Goal: Transaction & Acquisition: Purchase product/service

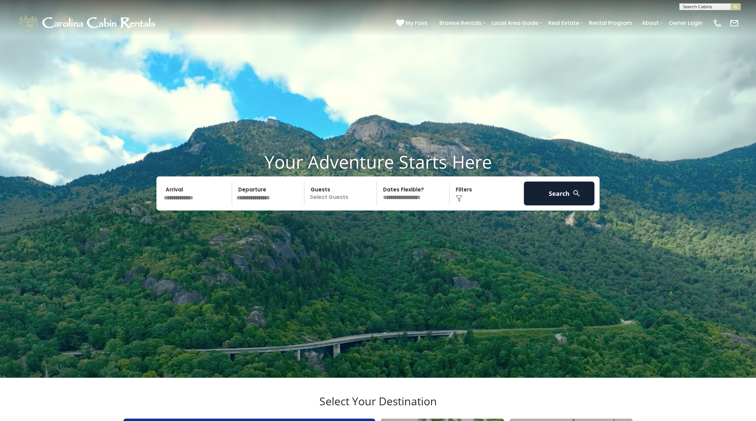
click at [217, 206] on input "text" at bounding box center [197, 194] width 71 height 24
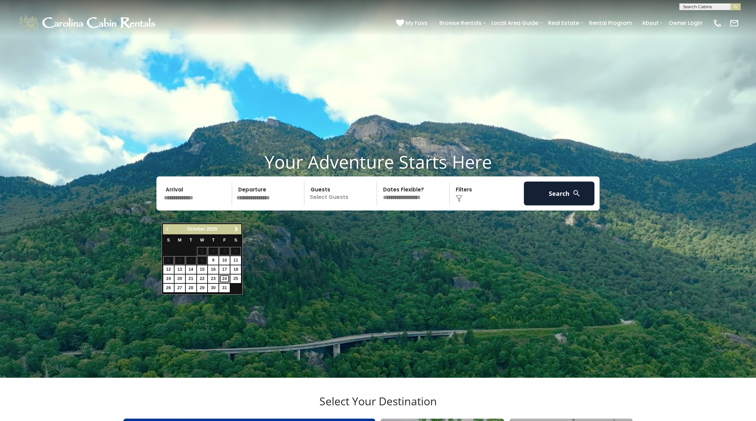
click at [223, 279] on link "24" at bounding box center [224, 279] width 11 height 9
type input "********"
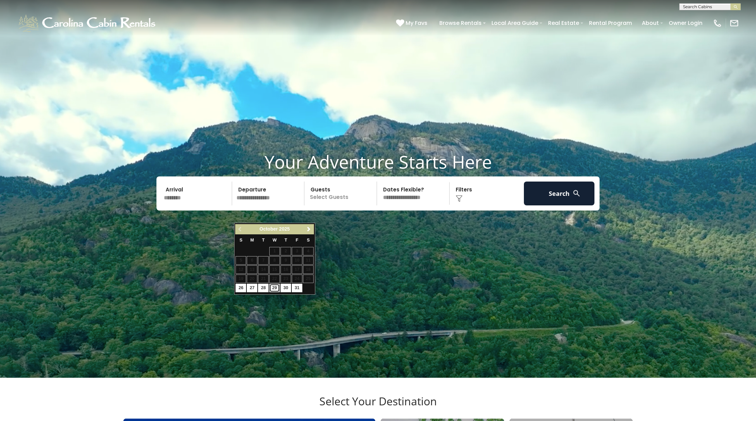
click at [276, 290] on link "29" at bounding box center [274, 288] width 11 height 9
type input "********"
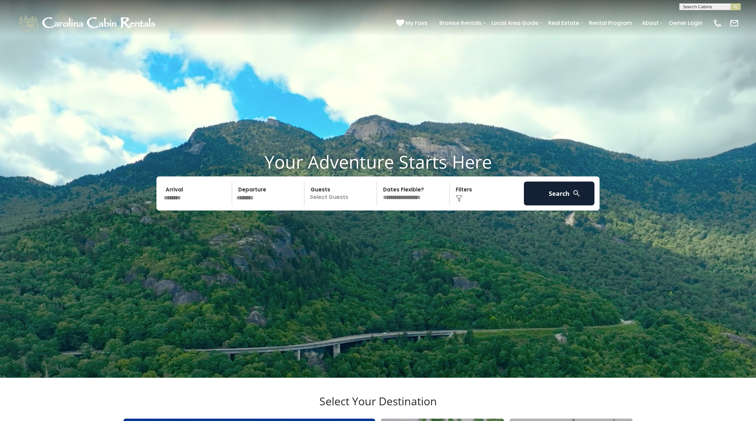
click at [339, 206] on p "Select Guests" at bounding box center [341, 194] width 70 height 24
click at [375, 225] on span "+" at bounding box center [374, 221] width 3 height 7
drag, startPoint x: 454, startPoint y: 212, endPoint x: 457, endPoint y: 214, distance: 4.0
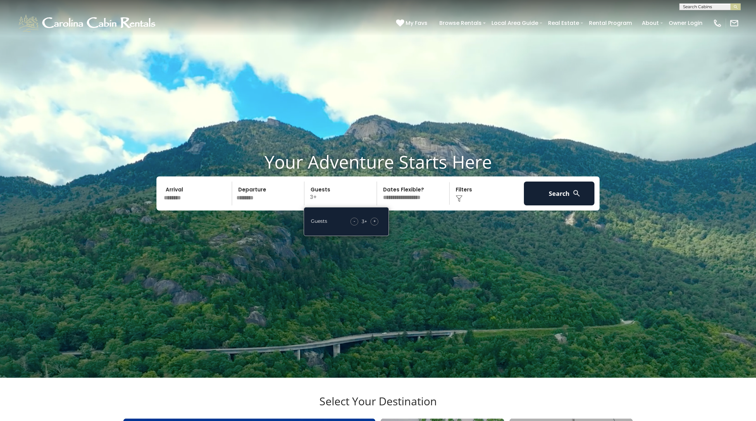
click at [454, 206] on div "Click to Choose" at bounding box center [487, 194] width 71 height 24
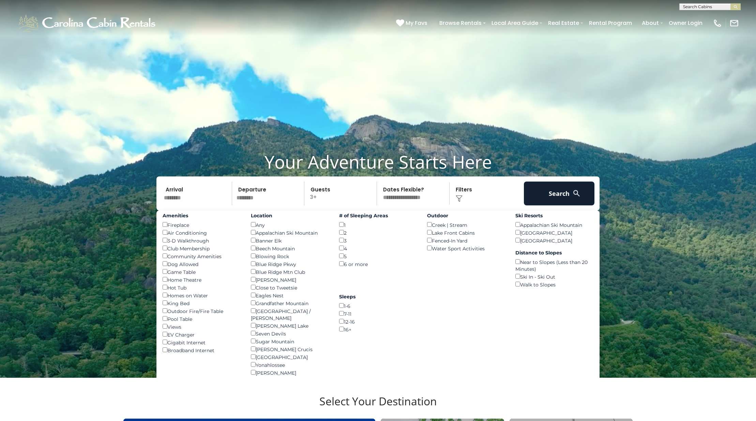
click at [457, 202] on img at bounding box center [459, 198] width 7 height 7
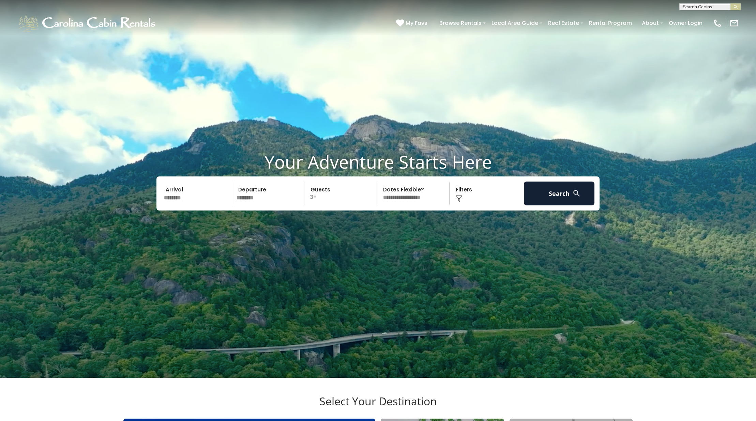
click at [457, 202] on img at bounding box center [459, 198] width 7 height 7
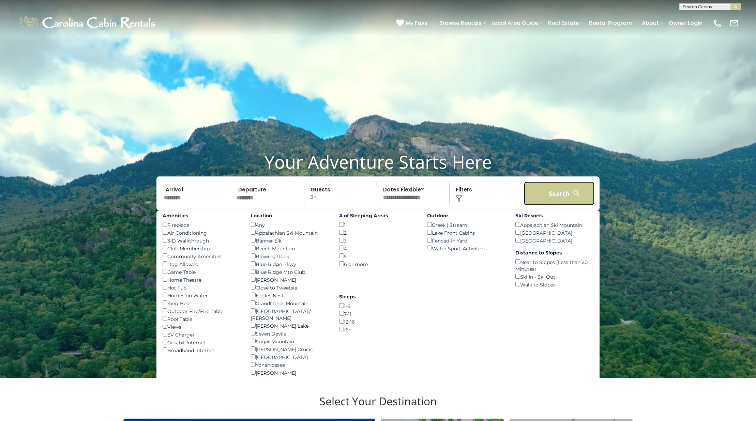
click at [565, 206] on button "Search" at bounding box center [559, 194] width 71 height 24
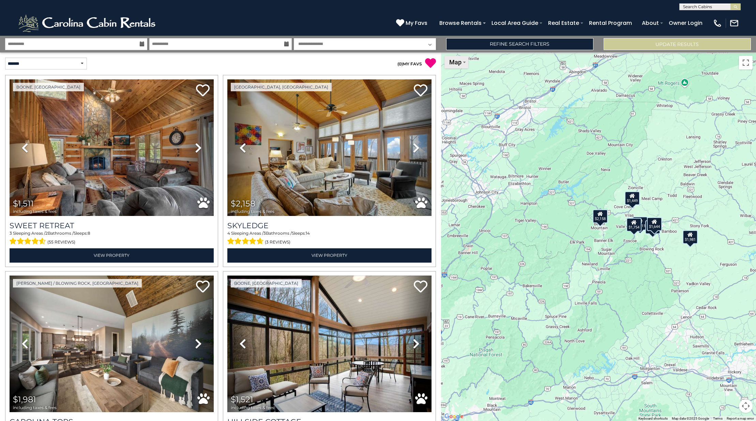
click at [462, 63] on button "Map" at bounding box center [456, 62] width 24 height 13
click at [462, 73] on li "Satellite" at bounding box center [465, 74] width 40 height 11
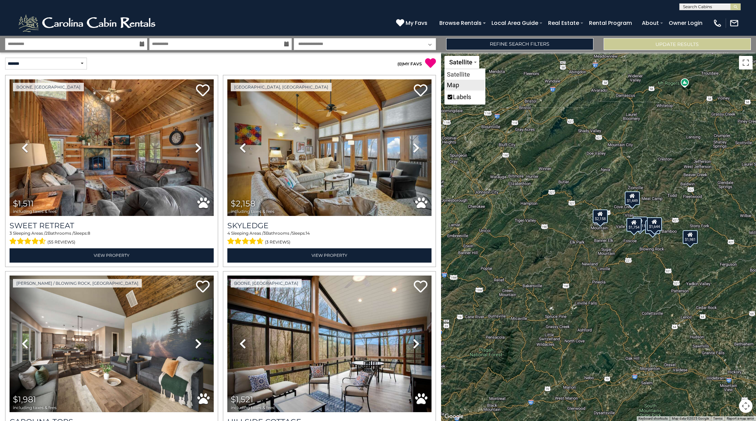
click at [461, 85] on li "Map" at bounding box center [465, 85] width 40 height 11
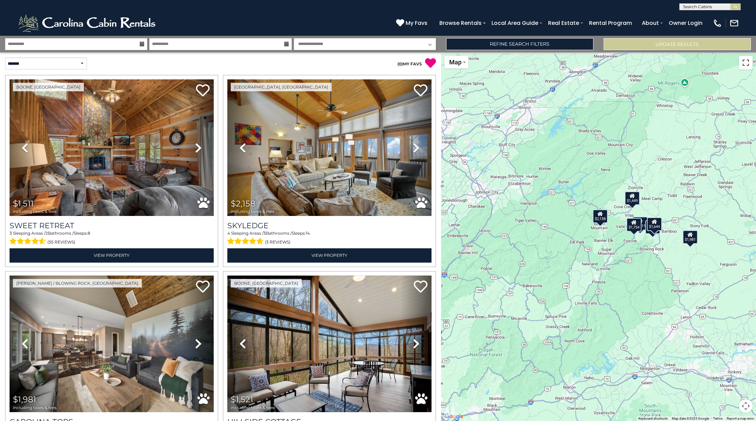
click at [744, 64] on button "Toggle fullscreen view" at bounding box center [746, 63] width 14 height 14
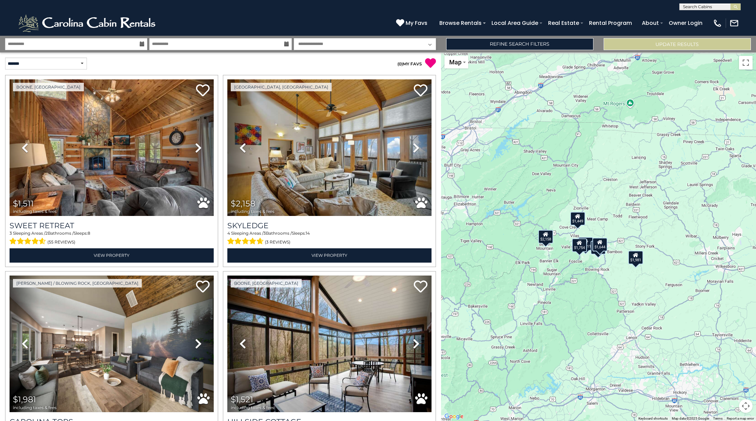
drag, startPoint x: 689, startPoint y: 322, endPoint x: 634, endPoint y: 341, distance: 58.2
click at [634, 341] on div "$1,511 $2,158 $1,981 $1,521 $1,644 $1,449 $1,754" at bounding box center [598, 236] width 315 height 369
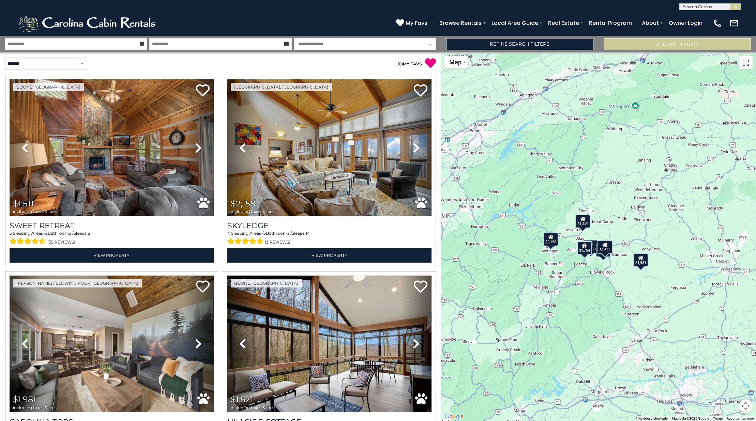
click at [632, 326] on div "$1,511 $2,158 $1,981 $1,521 $1,644 $1,449 $1,754" at bounding box center [598, 236] width 315 height 369
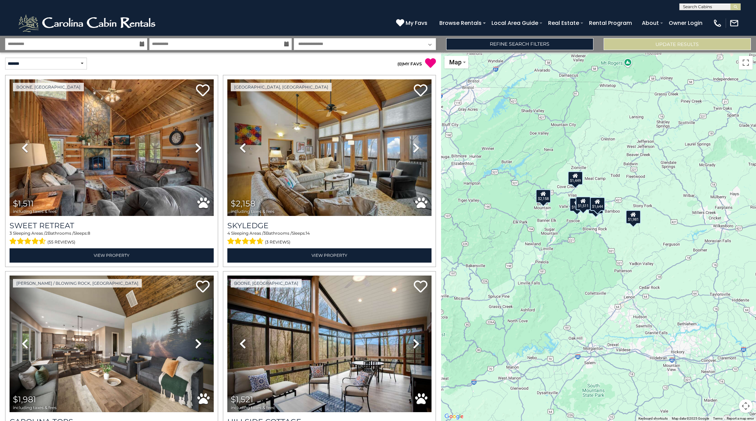
drag, startPoint x: 616, startPoint y: 223, endPoint x: 612, endPoint y: 189, distance: 34.3
click at [611, 188] on div "$1,511 $2,158 $1,981 $1,521 $1,644 $1,449 $1,754" at bounding box center [598, 236] width 315 height 369
click at [749, 408] on button "Map camera controls" at bounding box center [746, 406] width 14 height 14
click at [726, 372] on button "Zoom in" at bounding box center [729, 372] width 14 height 14
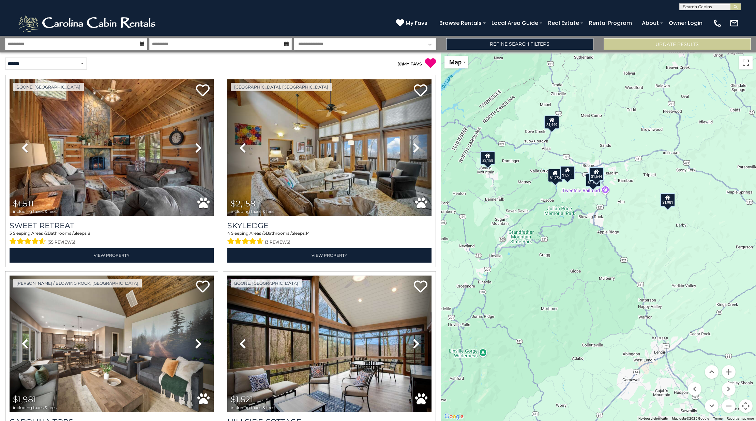
drag, startPoint x: 570, startPoint y: 215, endPoint x: 570, endPoint y: 211, distance: 3.8
click at [570, 211] on div "$1,511 $2,158 $1,981 $1,521 $1,644 $1,449 $1,754" at bounding box center [598, 236] width 315 height 369
click at [730, 375] on button "Zoom in" at bounding box center [729, 372] width 14 height 14
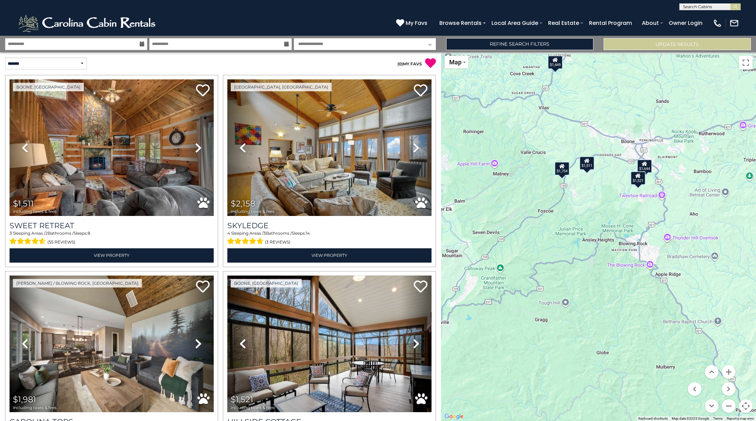
drag, startPoint x: 579, startPoint y: 187, endPoint x: 632, endPoint y: 239, distance: 74.0
click at [632, 239] on div "$1,511 $2,158 $1,981 $1,521 $1,644 $1,449 $1,754" at bounding box center [598, 236] width 315 height 369
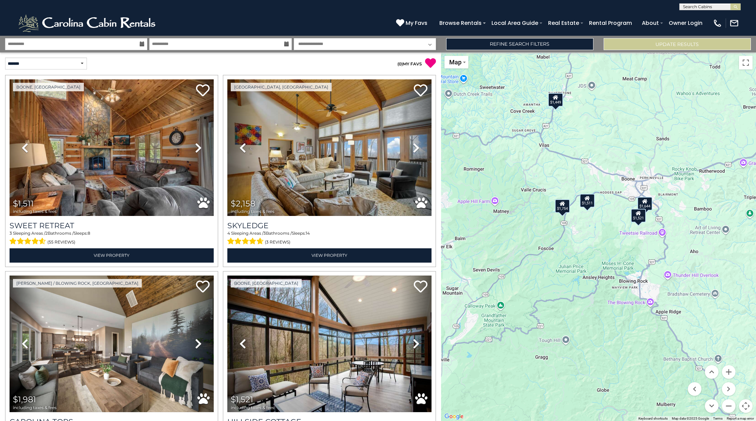
drag, startPoint x: 574, startPoint y: 135, endPoint x: 575, endPoint y: 174, distance: 38.9
click at [575, 174] on div "$1,511 $2,158 $1,981 $1,521 $1,644 $1,449 $1,754" at bounding box center [598, 236] width 315 height 369
click at [647, 204] on div "$1,644" at bounding box center [644, 204] width 15 height 14
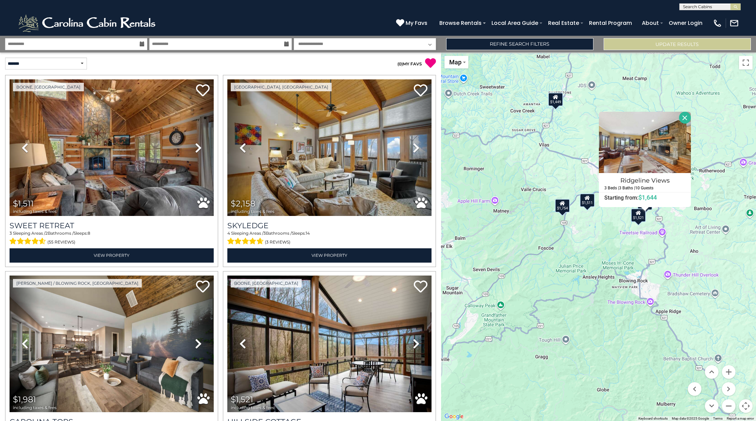
click at [618, 230] on div "$1,511 $2,158 $1,981 $1,521 $1,644 $1,449 $1,754 Ridgeline Views 3 Beds | 3 Bat…" at bounding box center [598, 236] width 315 height 369
click at [687, 118] on button "Close" at bounding box center [685, 118] width 12 height 12
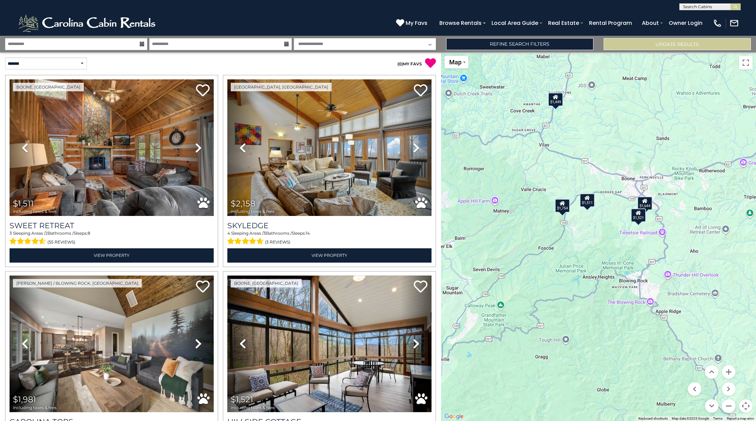
click at [647, 203] on icon at bounding box center [644, 201] width 5 height 5
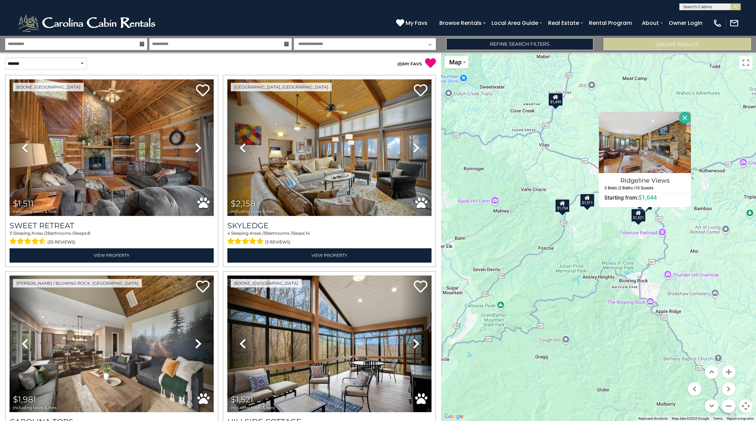
click at [637, 220] on div "$1,521" at bounding box center [638, 216] width 15 height 14
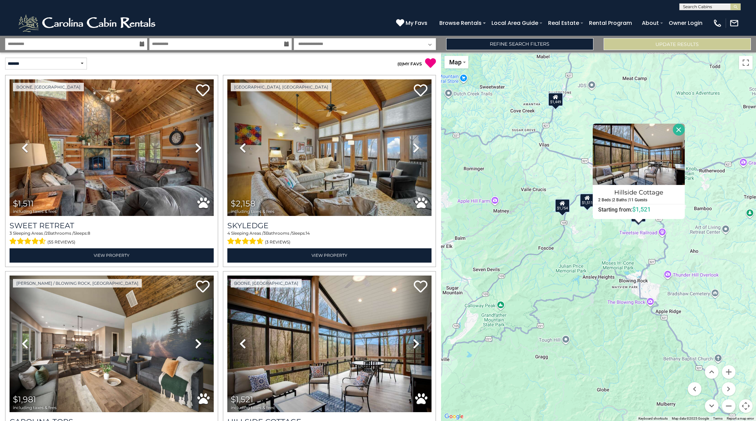
click at [589, 199] on icon at bounding box center [587, 198] width 5 height 5
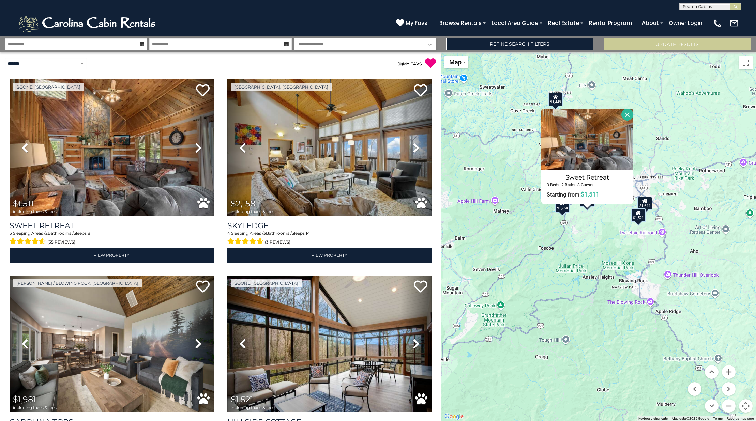
click at [567, 209] on div "$1,754" at bounding box center [562, 206] width 15 height 14
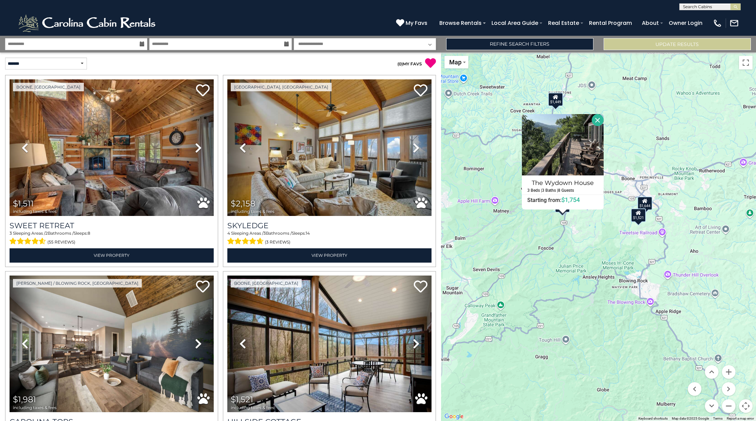
click at [555, 100] on icon at bounding box center [555, 97] width 5 height 5
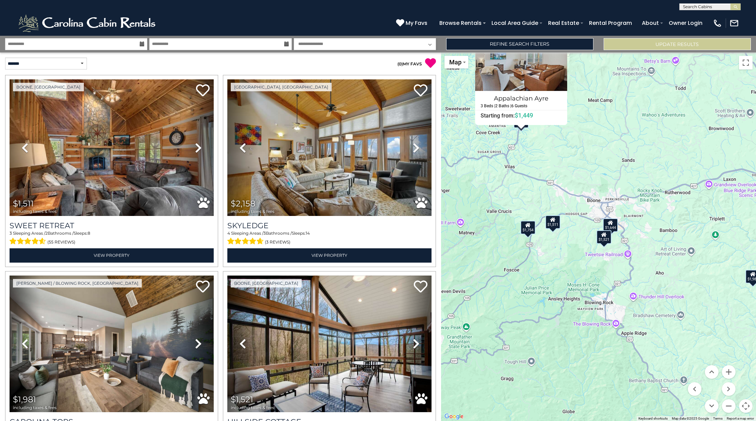
drag, startPoint x: 628, startPoint y: 262, endPoint x: 593, endPoint y: 217, distance: 57.1
click at [593, 217] on div "$1,511 $2,158 $1,981 $1,521 $1,644 $1,449 $1,754 Appalachian Ayre 3 Beds | 2 Ba…" at bounding box center [598, 236] width 315 height 369
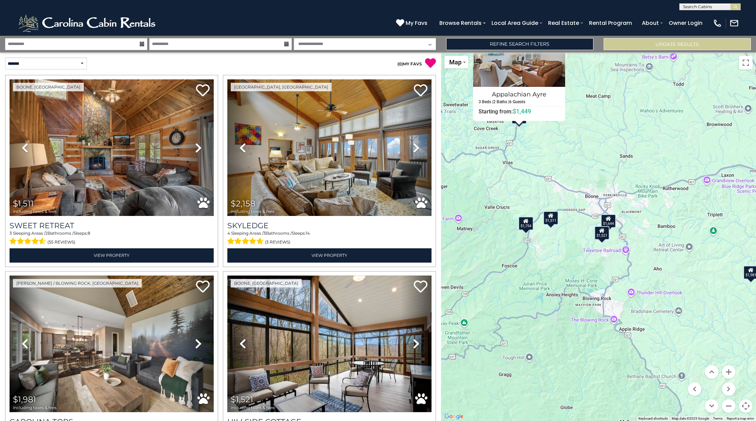
drag, startPoint x: 637, startPoint y: 273, endPoint x: 634, endPoint y: 266, distance: 7.3
click at [634, 266] on div "$1,511 $2,158 $1,981 $1,521 $1,644 $1,449 $1,754 Appalachian Ayre 3 Beds | 2 Ba…" at bounding box center [598, 236] width 315 height 369
drag, startPoint x: 721, startPoint y: 286, endPoint x: 728, endPoint y: 286, distance: 6.5
click at [728, 286] on div "$1,511 $2,158 $1,981 $1,521 $1,644 $1,449 $1,754 Appalachian Ayre 3 Beds | 2 Ba…" at bounding box center [598, 236] width 315 height 369
click at [753, 276] on div "$1,981" at bounding box center [751, 273] width 15 height 14
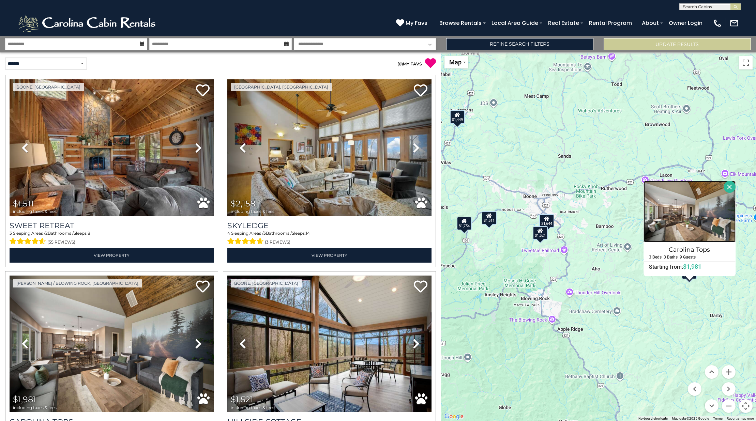
click at [681, 222] on img at bounding box center [690, 211] width 92 height 61
click at [552, 220] on div "$1,644" at bounding box center [546, 221] width 15 height 14
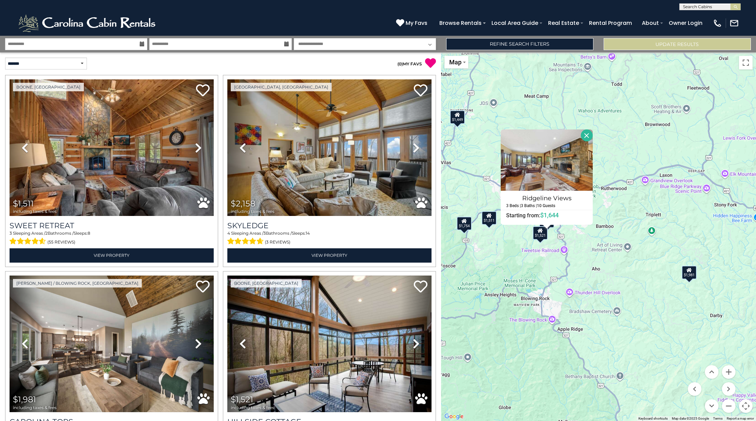
click at [540, 235] on div "$1,521" at bounding box center [540, 233] width 15 height 14
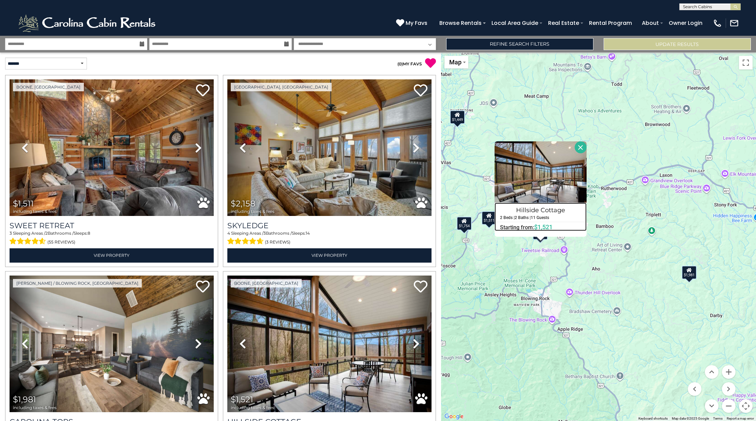
click at [533, 211] on h4 "Hillside Cottage" at bounding box center [540, 210] width 91 height 11
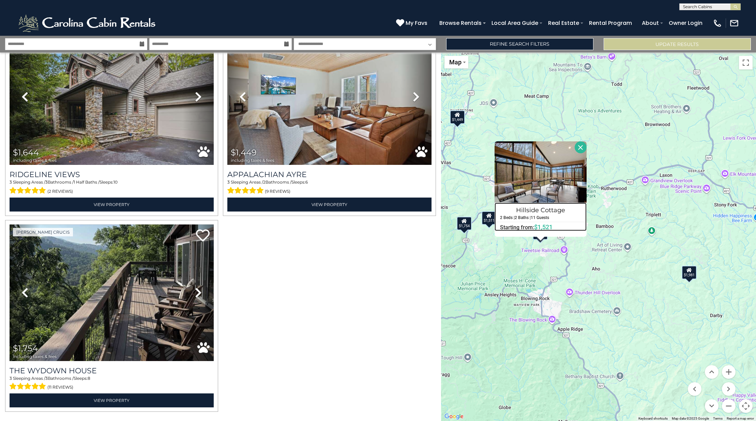
scroll to position [448, 0]
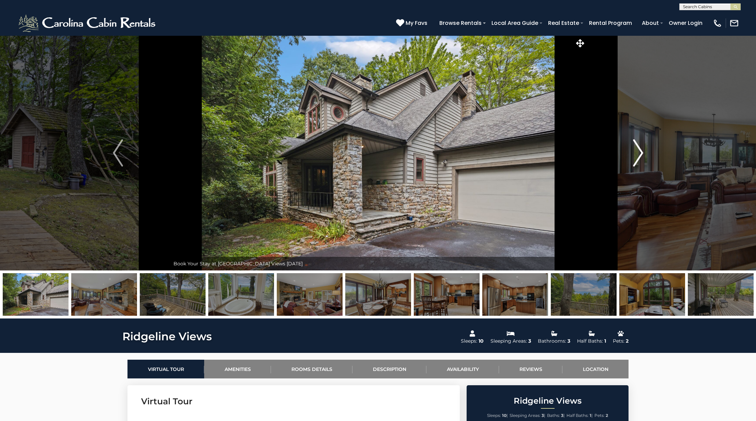
click at [632, 160] on button "Next" at bounding box center [638, 152] width 104 height 235
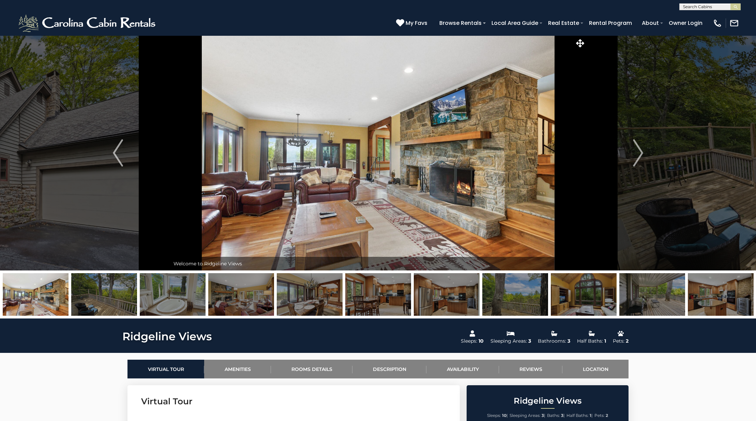
click at [546, 301] on img at bounding box center [515, 294] width 66 height 43
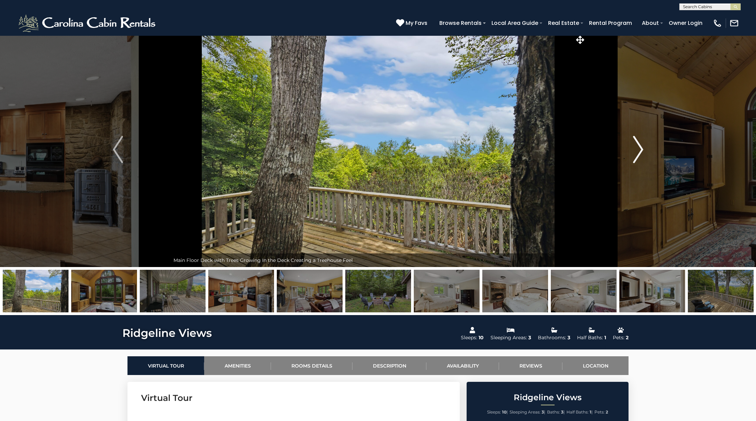
scroll to position [2, 0]
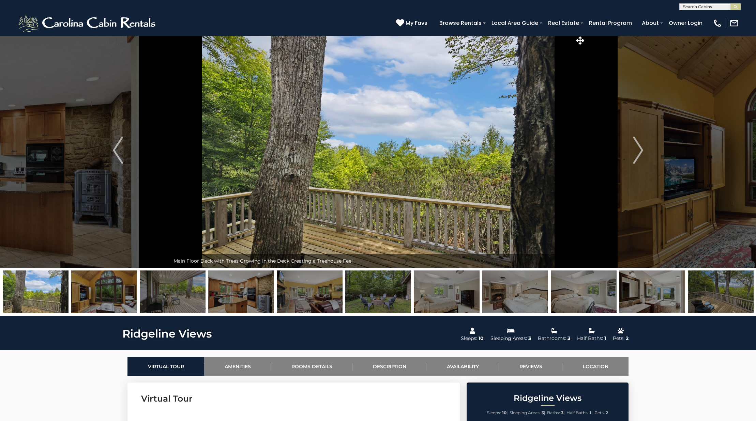
click at [736, 306] on img at bounding box center [721, 292] width 66 height 43
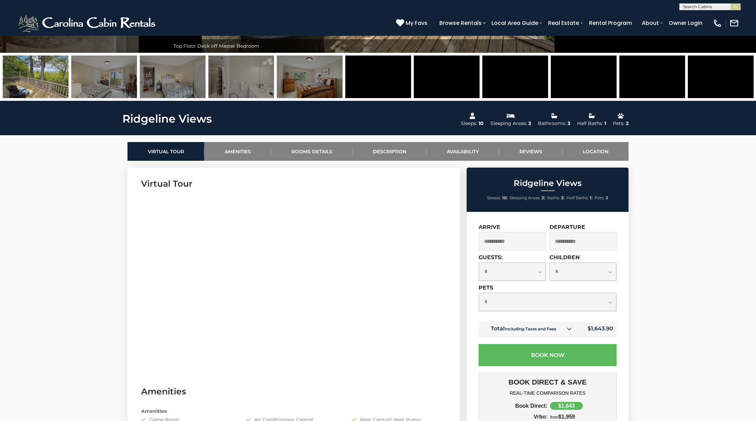
scroll to position [239, 0]
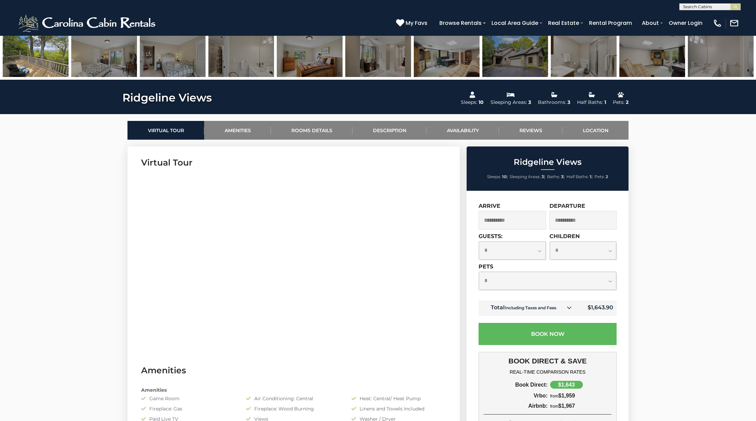
select select "*"
click option "*" at bounding box center [0, 0] width 0 height 0
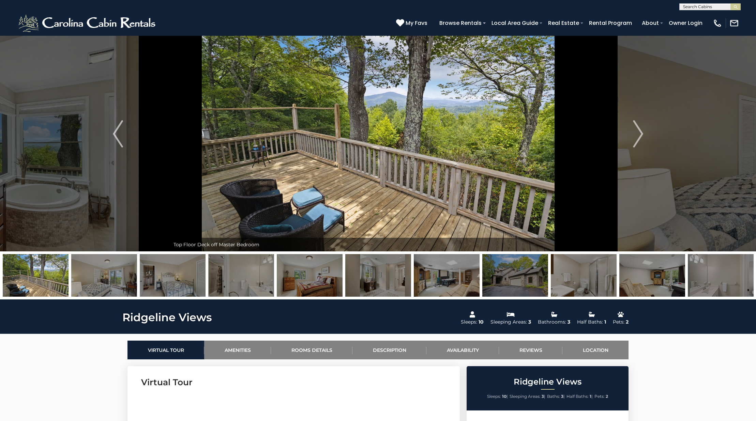
scroll to position [0, 0]
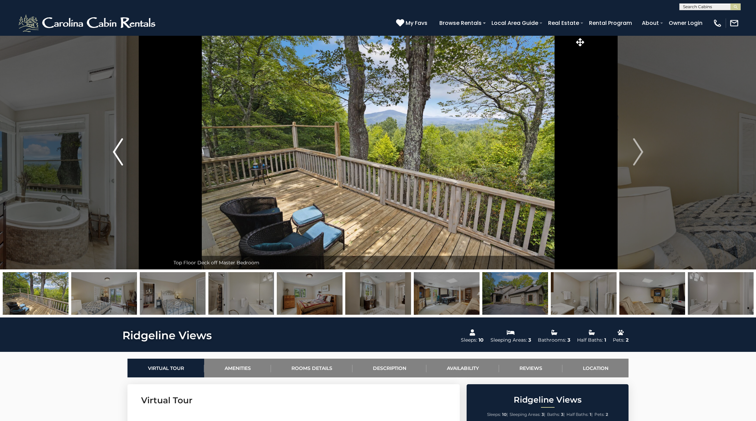
click at [118, 150] on img "Previous" at bounding box center [118, 151] width 10 height 27
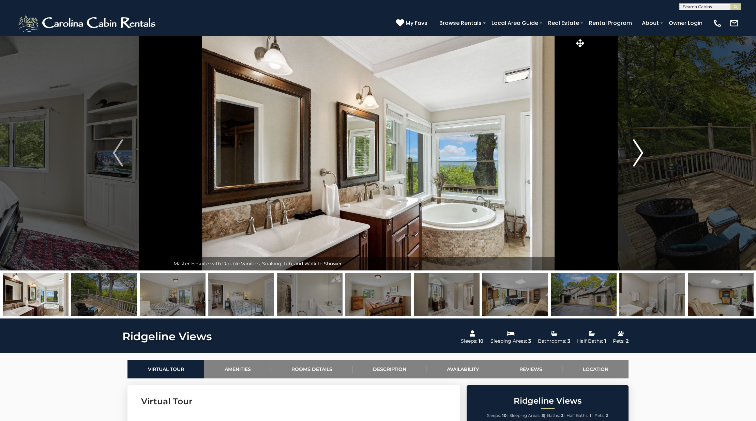
click at [637, 154] on img "Next" at bounding box center [638, 152] width 10 height 27
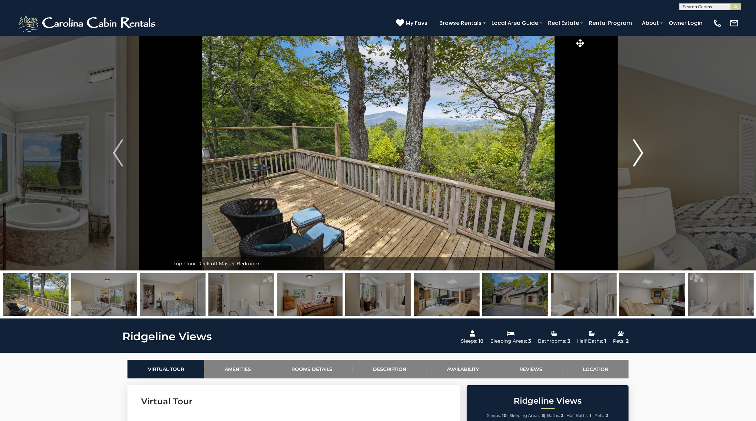
click at [637, 154] on img "Next" at bounding box center [638, 152] width 10 height 27
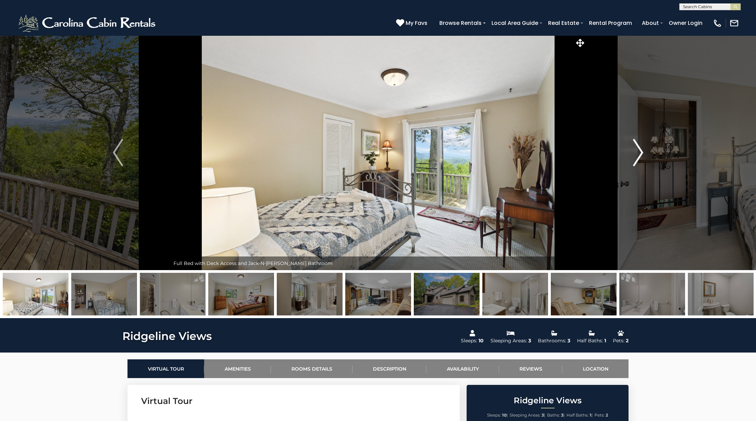
click at [637, 154] on img "Next" at bounding box center [638, 152] width 10 height 27
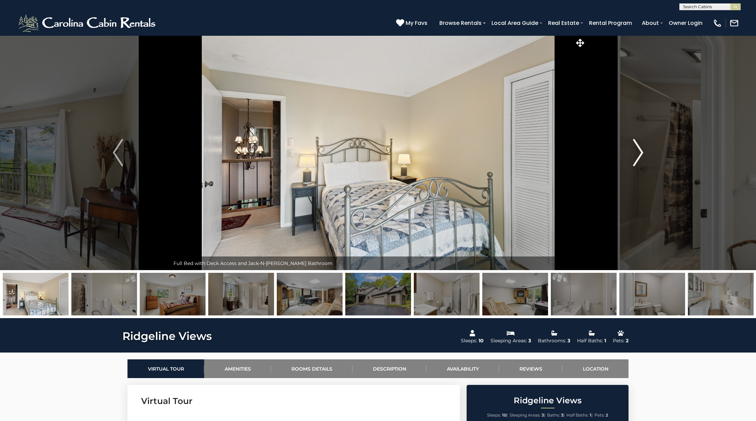
click at [637, 154] on img "Next" at bounding box center [638, 152] width 10 height 27
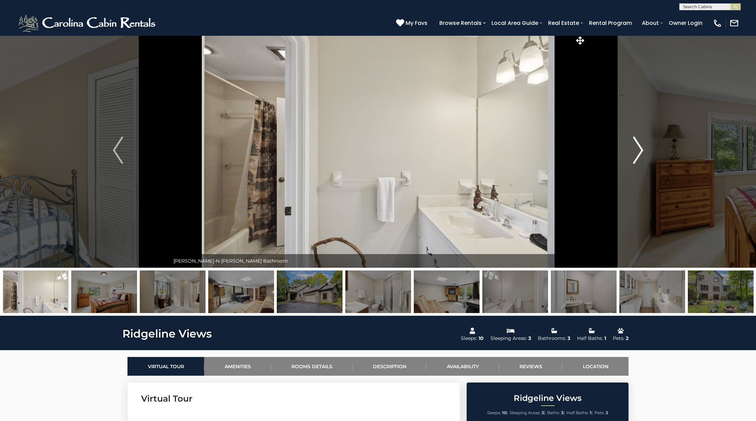
click at [637, 154] on img "Next" at bounding box center [638, 150] width 10 height 27
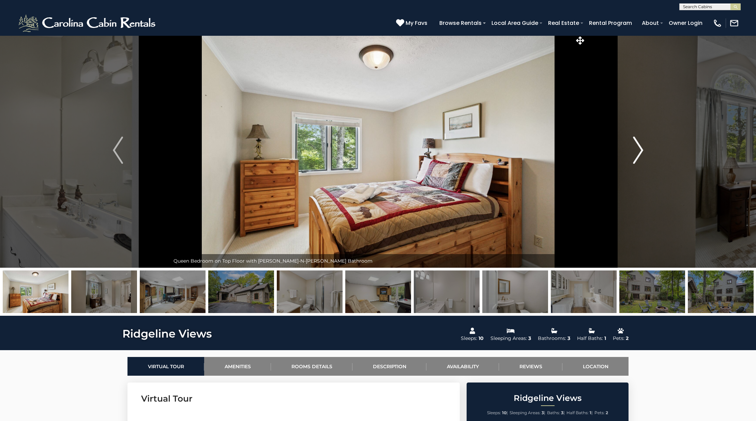
scroll to position [4, 0]
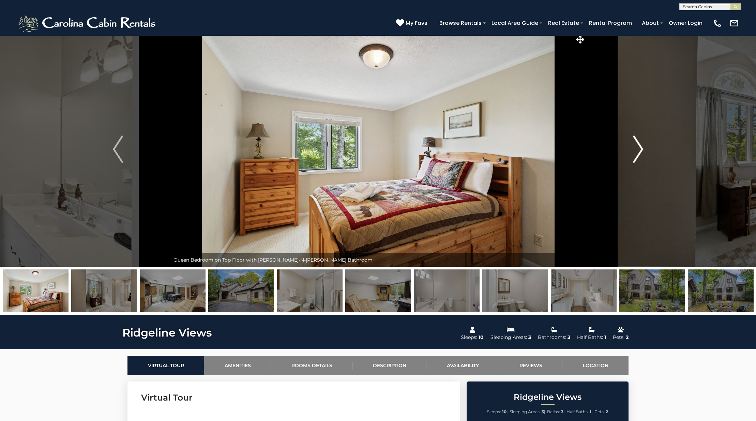
click at [637, 154] on img "Next" at bounding box center [638, 149] width 10 height 27
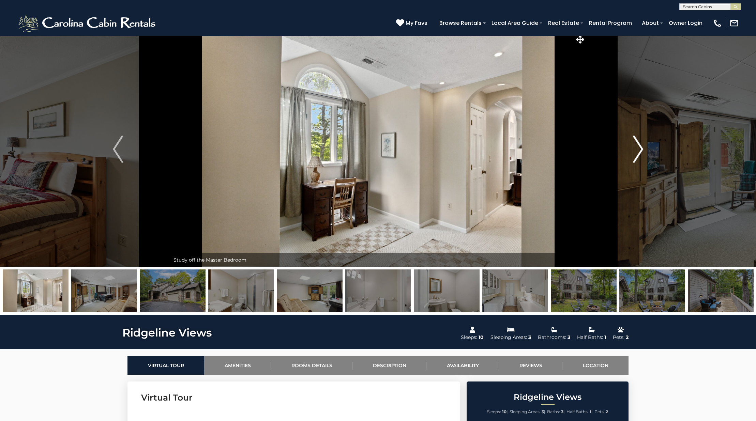
scroll to position [5, 0]
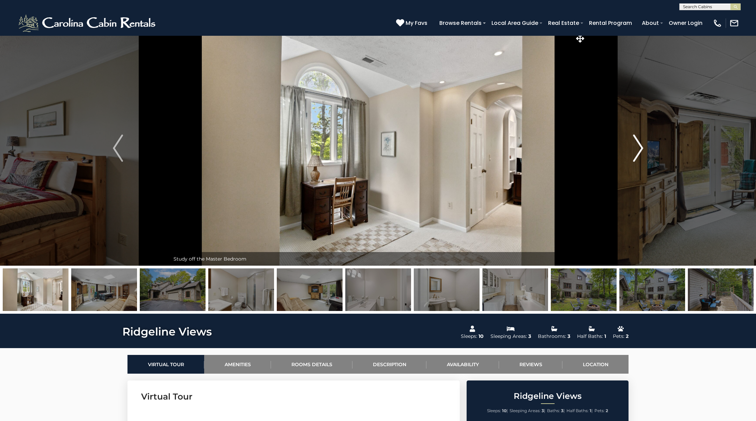
click at [637, 154] on img "Next" at bounding box center [638, 148] width 10 height 27
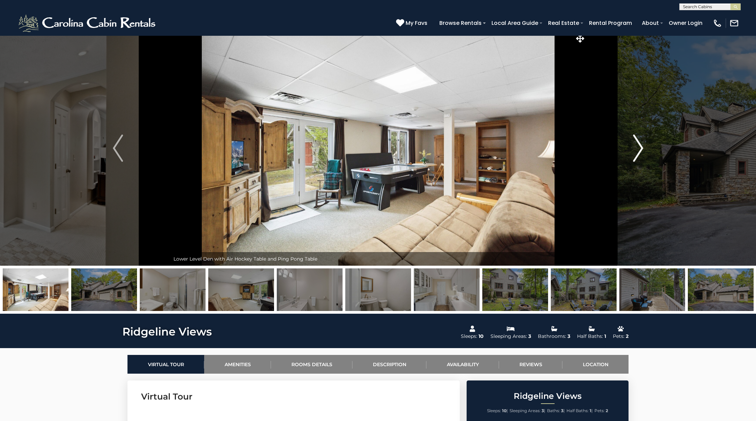
scroll to position [4, 0]
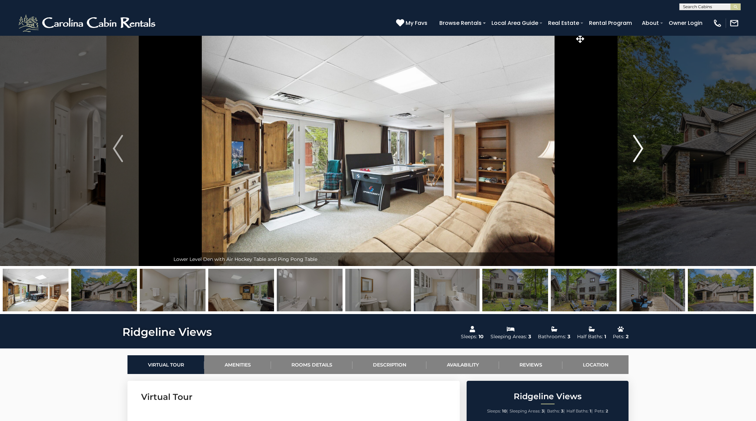
click at [637, 154] on img "Next" at bounding box center [638, 148] width 10 height 27
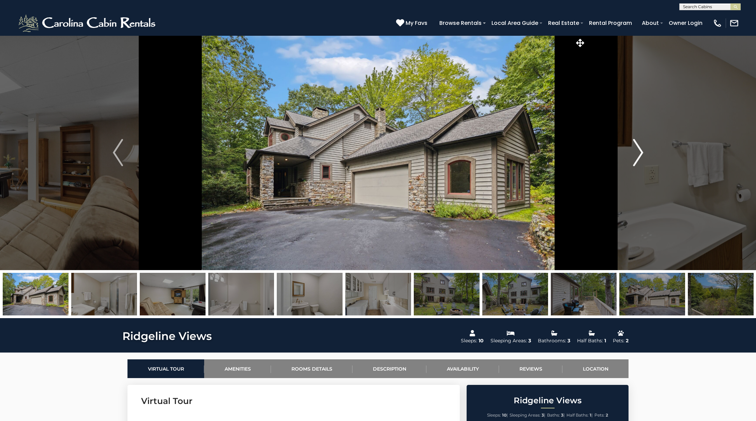
scroll to position [0, 0]
click at [642, 148] on img "Next" at bounding box center [638, 152] width 10 height 27
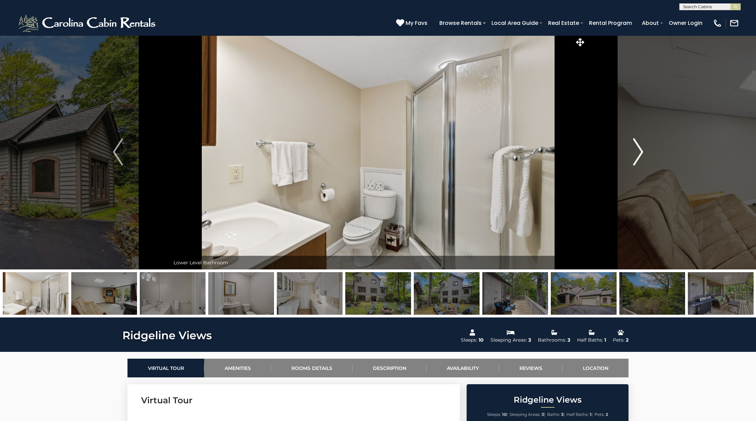
click at [642, 148] on img "Next" at bounding box center [638, 151] width 10 height 27
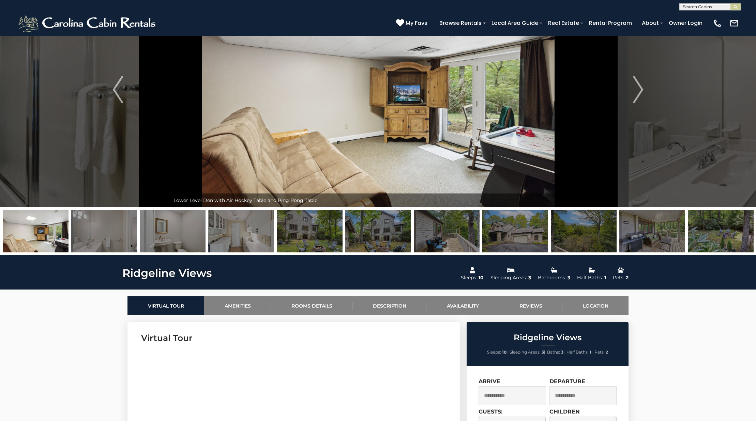
scroll to position [0, 0]
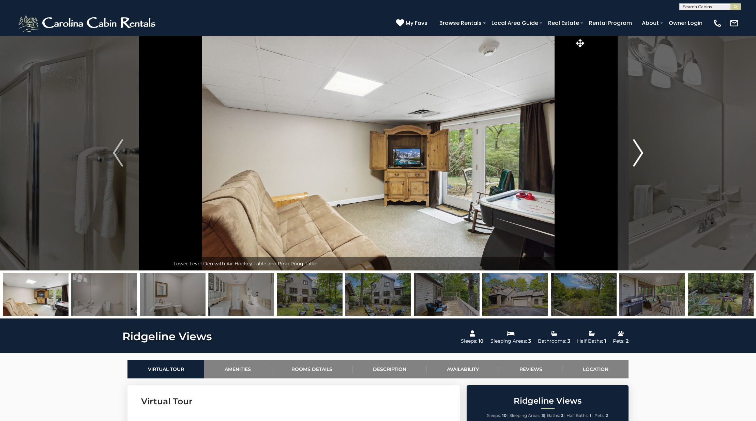
click at [647, 155] on button "Next" at bounding box center [638, 152] width 104 height 235
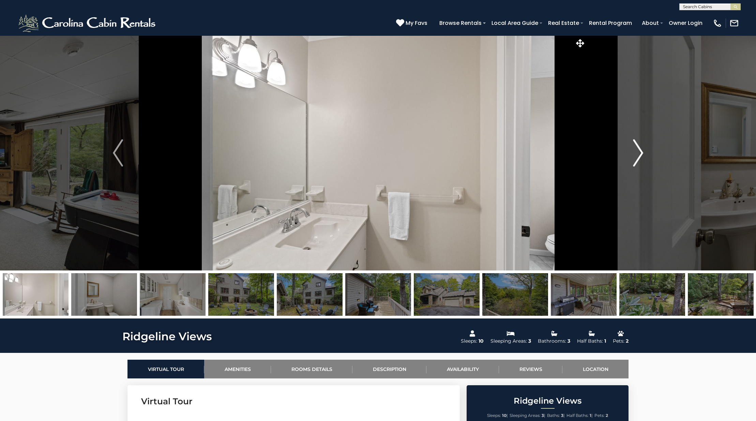
click at [647, 155] on button "Next" at bounding box center [638, 152] width 104 height 235
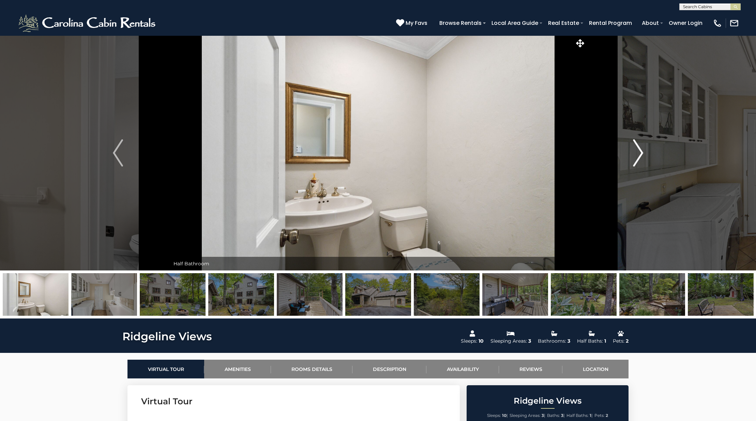
click at [647, 155] on button "Next" at bounding box center [638, 152] width 104 height 235
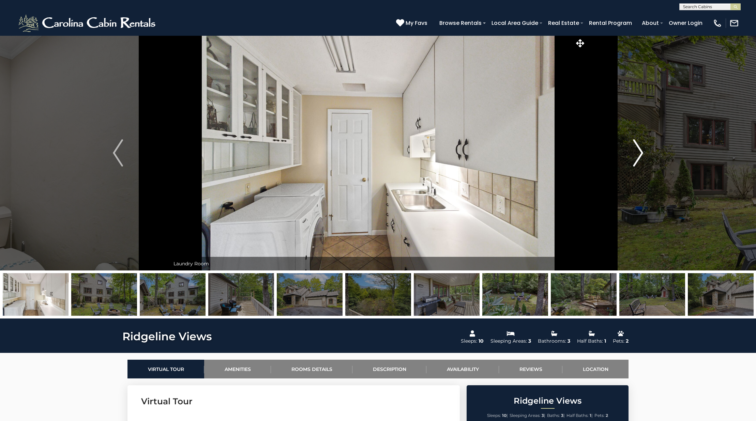
click at [647, 155] on button "Next" at bounding box center [638, 152] width 104 height 235
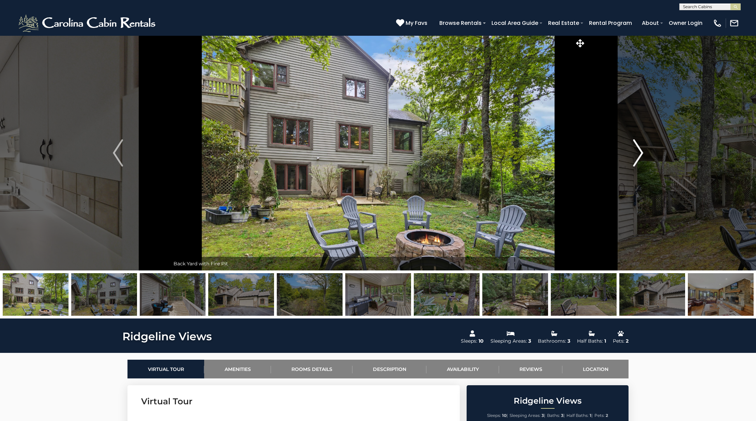
click at [647, 155] on button "Next" at bounding box center [638, 152] width 104 height 235
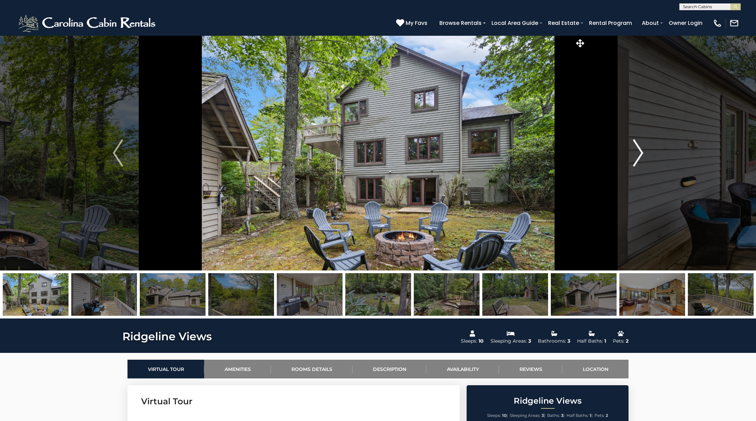
click at [647, 155] on button "Next" at bounding box center [638, 152] width 104 height 235
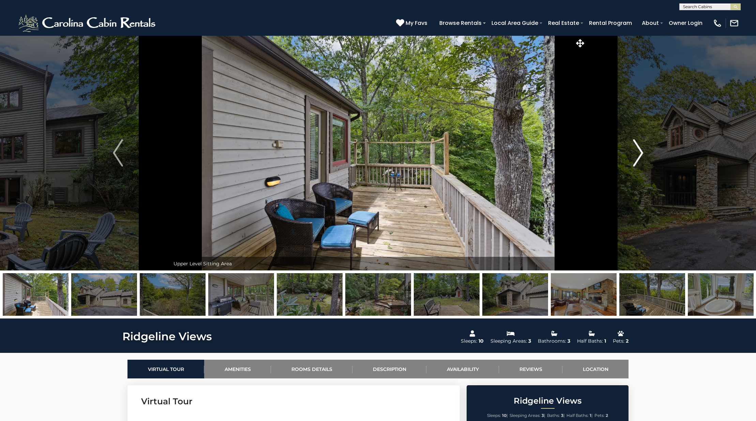
click at [647, 155] on button "Next" at bounding box center [638, 152] width 104 height 235
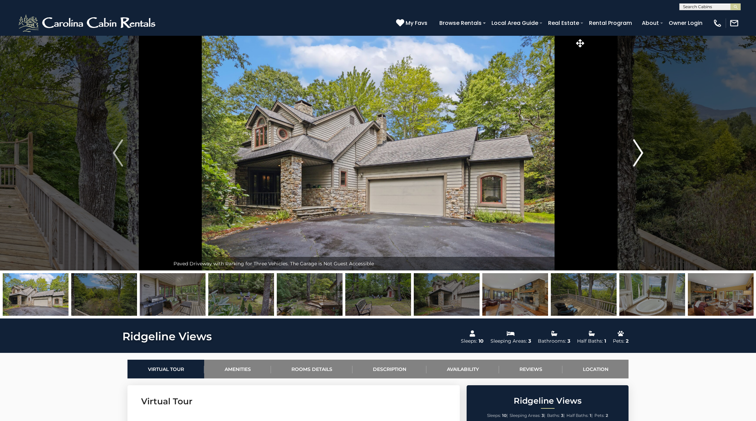
click at [647, 155] on button "Next" at bounding box center [638, 152] width 104 height 235
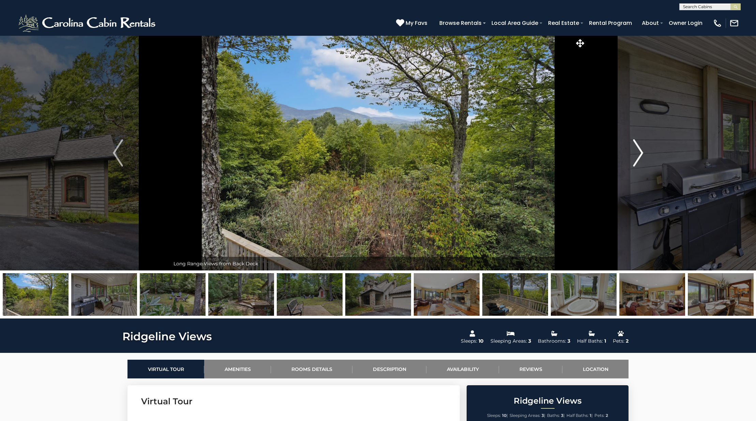
click at [647, 155] on button "Next" at bounding box center [638, 152] width 104 height 235
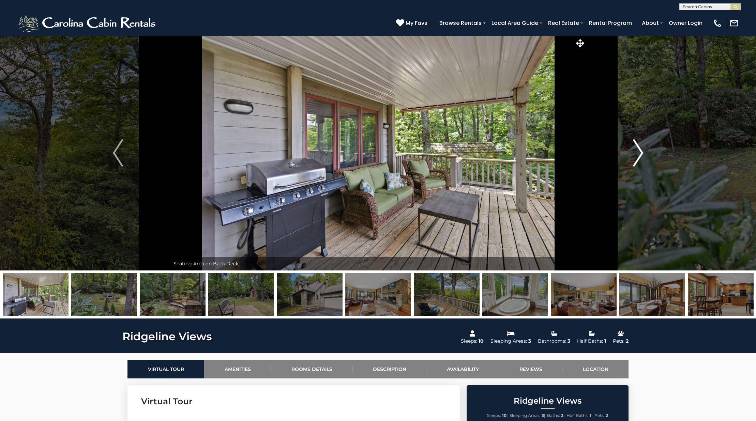
click at [647, 155] on button "Next" at bounding box center [638, 152] width 104 height 235
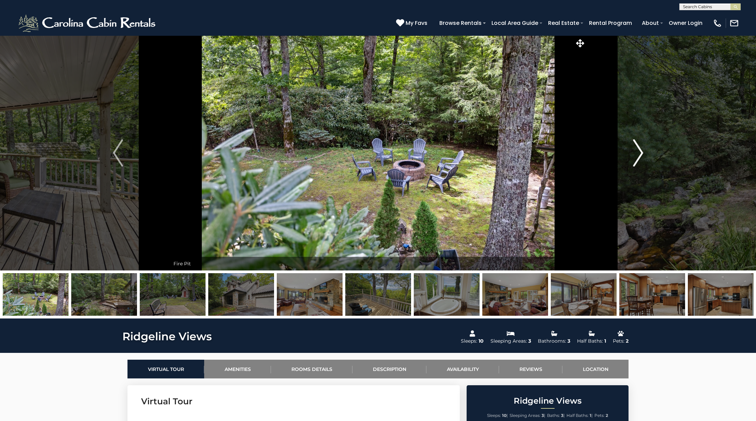
click at [647, 155] on button "Next" at bounding box center [638, 152] width 104 height 235
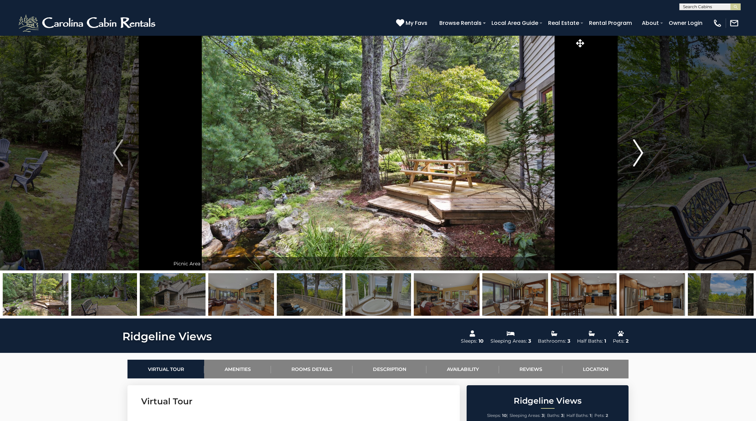
click at [647, 155] on button "Next" at bounding box center [638, 152] width 104 height 235
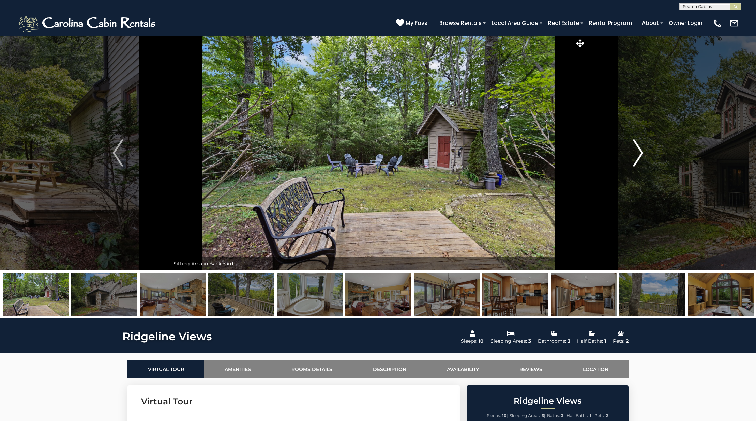
click at [645, 156] on button "Next" at bounding box center [638, 152] width 104 height 235
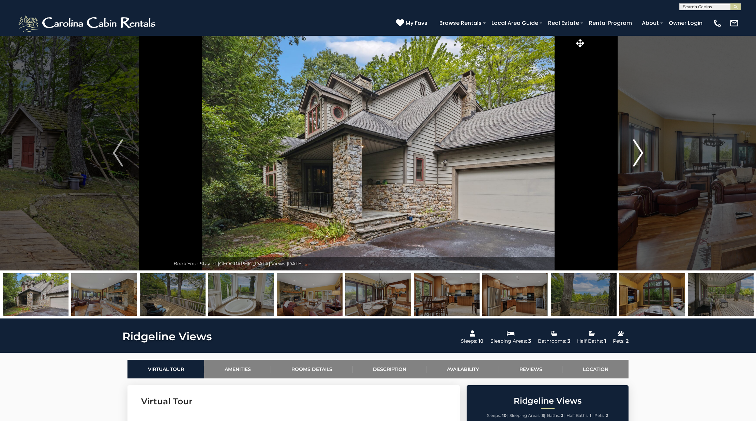
click at [645, 156] on button "Next" at bounding box center [638, 152] width 104 height 235
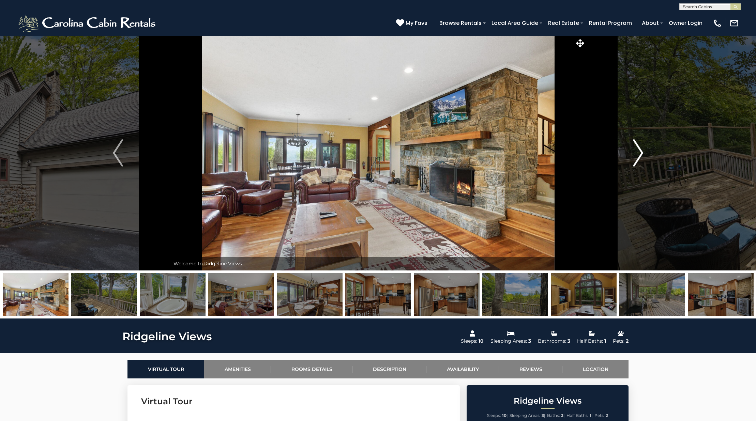
click at [645, 156] on button "Next" at bounding box center [638, 152] width 104 height 235
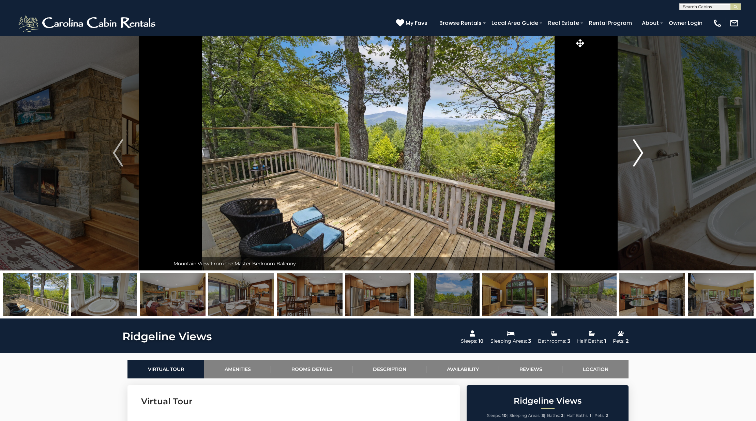
click at [645, 156] on button "Next" at bounding box center [638, 152] width 104 height 235
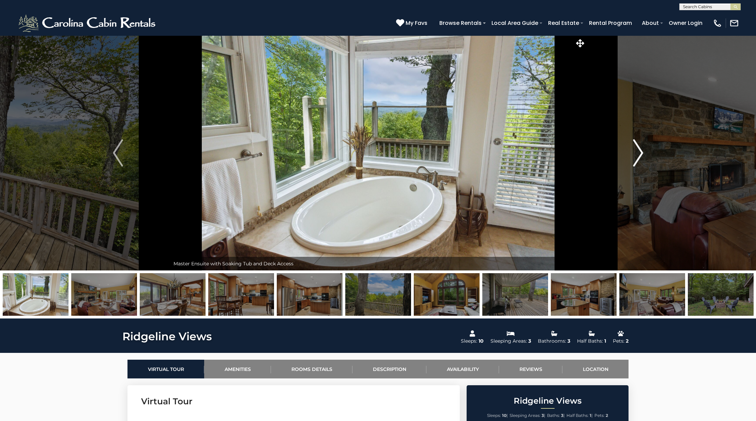
click at [645, 156] on button "Next" at bounding box center [638, 152] width 104 height 235
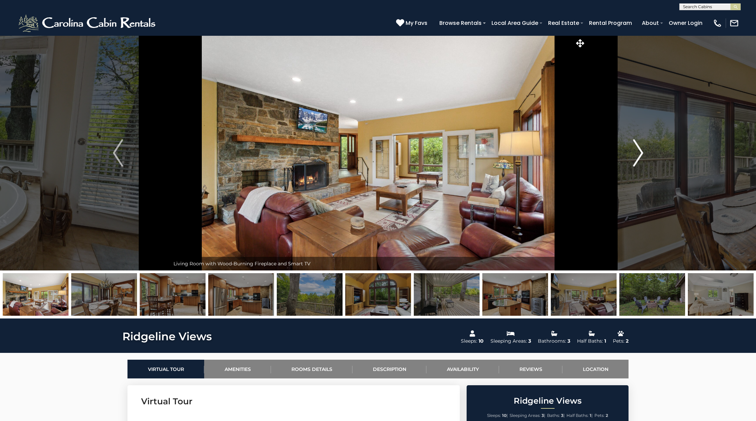
click at [645, 156] on button "Next" at bounding box center [638, 152] width 104 height 235
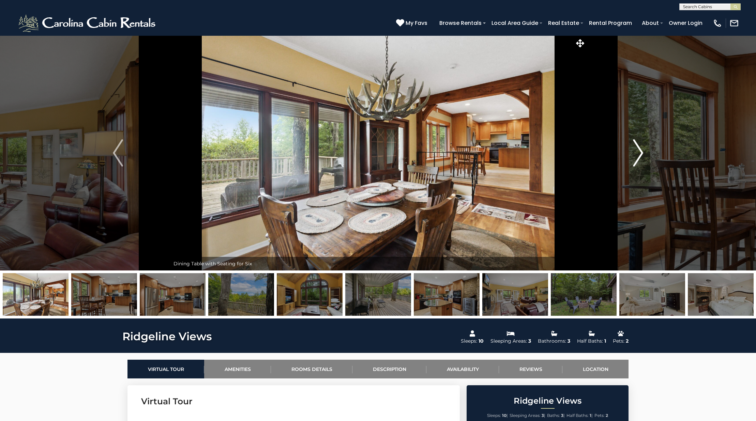
click at [645, 156] on button "Next" at bounding box center [638, 152] width 104 height 235
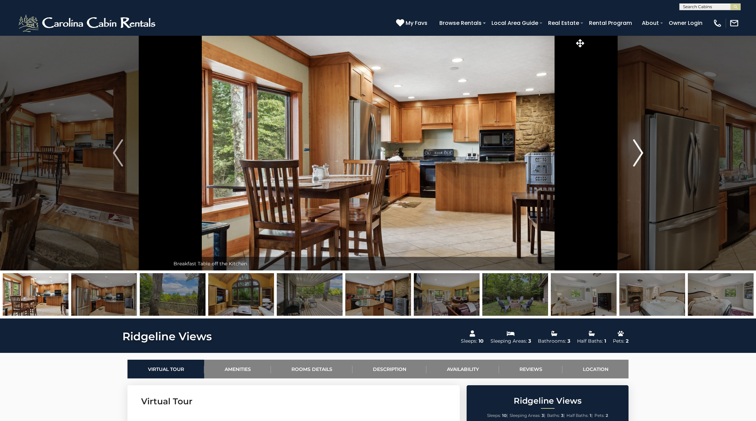
click at [645, 156] on button "Next" at bounding box center [638, 152] width 104 height 235
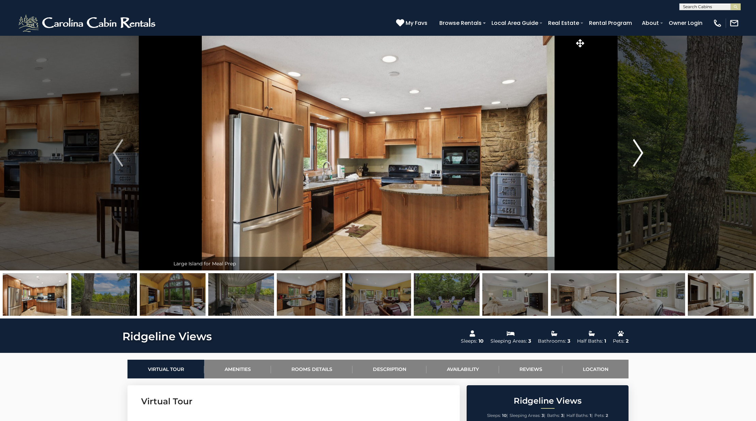
click at [645, 156] on button "Next" at bounding box center [638, 152] width 104 height 235
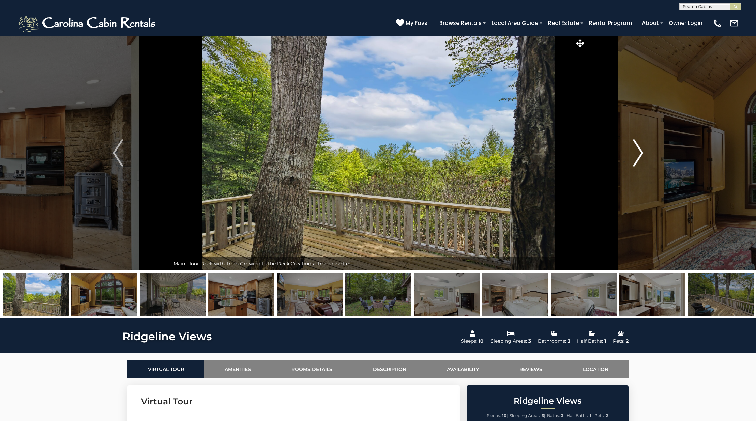
click at [645, 156] on button "Next" at bounding box center [638, 152] width 104 height 235
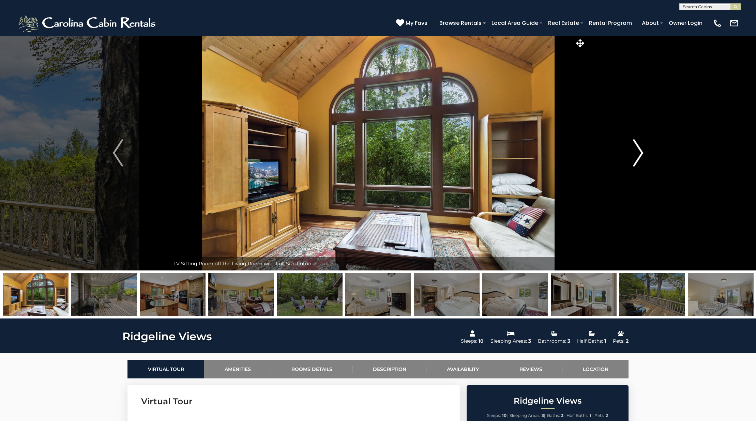
click at [645, 156] on button "Next" at bounding box center [638, 152] width 104 height 235
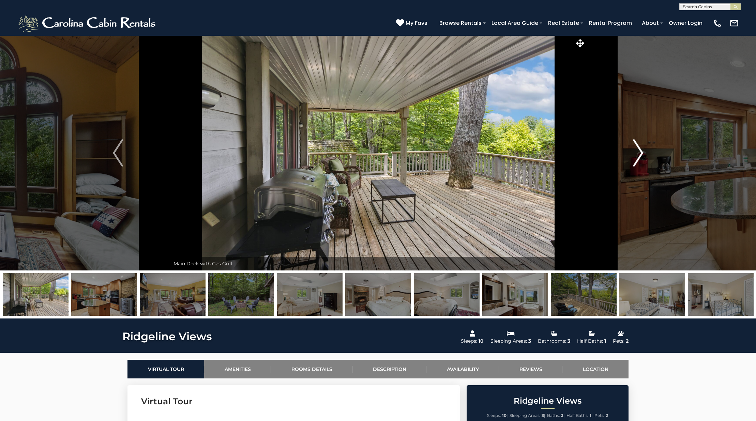
click at [645, 156] on button "Next" at bounding box center [638, 152] width 104 height 235
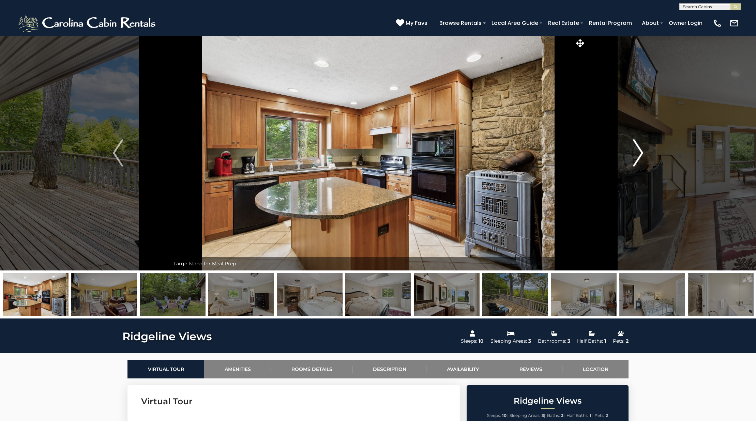
click at [645, 156] on button "Next" at bounding box center [638, 152] width 104 height 235
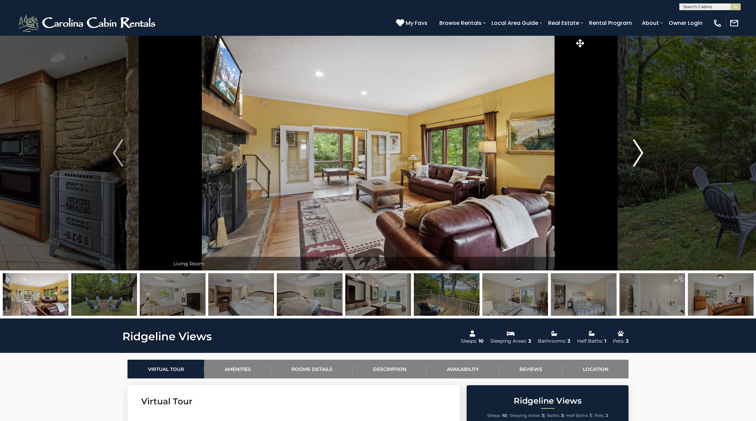
click at [645, 156] on button "Next" at bounding box center [638, 152] width 104 height 235
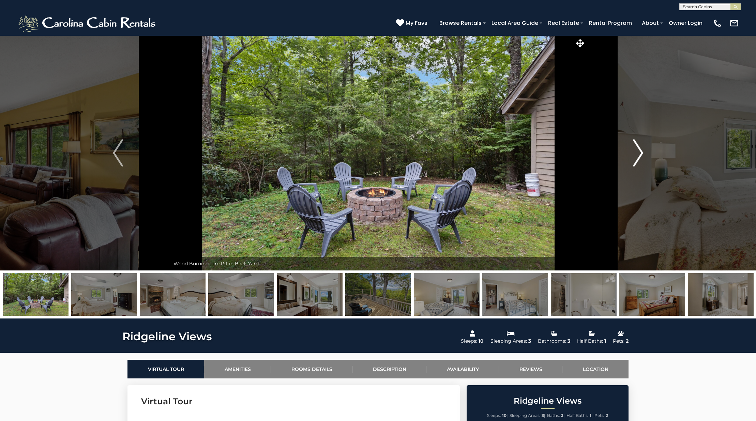
click at [645, 156] on button "Next" at bounding box center [638, 152] width 104 height 235
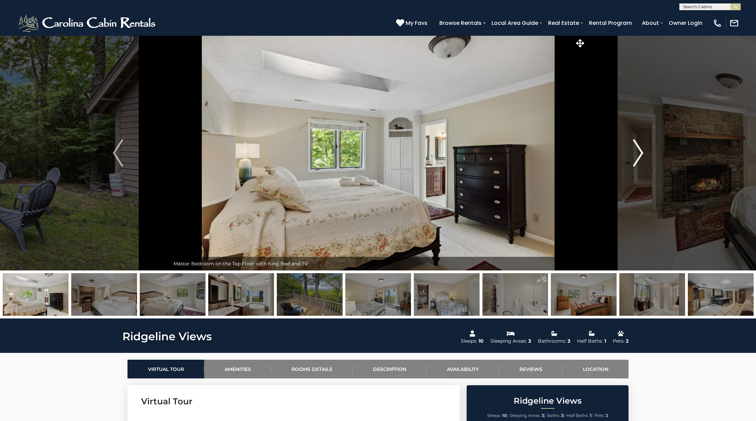
click at [645, 156] on button "Next" at bounding box center [638, 152] width 104 height 235
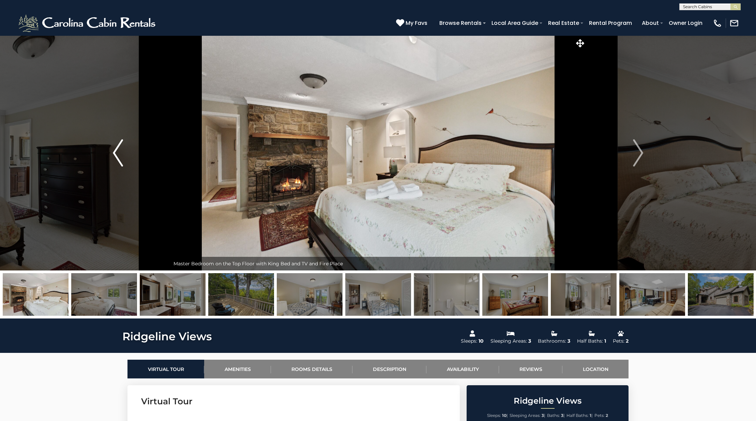
click at [126, 154] on button "Previous" at bounding box center [118, 152] width 104 height 235
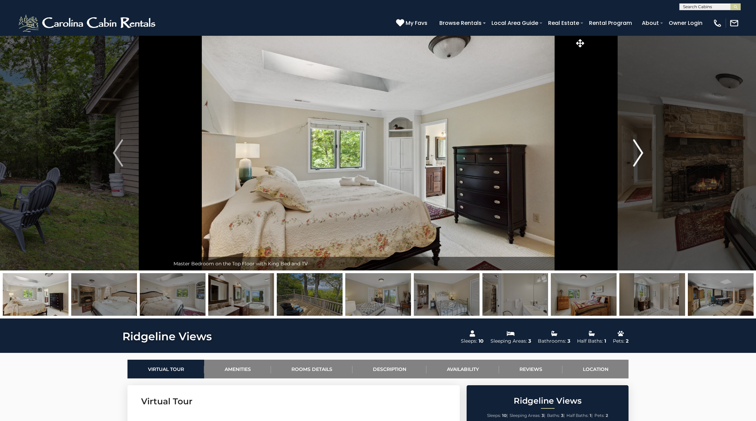
click at [641, 158] on img "Next" at bounding box center [638, 152] width 10 height 27
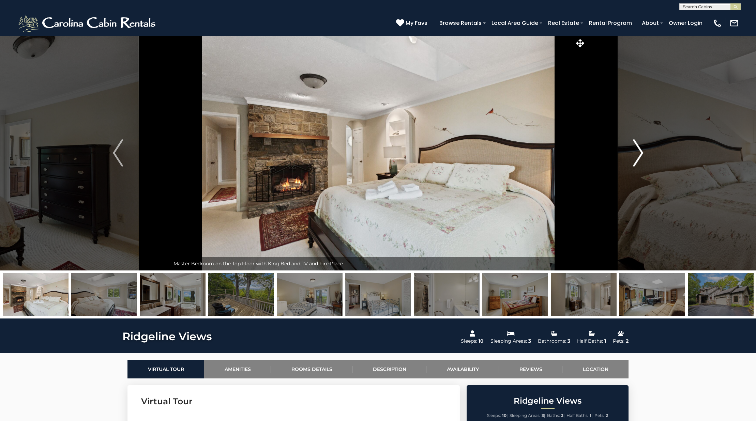
click at [640, 157] on img "Next" at bounding box center [638, 152] width 10 height 27
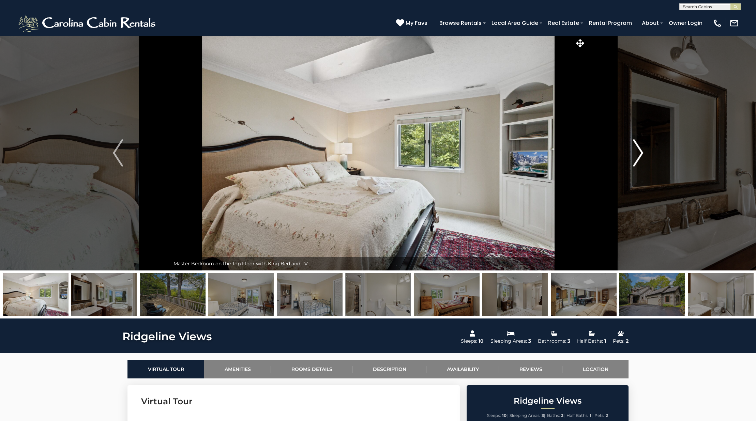
click at [640, 157] on img "Next" at bounding box center [638, 152] width 10 height 27
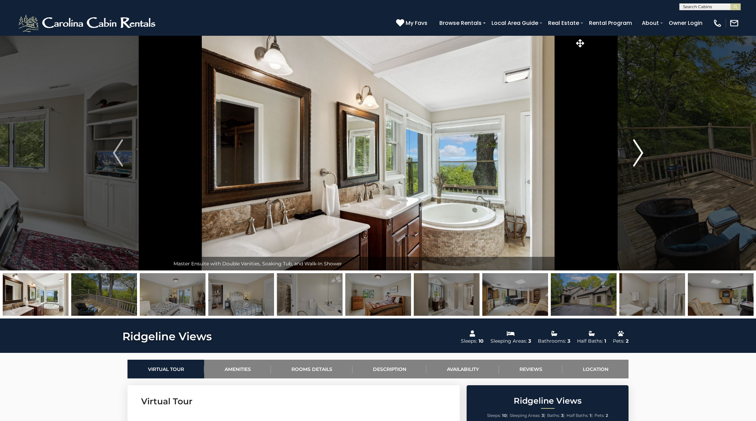
click at [640, 157] on img "Next" at bounding box center [638, 152] width 10 height 27
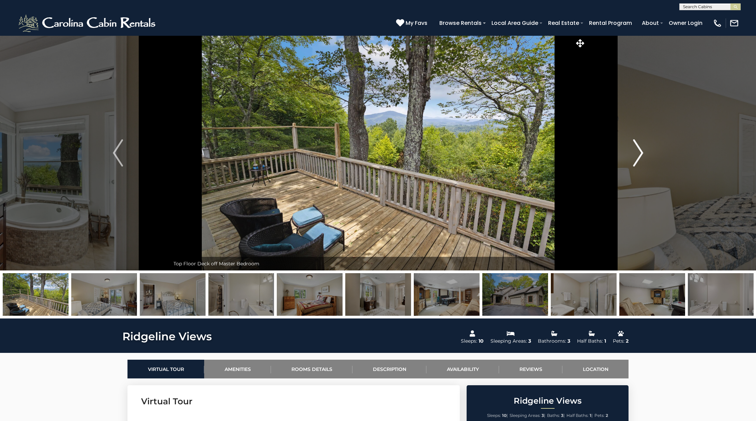
click at [640, 157] on img "Next" at bounding box center [638, 152] width 10 height 27
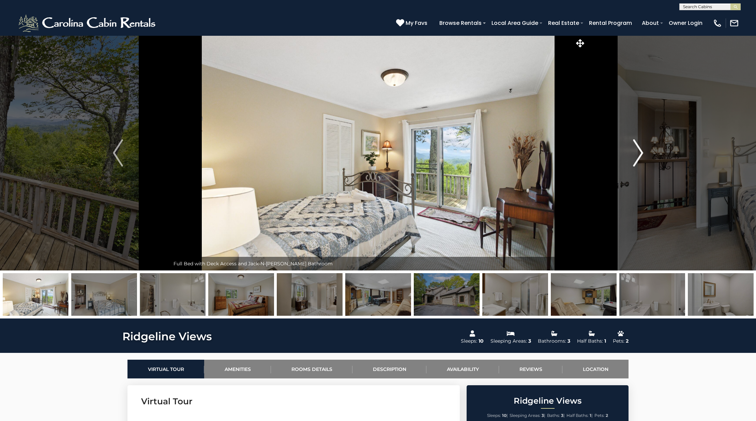
click at [640, 157] on img "Next" at bounding box center [638, 152] width 10 height 27
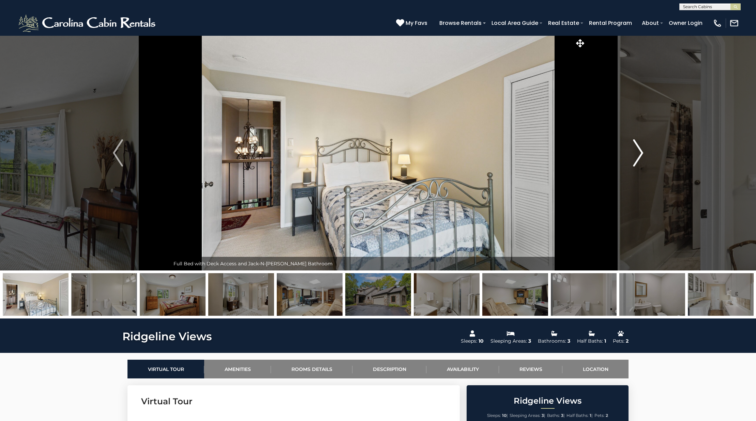
click at [640, 157] on img "Next" at bounding box center [638, 152] width 10 height 27
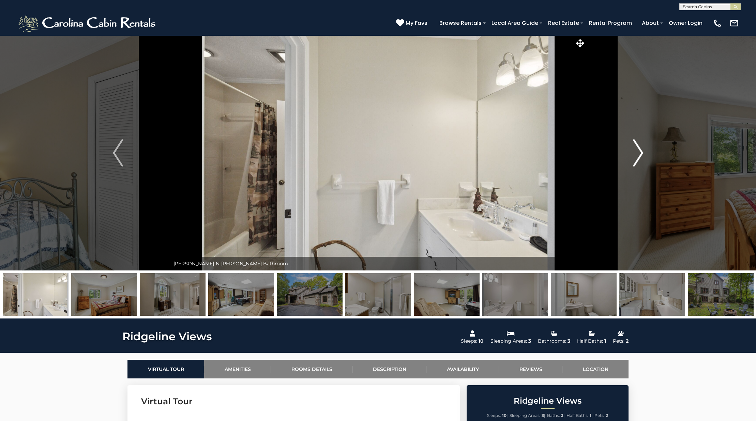
click at [640, 157] on img "Next" at bounding box center [638, 152] width 10 height 27
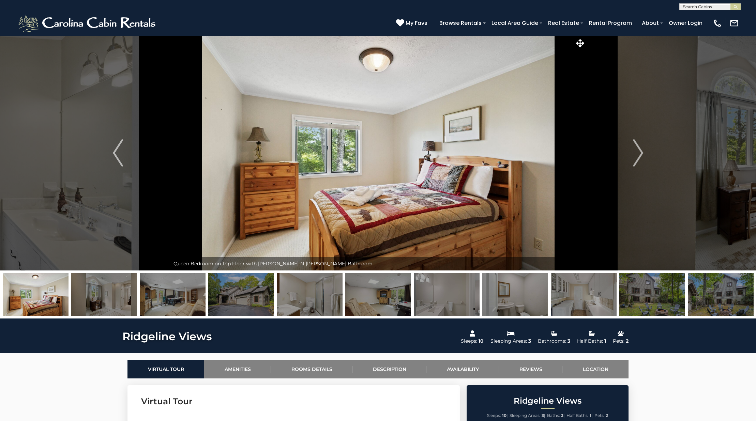
click at [700, 292] on img at bounding box center [721, 294] width 66 height 43
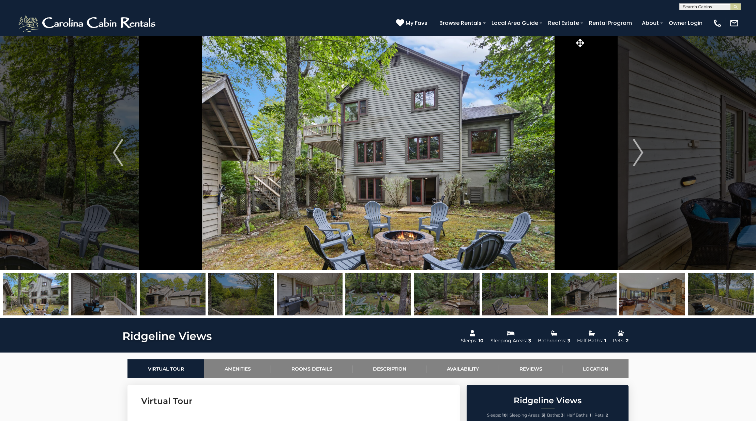
click at [727, 300] on img at bounding box center [721, 294] width 66 height 43
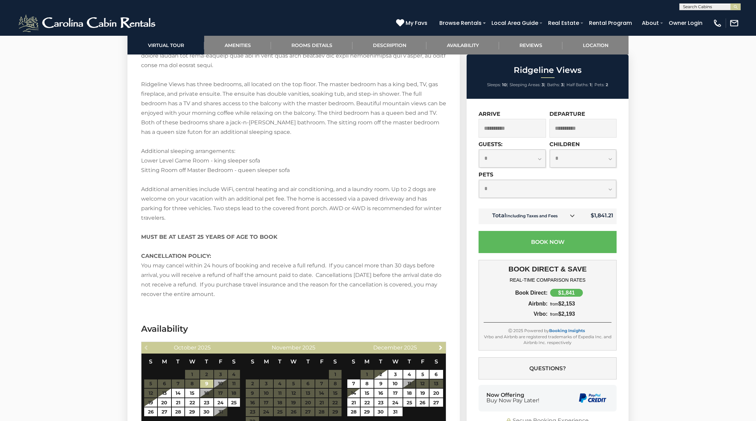
scroll to position [1263, 0]
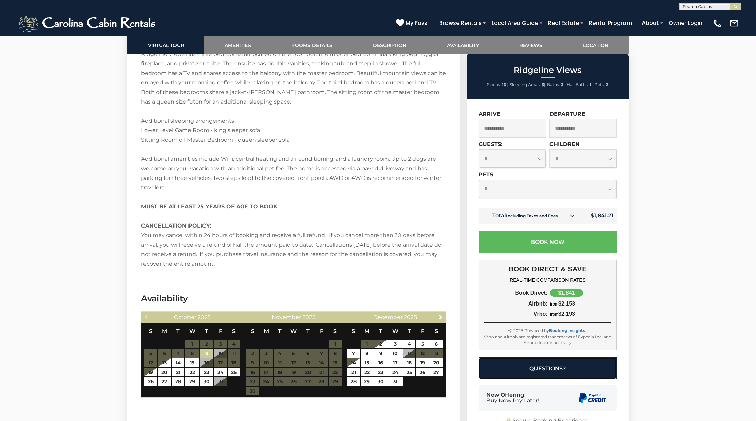
click at [553, 368] on button "Questions?" at bounding box center [548, 369] width 138 height 22
select select "*"
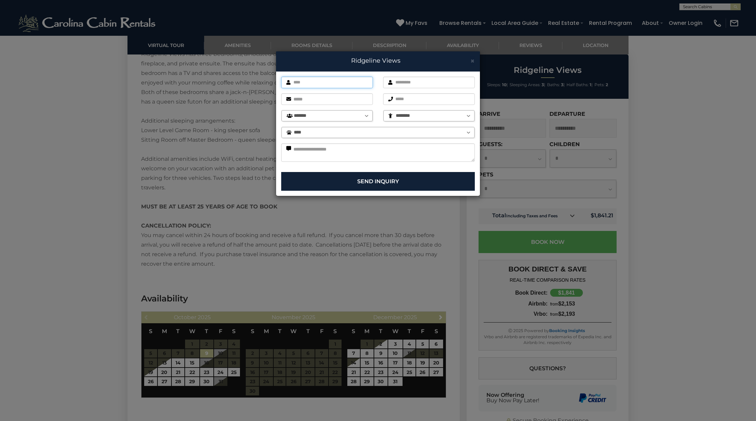
click at [311, 82] on input "text" at bounding box center [327, 83] width 92 height 12
type input "*****"
type input "*******"
type input "**********"
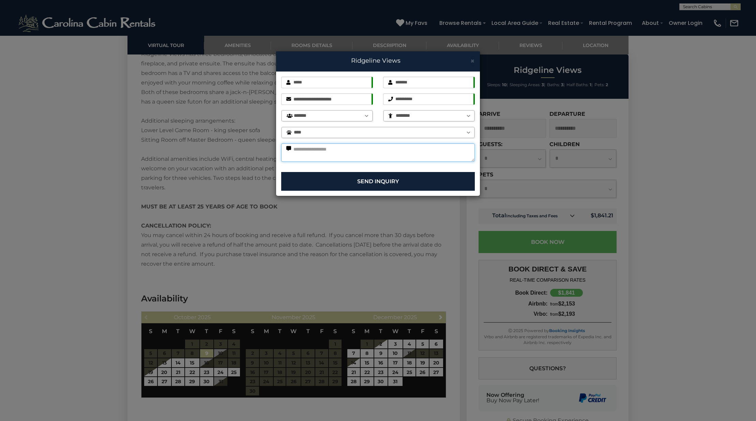
click at [327, 154] on textarea at bounding box center [378, 152] width 194 height 18
click at [406, 155] on textarea "**********" at bounding box center [378, 152] width 194 height 18
click at [349, 157] on textarea "**********" at bounding box center [378, 152] width 194 height 18
type textarea "**********"
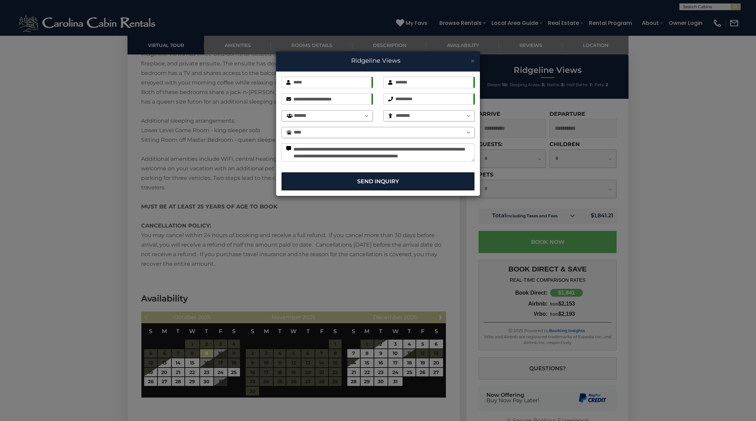
click at [388, 183] on button "Send Inquiry" at bounding box center [378, 181] width 194 height 19
click at [382, 181] on button "Send Inquiry" at bounding box center [378, 181] width 194 height 19
click at [373, 187] on button "Send Inquiry" at bounding box center [378, 181] width 194 height 19
click at [345, 83] on input "*****" at bounding box center [327, 83] width 92 height 12
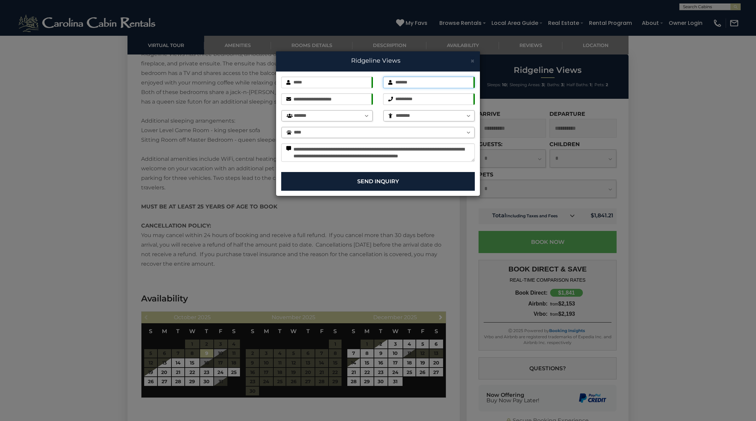
click at [406, 80] on input "*******" at bounding box center [429, 83] width 92 height 12
type input "*******"
click at [379, 82] on div "******* Last name is required." at bounding box center [429, 83] width 102 height 12
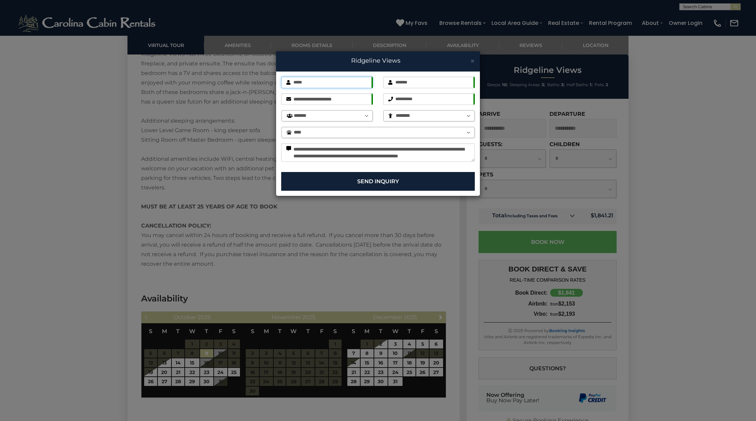
click at [347, 82] on input "*****" at bounding box center [327, 83] width 92 height 12
type input "*****"
click at [362, 101] on input "**********" at bounding box center [327, 99] width 92 height 12
click at [436, 97] on input "**********" at bounding box center [429, 99] width 92 height 12
type input "**********"
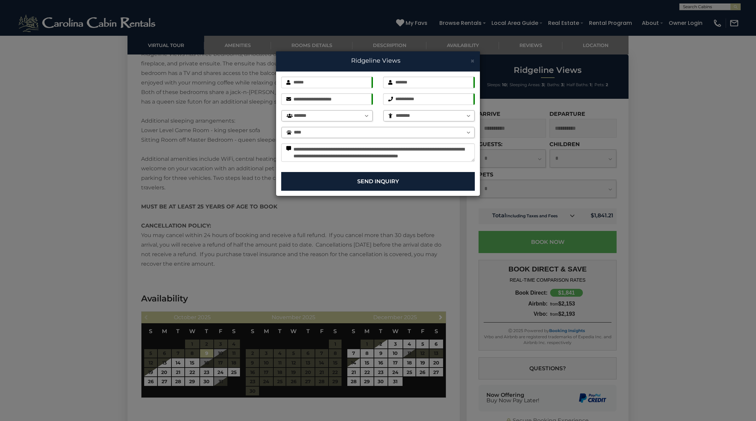
click at [377, 107] on div "**********" at bounding box center [378, 122] width 204 height 101
click at [378, 184] on button "Send Inquiry" at bounding box center [378, 181] width 194 height 19
click at [372, 181] on button "Send Inquiry" at bounding box center [378, 181] width 194 height 19
click at [366, 181] on button "Send Inquiry" at bounding box center [378, 181] width 194 height 19
click at [473, 61] on span "×" at bounding box center [472, 61] width 4 height 9
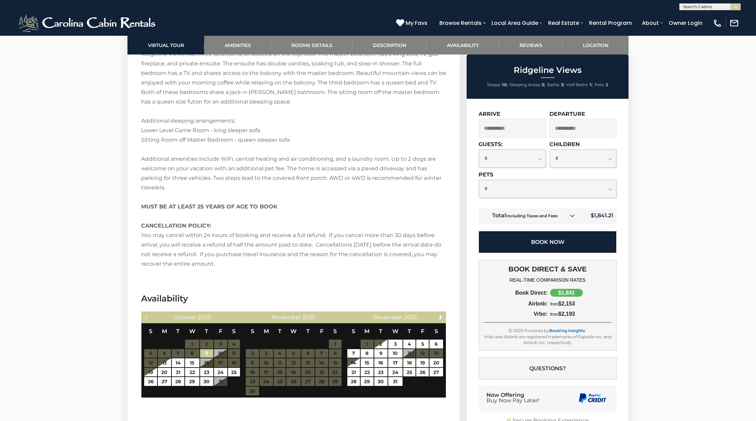
click at [529, 246] on button "Book Now" at bounding box center [548, 242] width 138 height 22
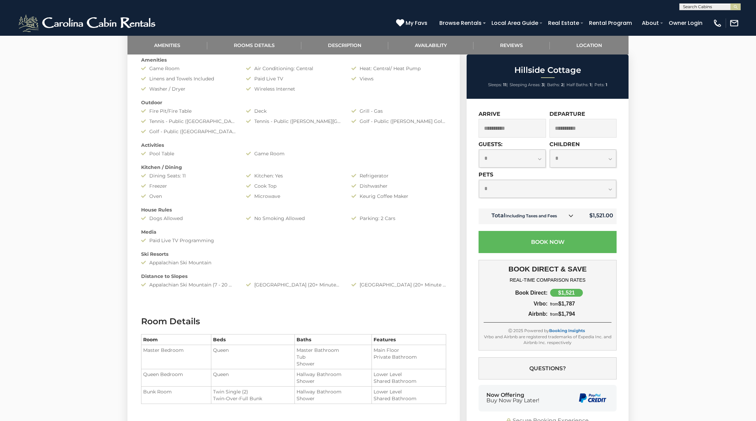
scroll to position [382, 0]
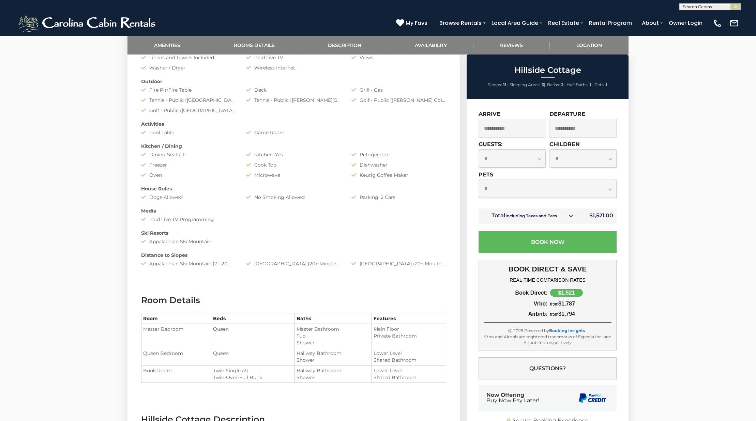
select select "*"
click option "*" at bounding box center [0, 0] width 0 height 0
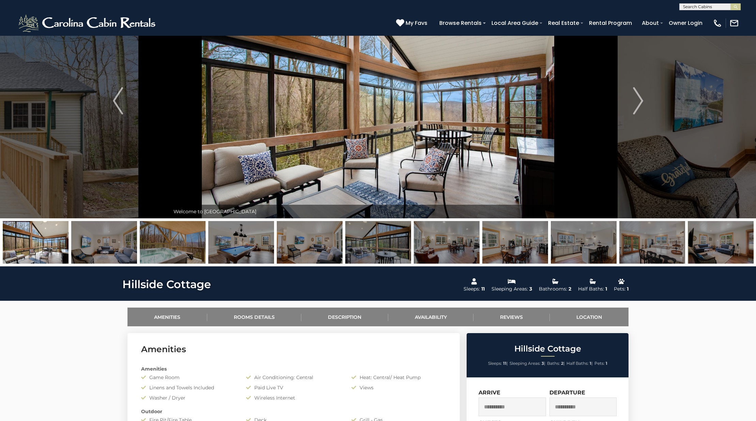
scroll to position [0, 0]
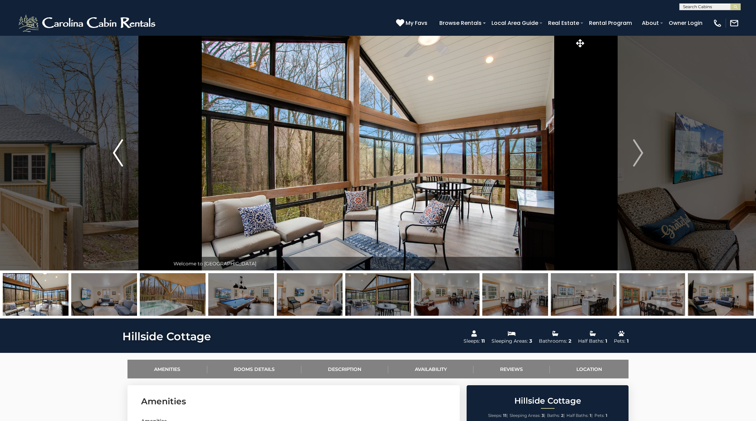
click at [90, 213] on button "Previous" at bounding box center [118, 152] width 104 height 235
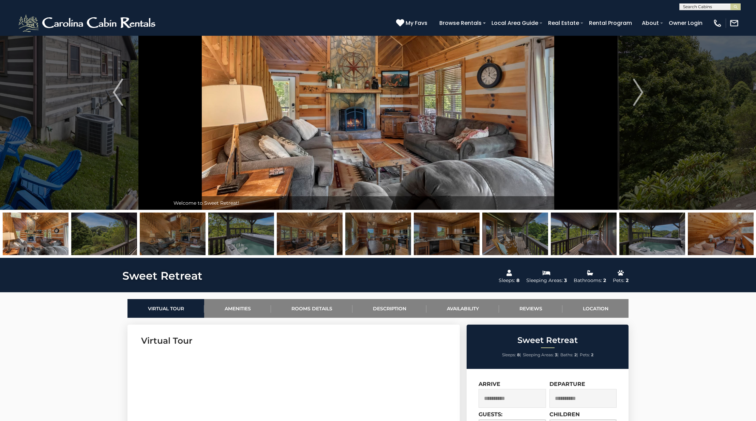
scroll to position [52, 0]
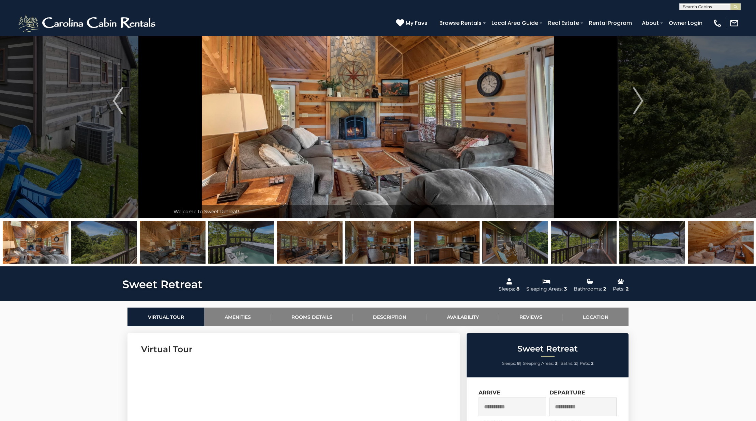
click at [106, 112] on button "Previous" at bounding box center [118, 100] width 104 height 235
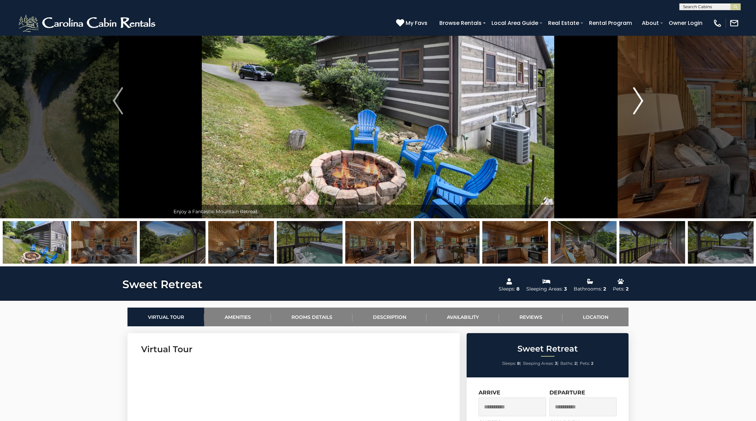
click at [631, 101] on button "Next" at bounding box center [638, 100] width 104 height 235
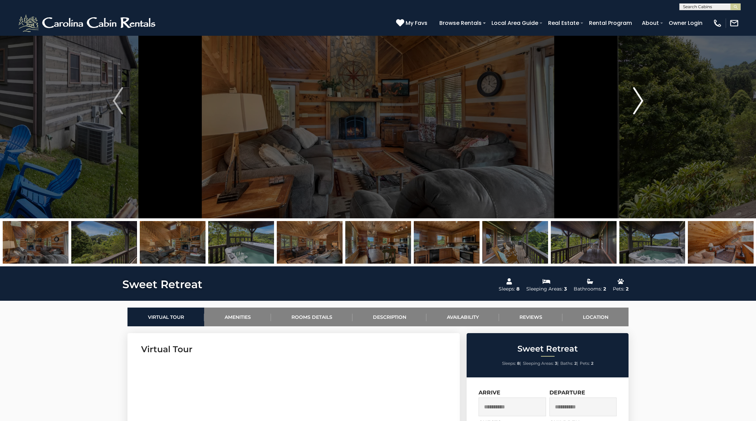
click at [631, 101] on button "Next" at bounding box center [638, 100] width 104 height 235
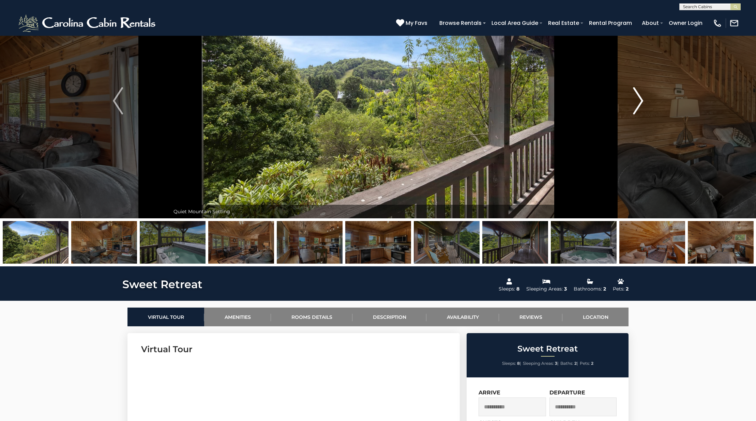
click at [631, 101] on button "Next" at bounding box center [638, 100] width 104 height 235
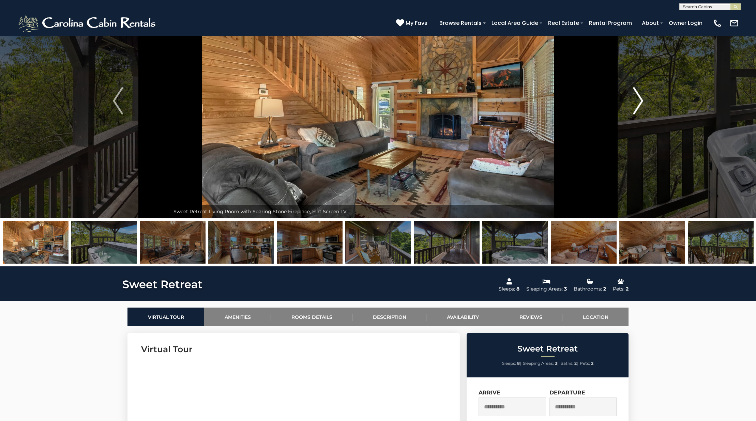
click at [631, 101] on button "Next" at bounding box center [638, 100] width 104 height 235
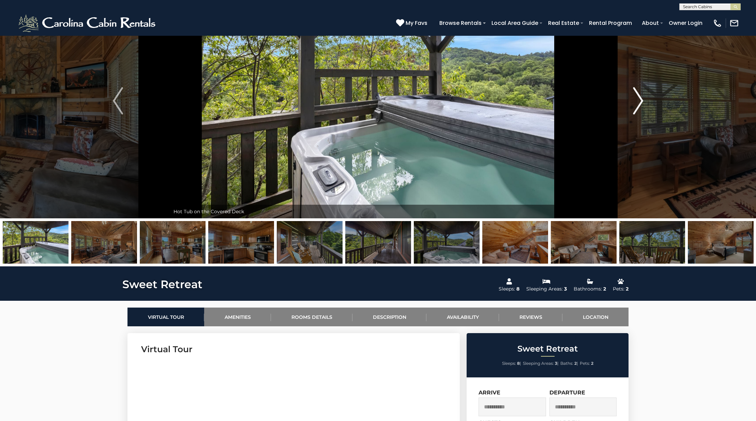
click at [631, 101] on button "Next" at bounding box center [638, 100] width 104 height 235
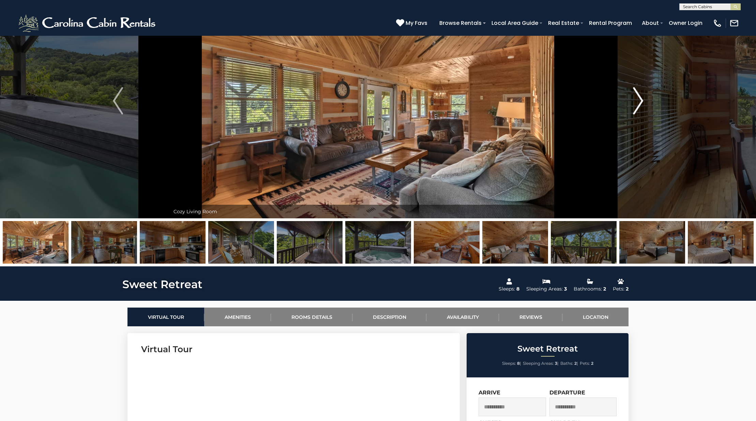
click at [631, 101] on button "Next" at bounding box center [638, 100] width 104 height 235
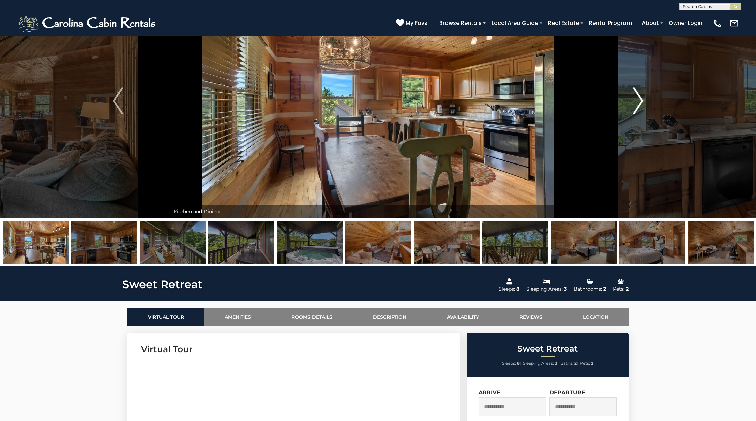
click at [631, 101] on button "Next" at bounding box center [638, 100] width 104 height 235
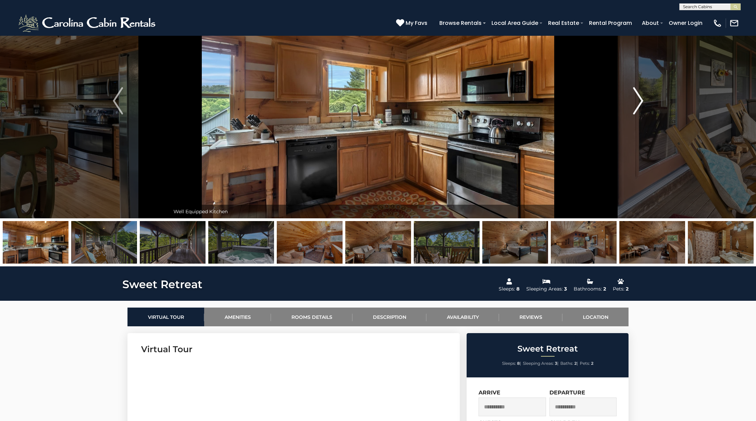
click at [631, 101] on button "Next" at bounding box center [638, 100] width 104 height 235
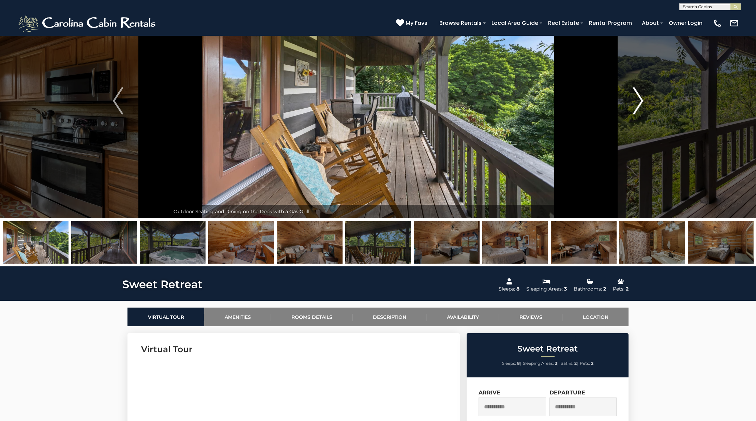
click at [631, 101] on button "Next" at bounding box center [638, 100] width 104 height 235
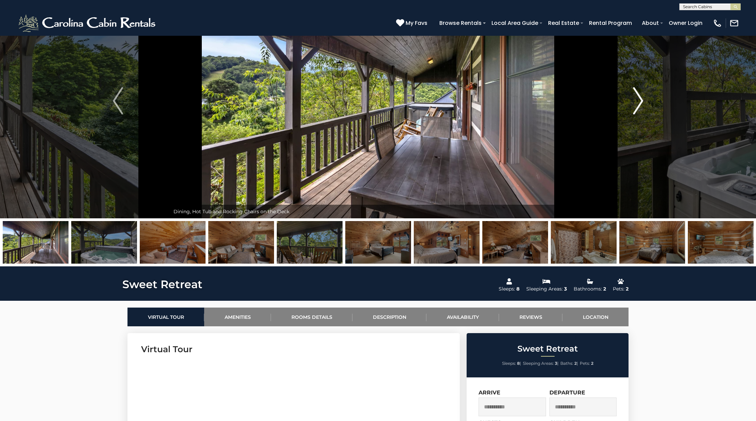
click at [631, 101] on button "Next" at bounding box center [638, 100] width 104 height 235
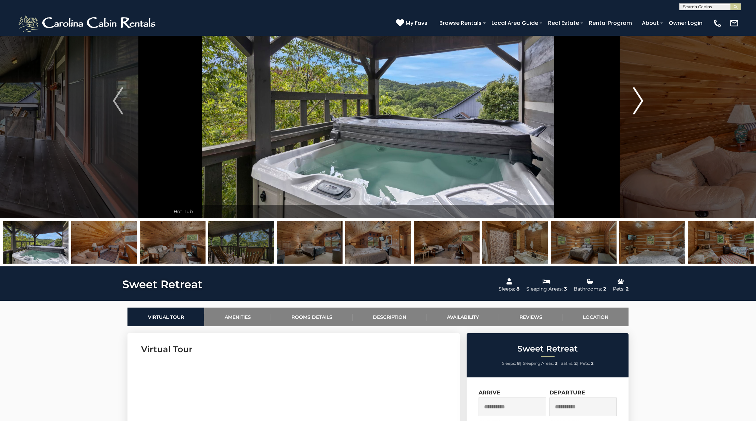
click at [631, 101] on button "Next" at bounding box center [638, 100] width 104 height 235
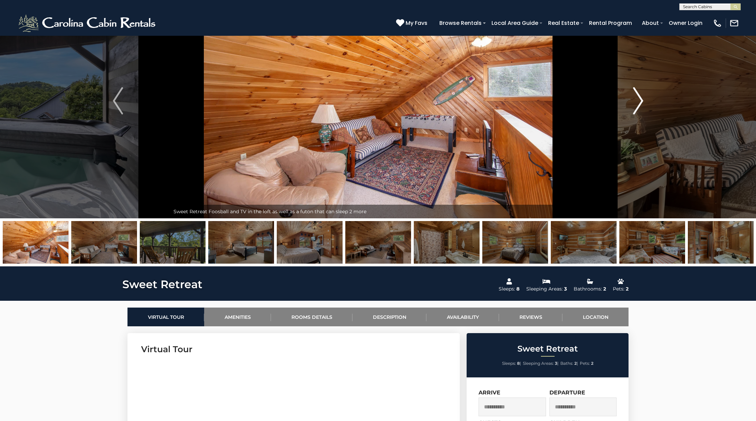
click at [631, 101] on button "Next" at bounding box center [638, 100] width 104 height 235
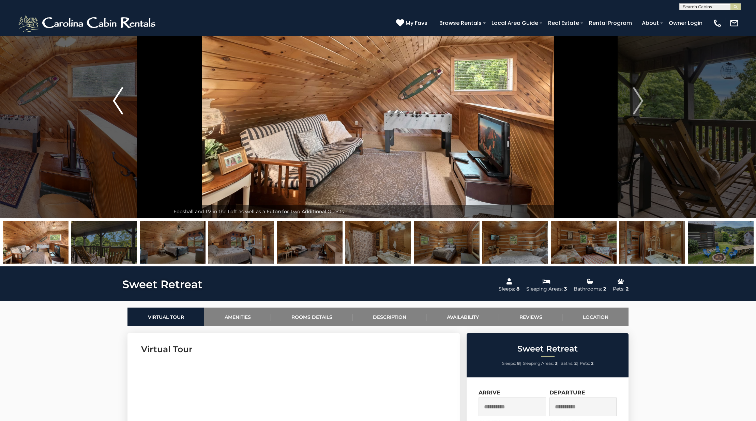
click at [124, 101] on button "Previous" at bounding box center [118, 100] width 104 height 235
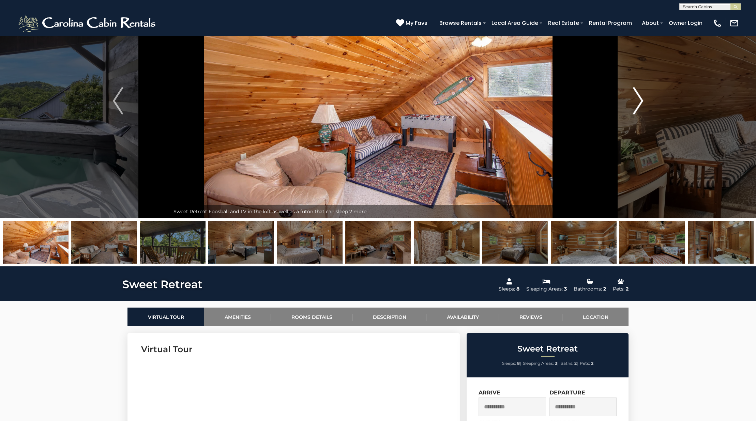
click at [651, 101] on button "Next" at bounding box center [638, 100] width 104 height 235
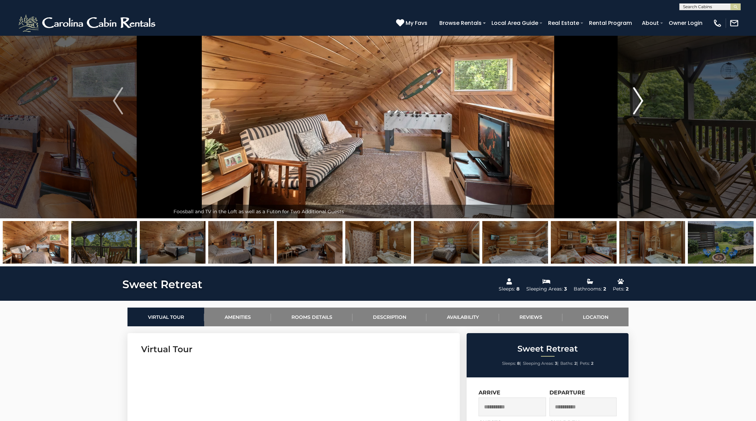
click at [643, 102] on img "Next" at bounding box center [638, 100] width 10 height 27
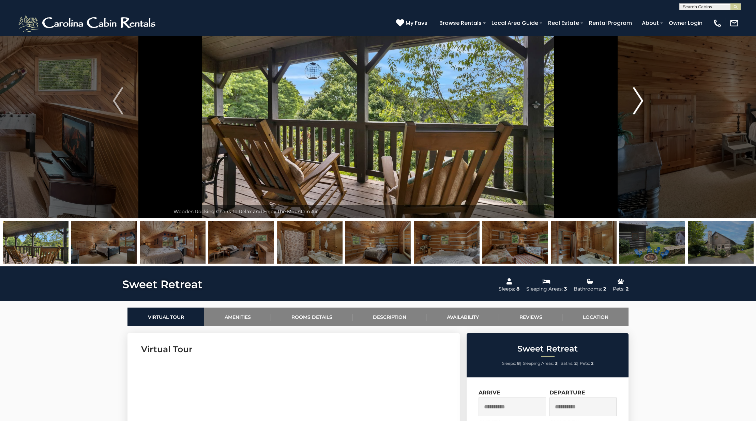
click at [643, 102] on img "Next" at bounding box center [638, 100] width 10 height 27
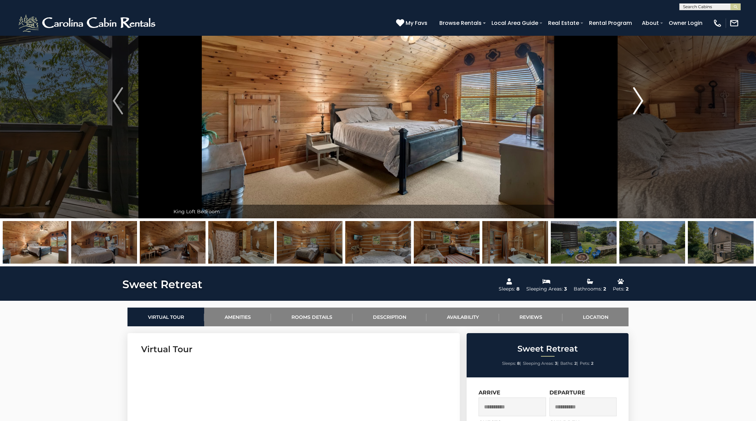
click at [643, 102] on img "Next" at bounding box center [638, 100] width 10 height 27
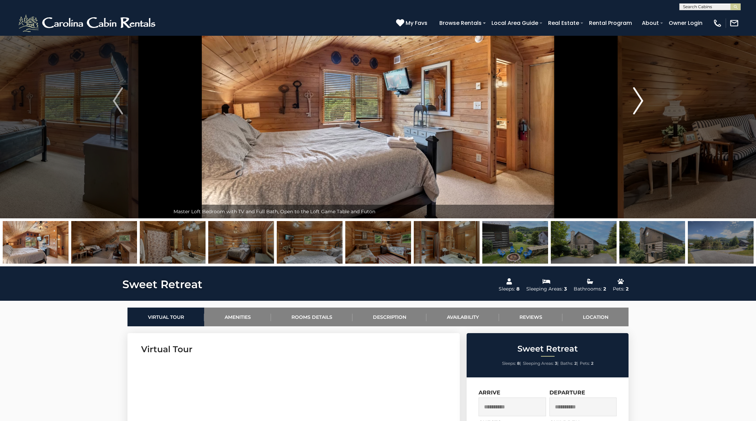
click at [643, 102] on img "Next" at bounding box center [638, 100] width 10 height 27
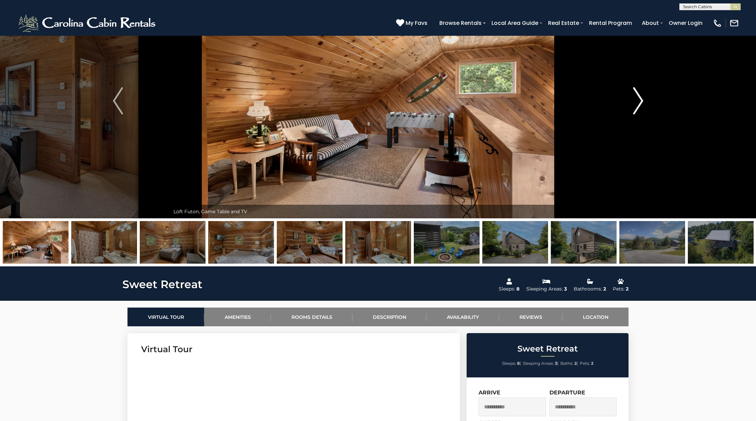
click at [643, 102] on img "Next" at bounding box center [638, 100] width 10 height 27
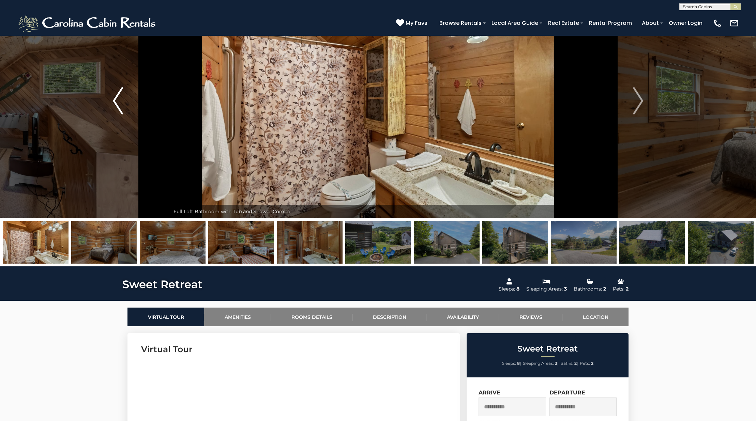
click at [119, 102] on img "Previous" at bounding box center [118, 100] width 10 height 27
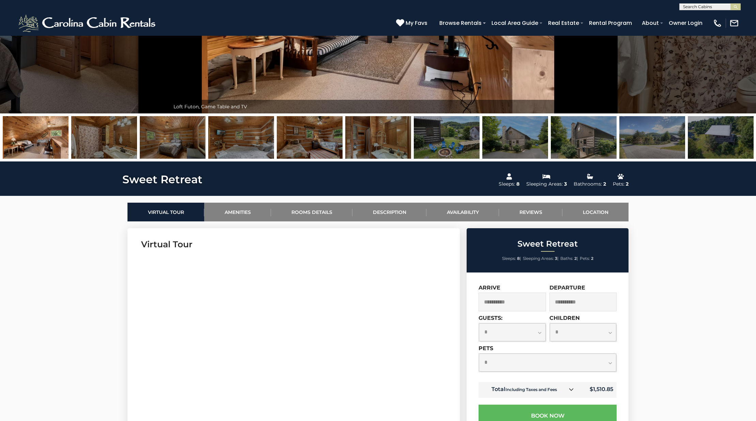
scroll to position [0, 0]
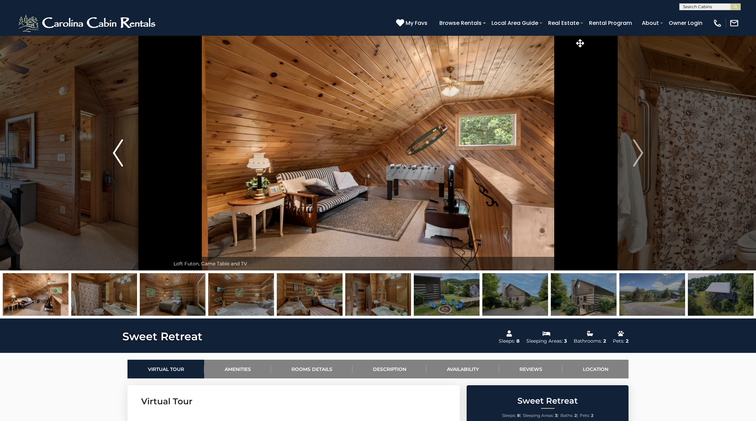
click at [132, 154] on button "Previous" at bounding box center [118, 152] width 104 height 235
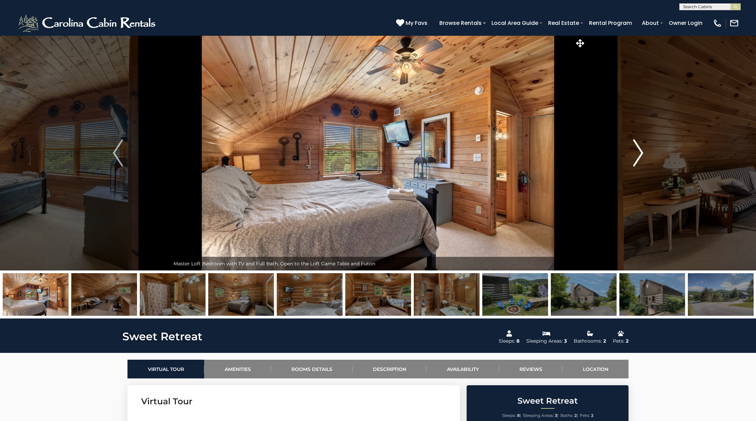
click at [641, 151] on img "Next" at bounding box center [638, 152] width 10 height 27
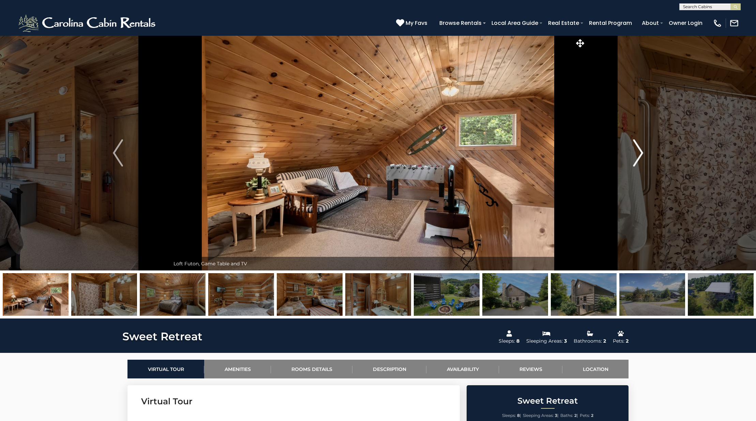
click at [641, 151] on img "Next" at bounding box center [638, 152] width 10 height 27
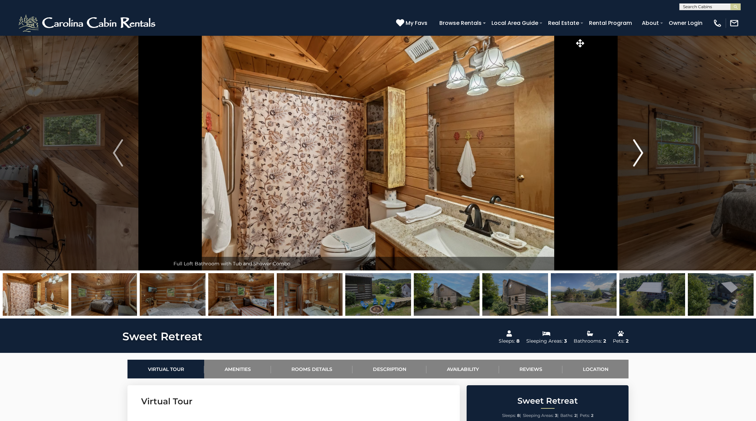
click at [641, 151] on img "Next" at bounding box center [638, 152] width 10 height 27
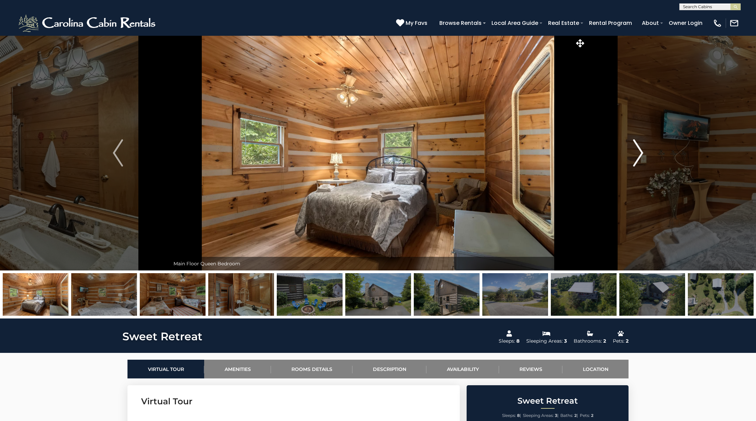
click at [641, 151] on img "Next" at bounding box center [638, 152] width 10 height 27
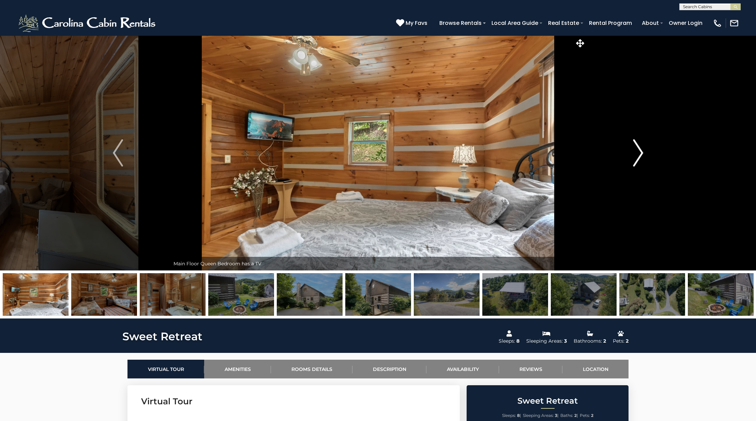
click at [641, 151] on img "Next" at bounding box center [638, 152] width 10 height 27
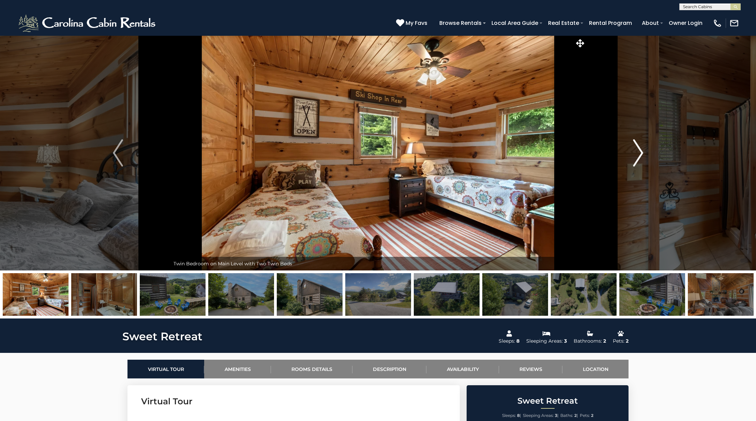
click at [641, 151] on img "Next" at bounding box center [638, 152] width 10 height 27
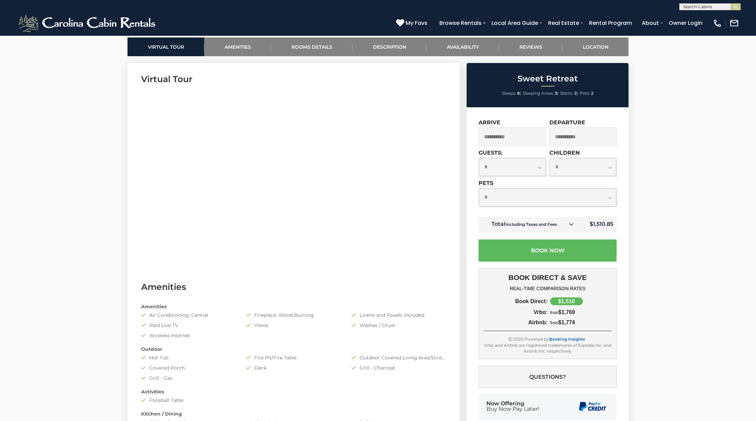
scroll to position [340, 0]
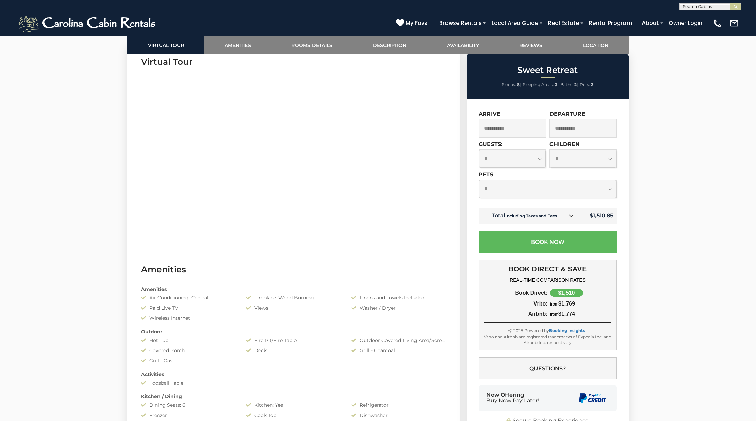
select select "*"
click option "*" at bounding box center [0, 0] width 0 height 0
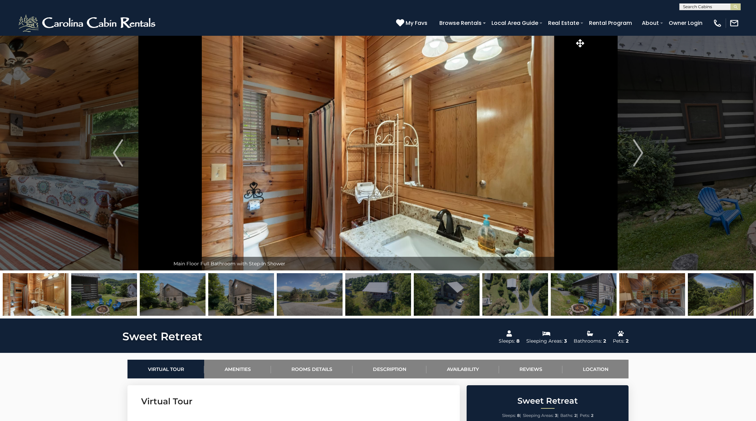
scroll to position [2, 0]
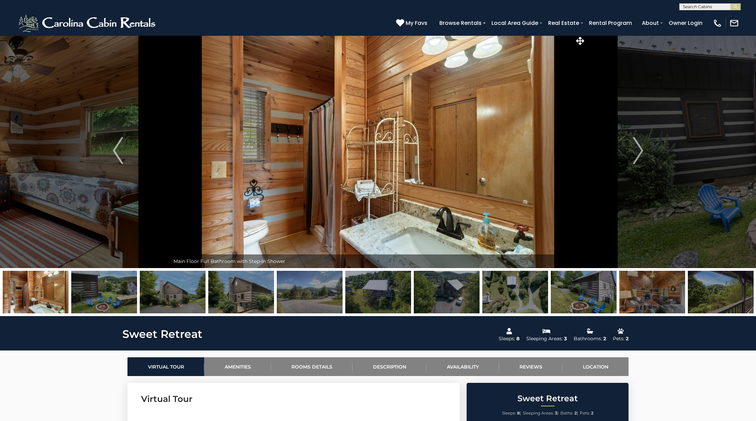
click at [302, 294] on img at bounding box center [310, 292] width 66 height 43
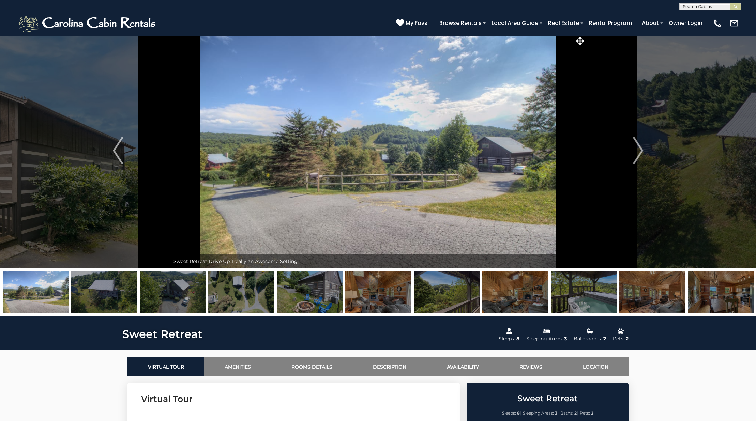
click at [437, 293] on img at bounding box center [447, 292] width 66 height 43
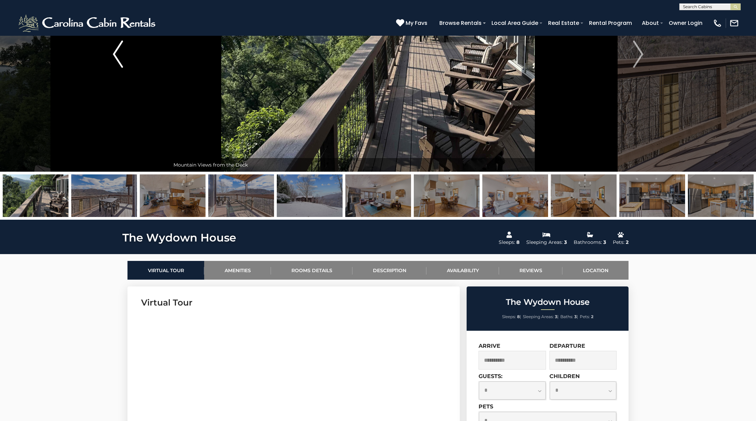
scroll to position [252, 0]
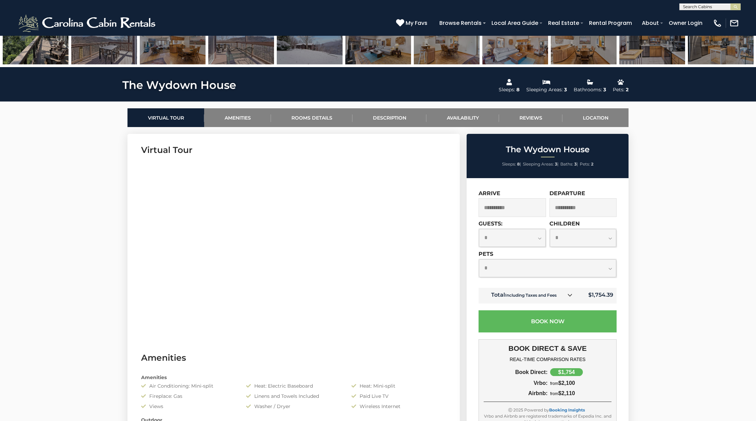
select select "*"
click option "*" at bounding box center [0, 0] width 0 height 0
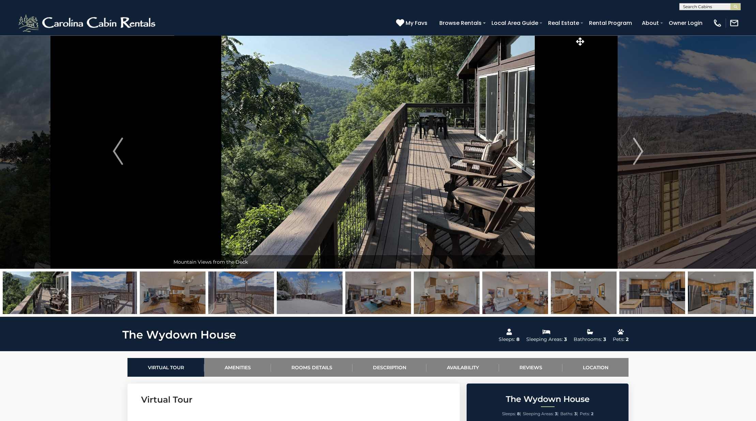
scroll to position [0, 0]
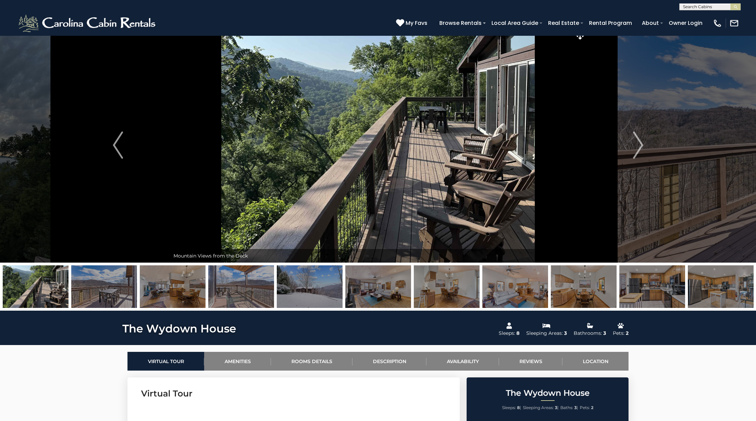
click at [123, 290] on img at bounding box center [104, 287] width 66 height 43
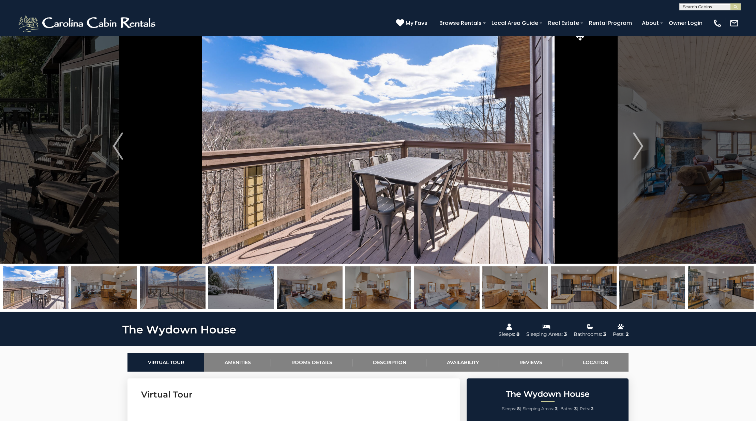
scroll to position [6, 0]
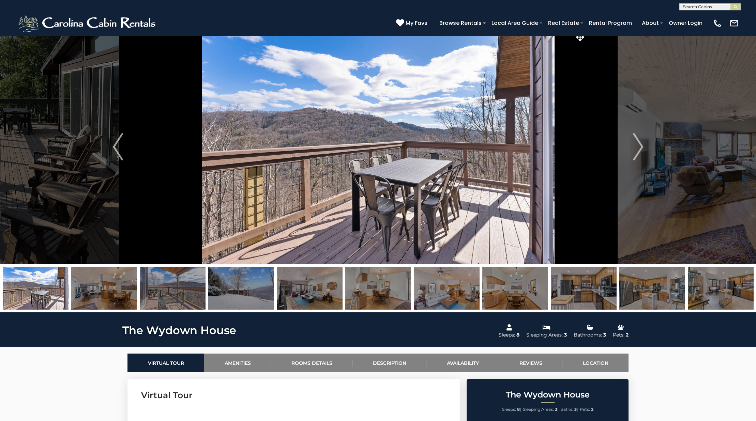
click at [205, 290] on img at bounding box center [173, 288] width 66 height 43
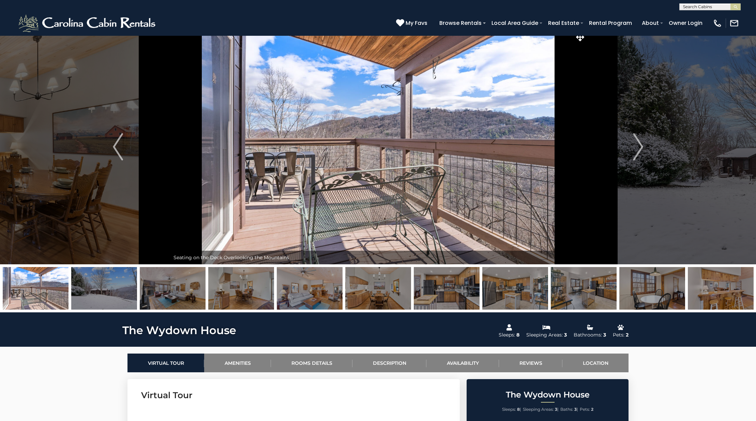
click at [84, 293] on img at bounding box center [104, 288] width 66 height 43
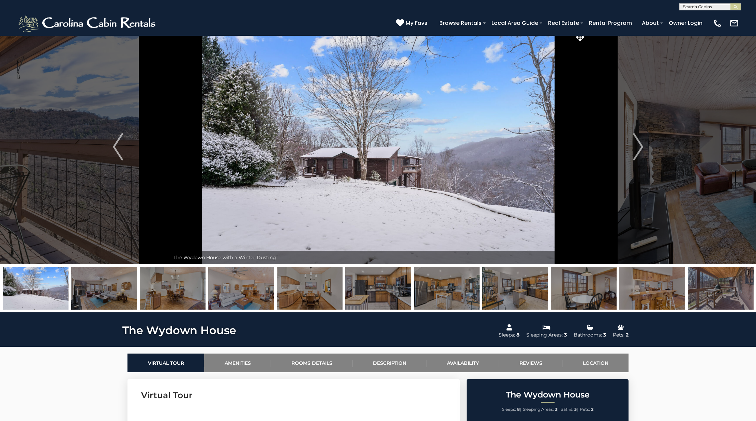
click at [170, 294] on img at bounding box center [173, 288] width 66 height 43
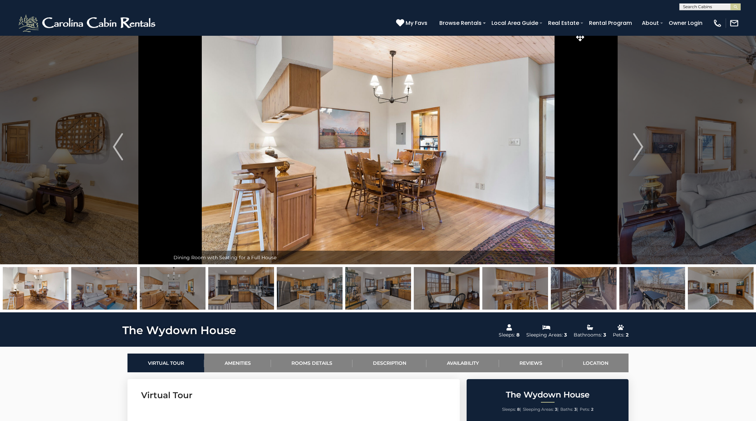
click at [591, 296] on img at bounding box center [584, 288] width 66 height 43
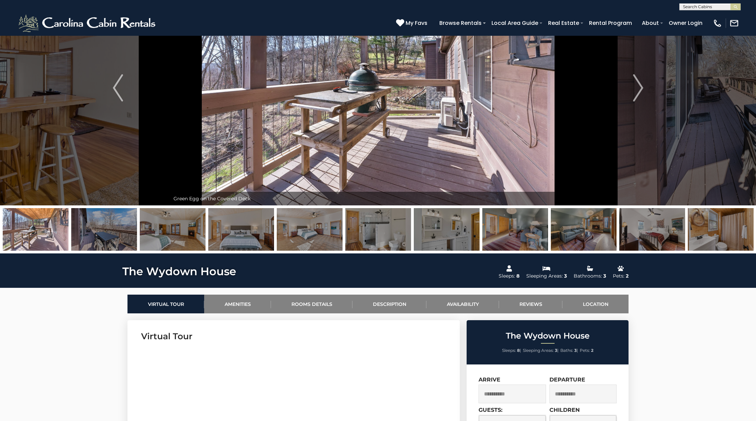
scroll to position [28, 0]
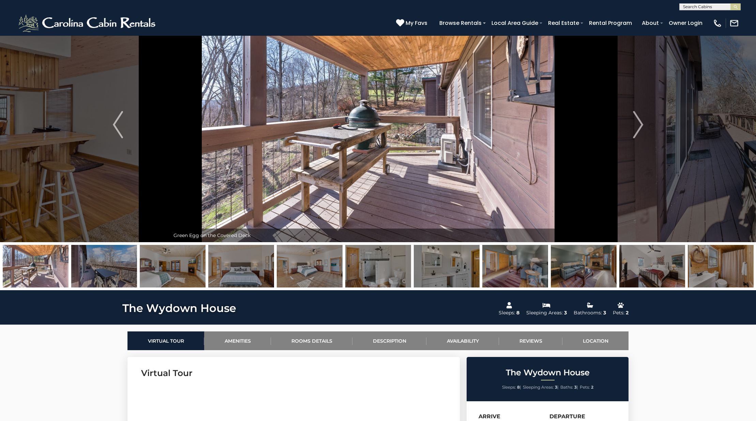
click at [95, 266] on img at bounding box center [104, 266] width 66 height 43
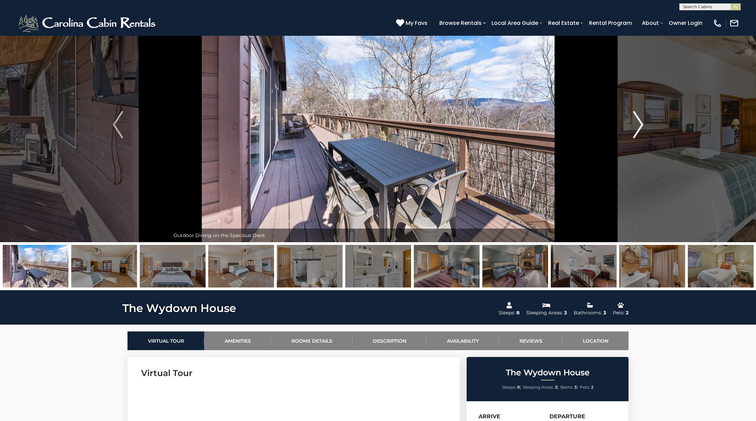
click at [644, 134] on button "Next" at bounding box center [638, 124] width 104 height 235
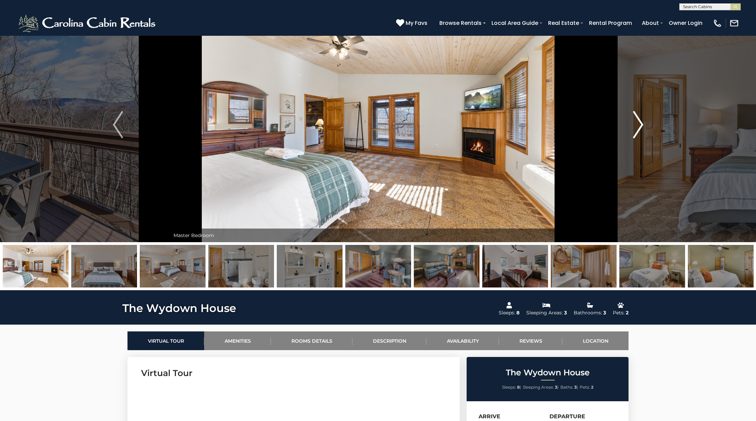
click at [645, 126] on button "Next" at bounding box center [638, 124] width 104 height 235
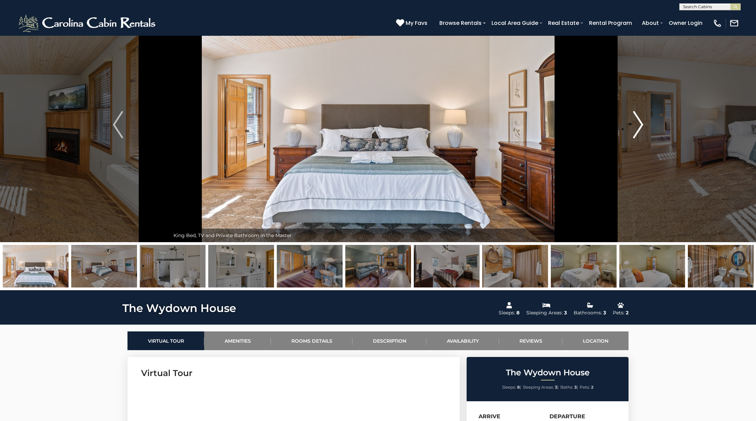
scroll to position [21, 0]
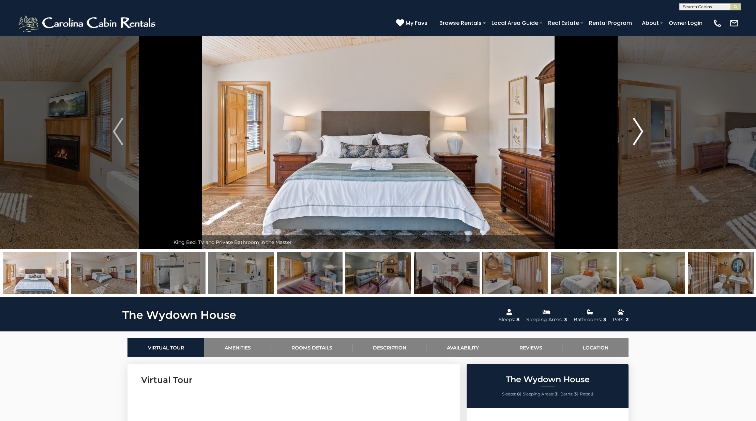
click at [645, 126] on button "Next" at bounding box center [638, 131] width 104 height 235
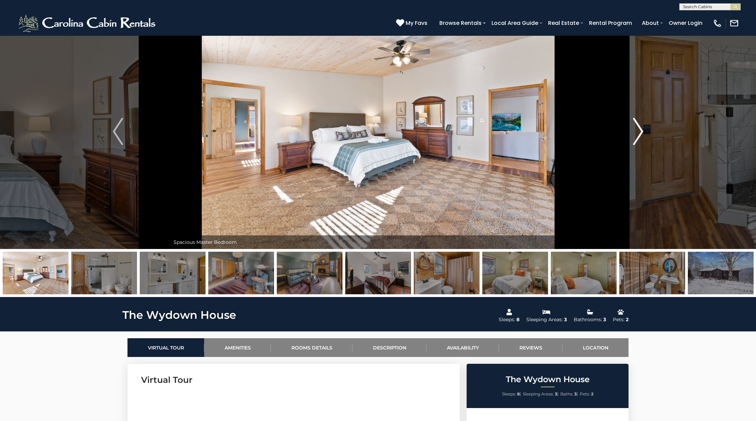
click at [645, 126] on button "Next" at bounding box center [638, 131] width 104 height 235
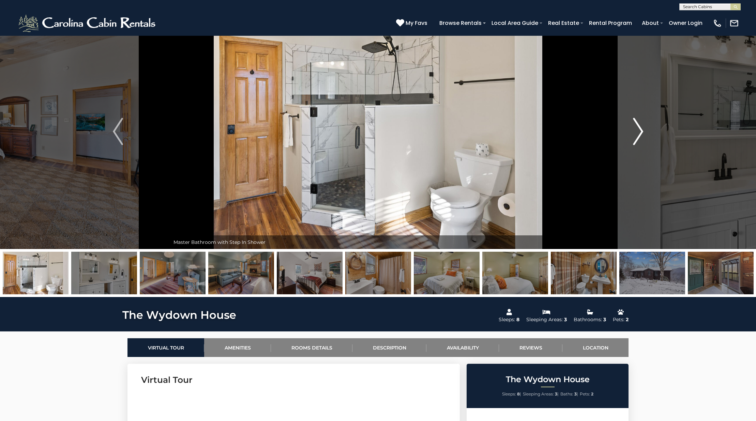
click at [645, 126] on button "Next" at bounding box center [638, 131] width 104 height 235
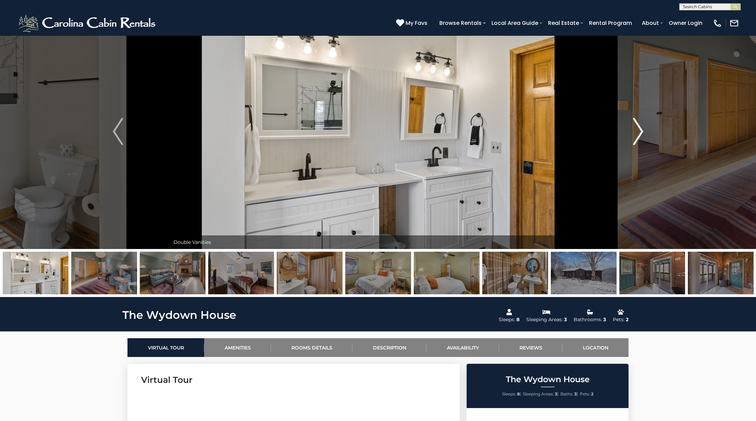
click at [645, 126] on button "Next" at bounding box center [638, 131] width 104 height 235
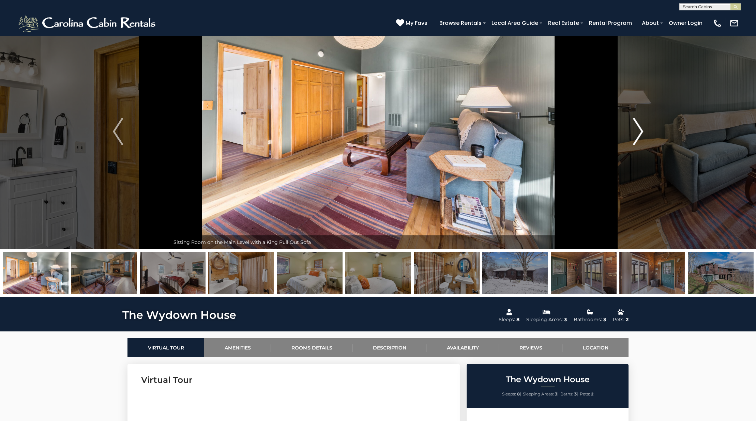
click at [645, 126] on button "Next" at bounding box center [638, 131] width 104 height 235
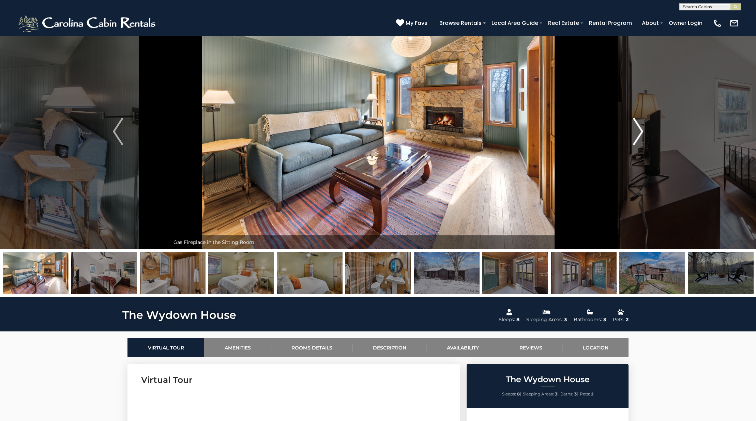
click at [645, 126] on button "Next" at bounding box center [638, 131] width 104 height 235
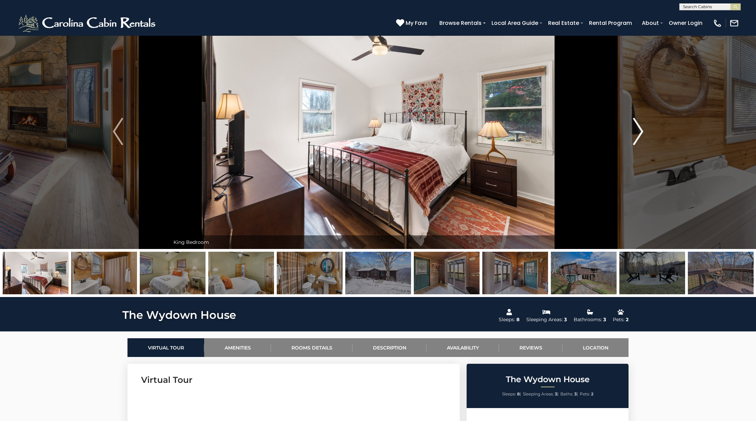
click at [645, 126] on button "Next" at bounding box center [638, 131] width 104 height 235
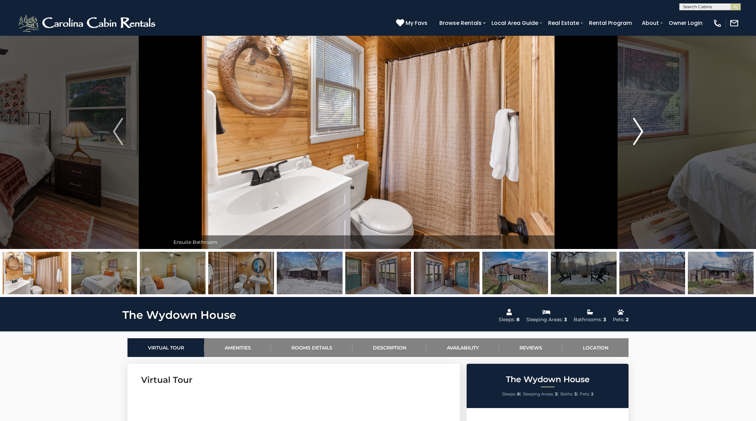
click at [645, 126] on button "Next" at bounding box center [638, 131] width 104 height 235
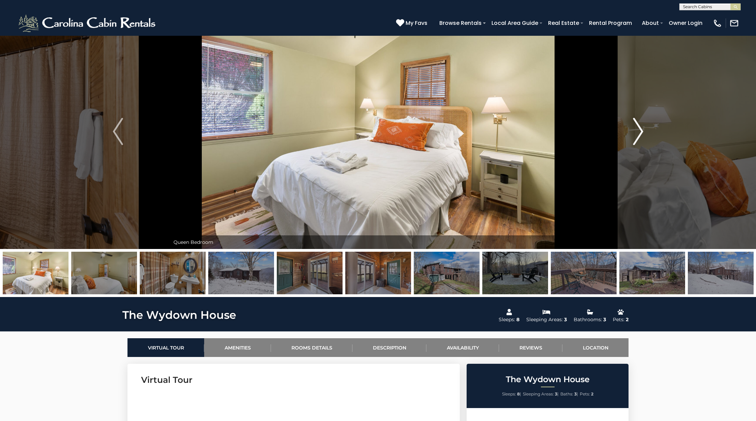
click at [645, 126] on button "Next" at bounding box center [638, 131] width 104 height 235
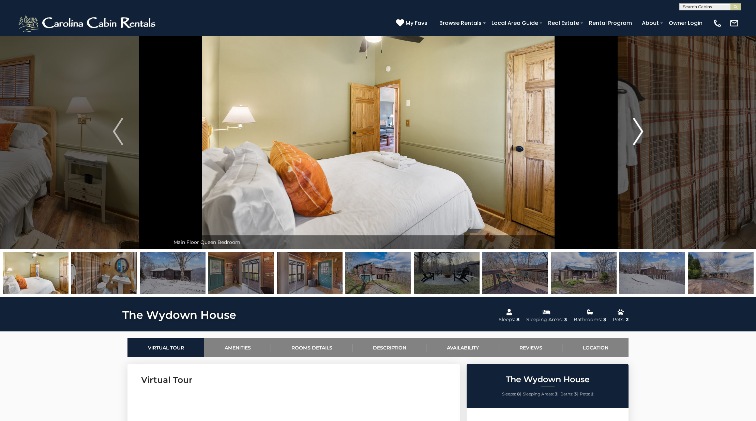
click at [645, 126] on button "Next" at bounding box center [638, 131] width 104 height 235
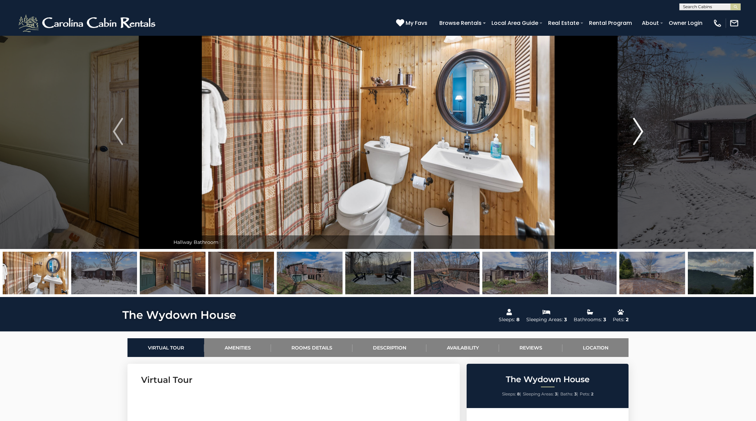
click at [645, 126] on button "Next" at bounding box center [638, 131] width 104 height 235
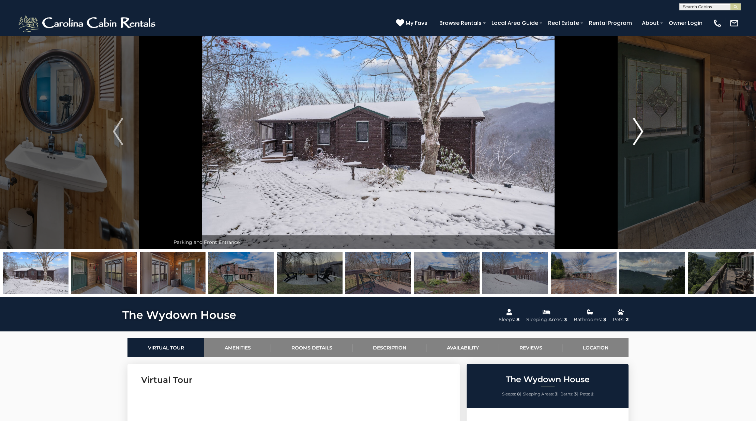
click at [645, 126] on button "Next" at bounding box center [638, 131] width 104 height 235
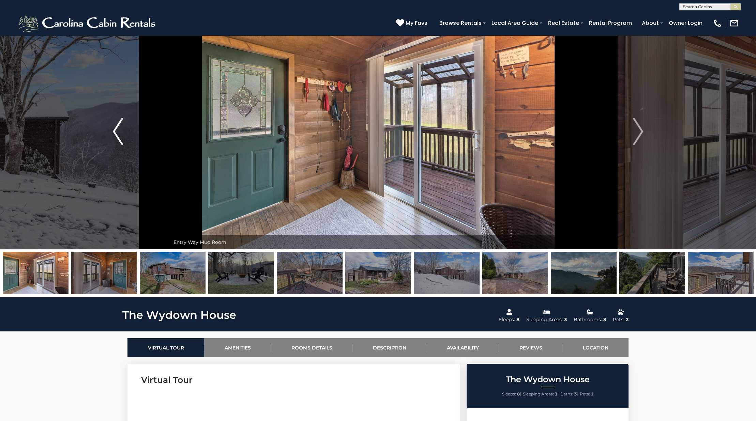
click at [104, 137] on button "Previous" at bounding box center [118, 131] width 104 height 235
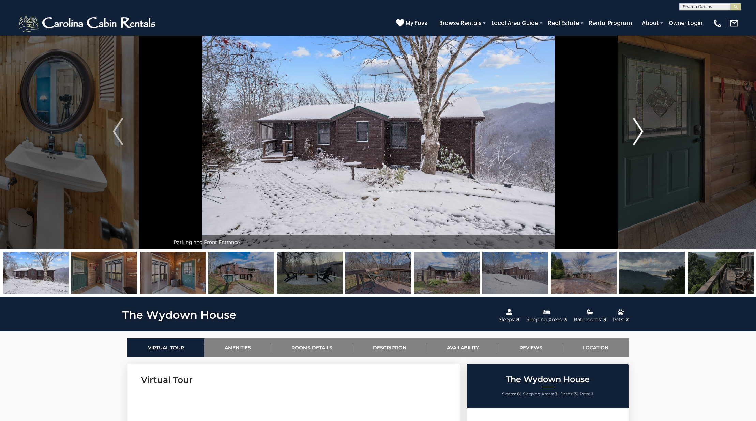
click at [633, 135] on button "Next" at bounding box center [638, 131] width 104 height 235
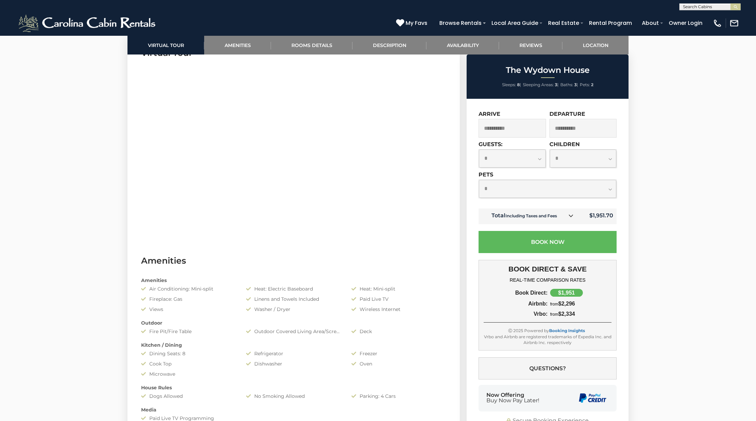
scroll to position [416, 0]
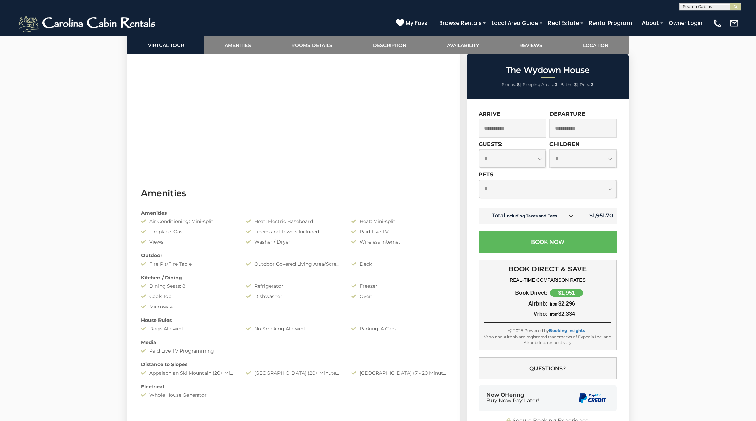
click at [573, 216] on icon at bounding box center [571, 215] width 5 height 5
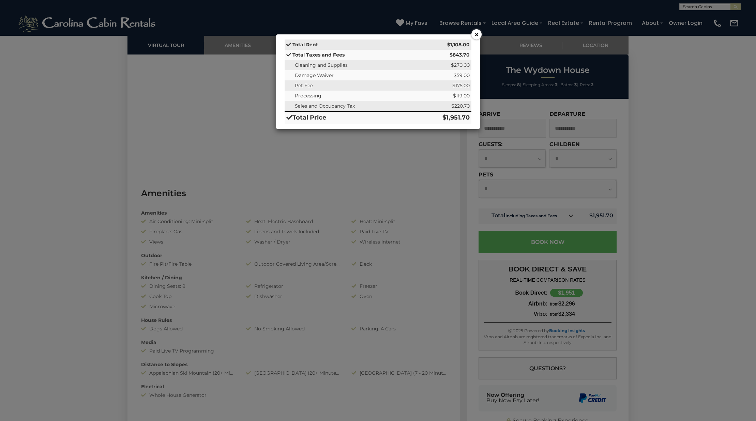
click at [476, 36] on button "×" at bounding box center [476, 34] width 10 height 10
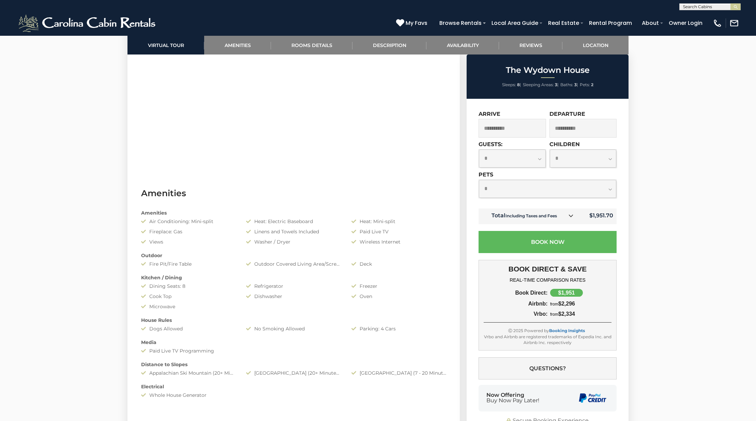
scroll to position [0, 0]
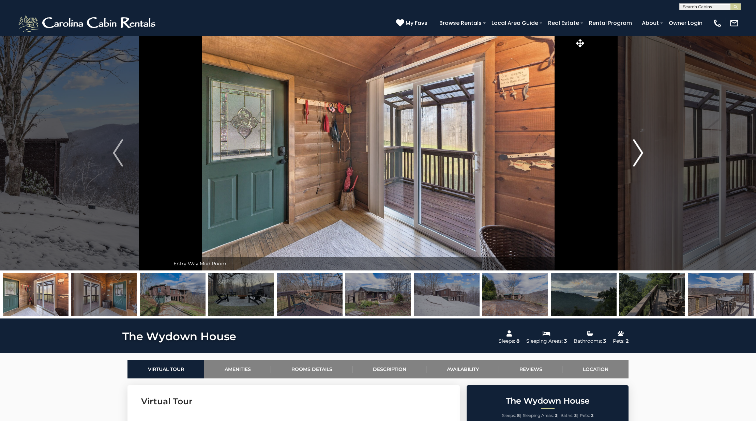
click at [633, 165] on img "Next" at bounding box center [638, 152] width 10 height 27
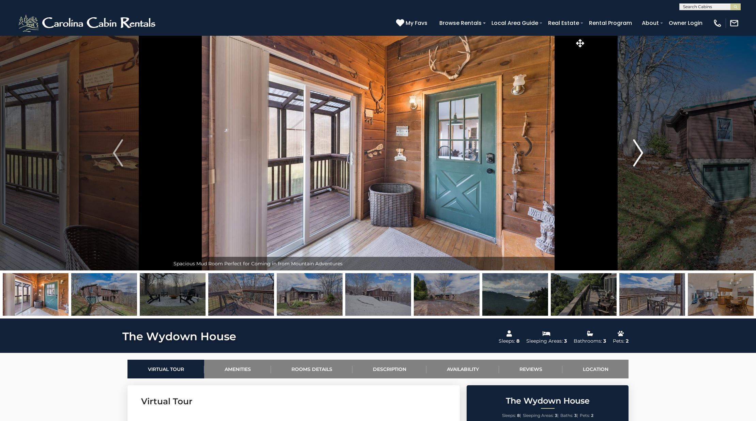
click at [633, 165] on img "Next" at bounding box center [638, 152] width 10 height 27
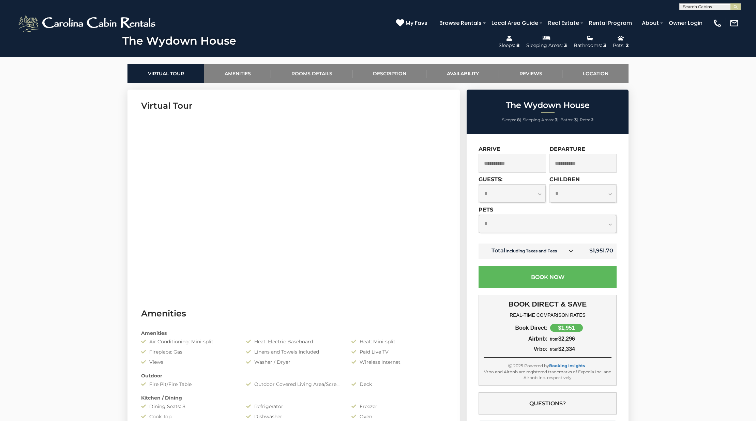
scroll to position [395, 0]
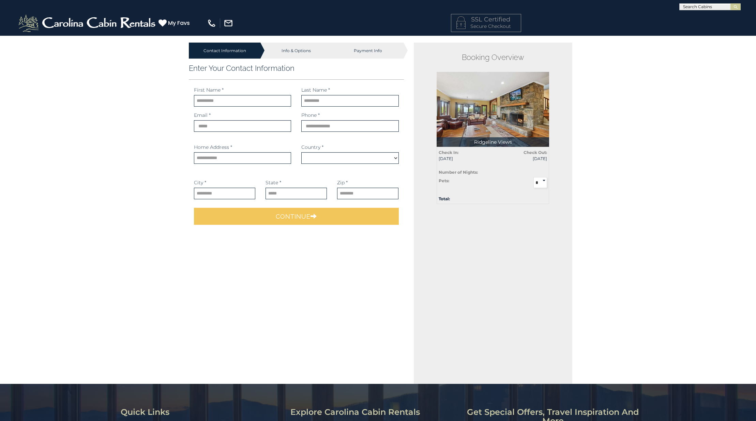
select select "*********"
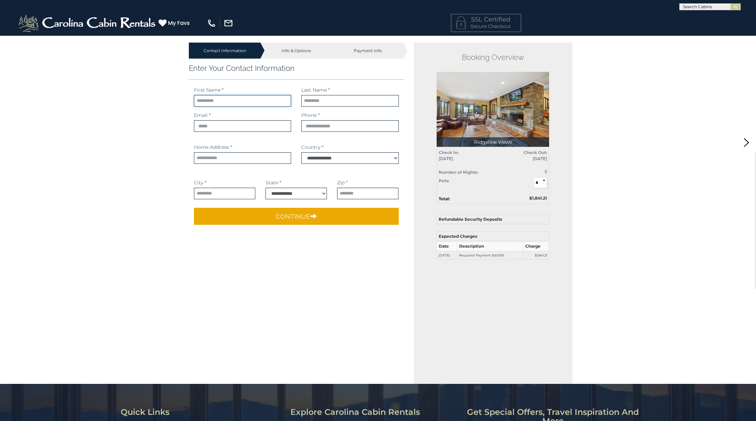
click at [235, 102] on input "text" at bounding box center [242, 101] width 97 height 12
type input "*****"
type input "*******"
type input "**********"
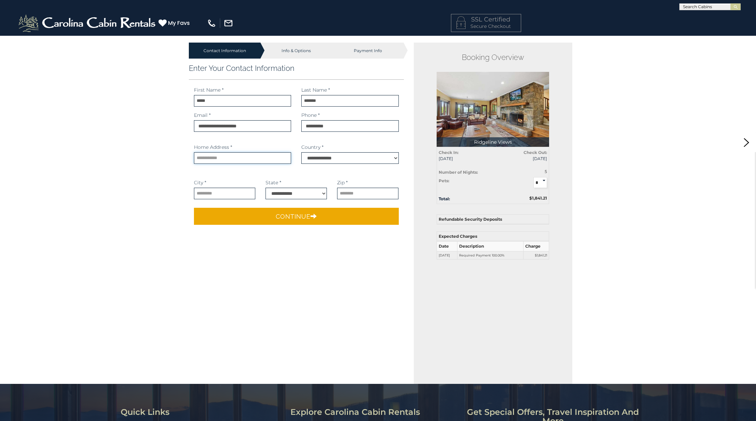
type input "**********"
type input "*********"
select select "**"
type input "*****"
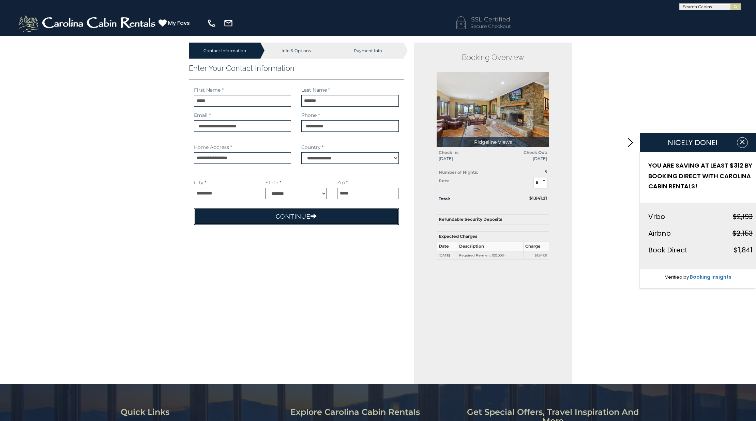
click at [307, 213] on button "Continue" at bounding box center [296, 216] width 205 height 17
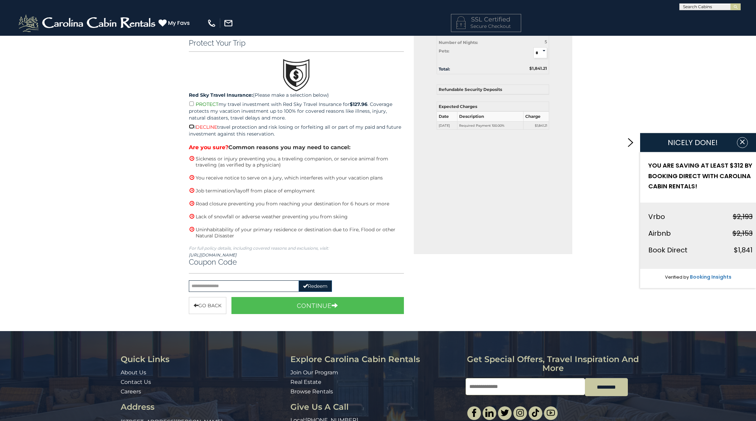
scroll to position [134, 0]
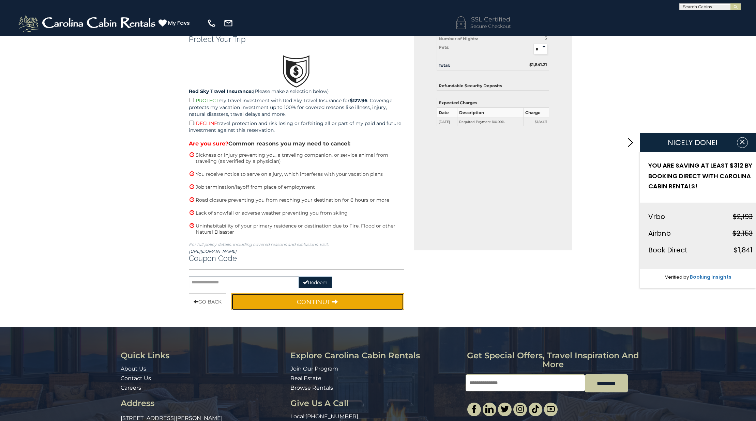
click at [331, 309] on button "Continue" at bounding box center [317, 301] width 172 height 17
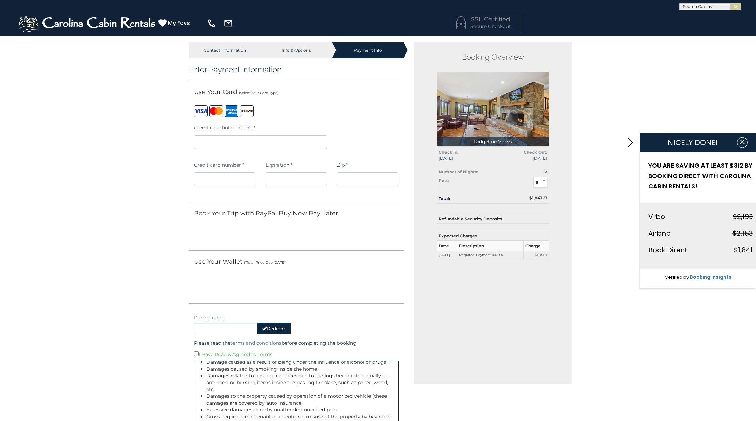
scroll to position [0, 0]
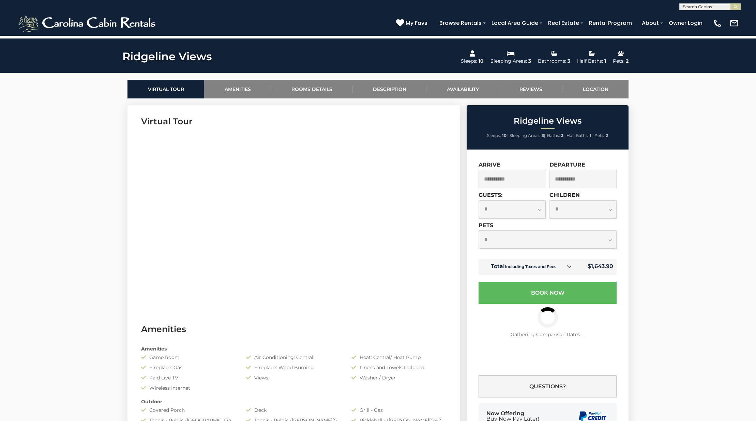
scroll to position [281, 0]
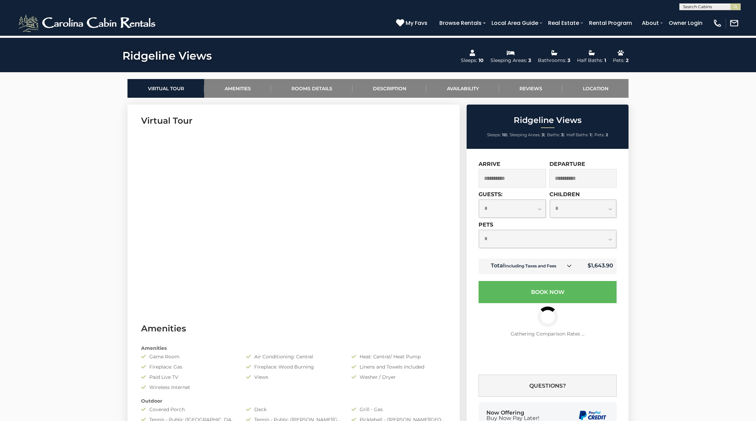
select select "*"
click option "*" at bounding box center [0, 0] width 0 height 0
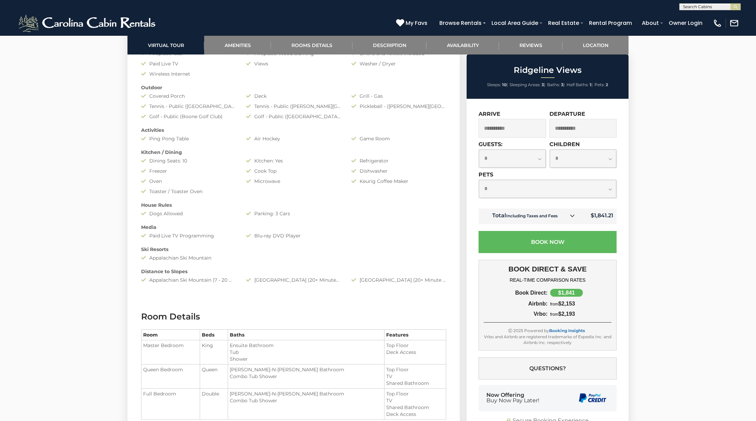
scroll to position [621, 0]
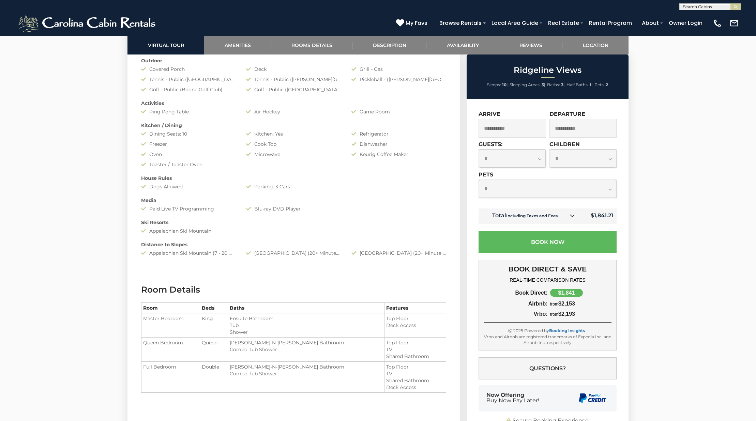
click at [573, 218] on icon at bounding box center [572, 215] width 5 height 5
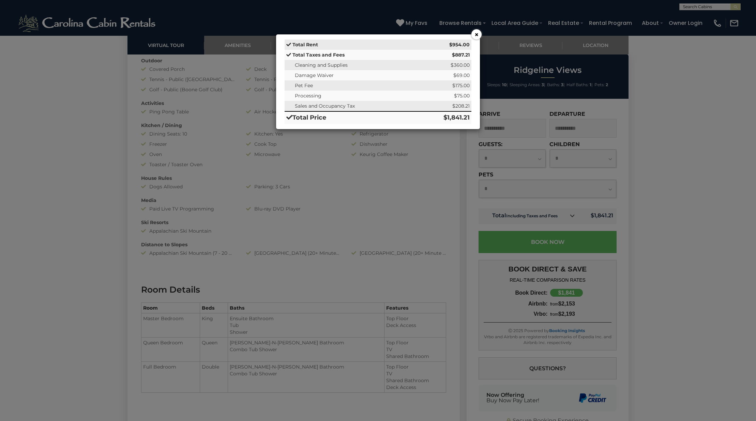
click at [49, 244] on div "× Total Rent $954.00 Total Taxes and Fees $887.21 Cleaning and Supplies $360.00…" at bounding box center [378, 210] width 756 height 421
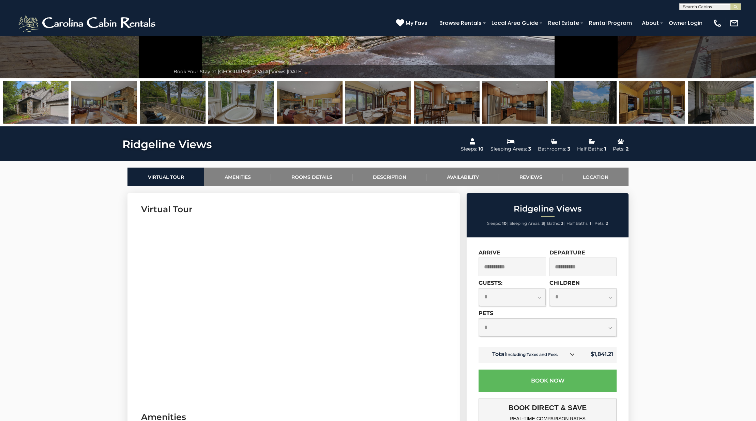
scroll to position [0, 0]
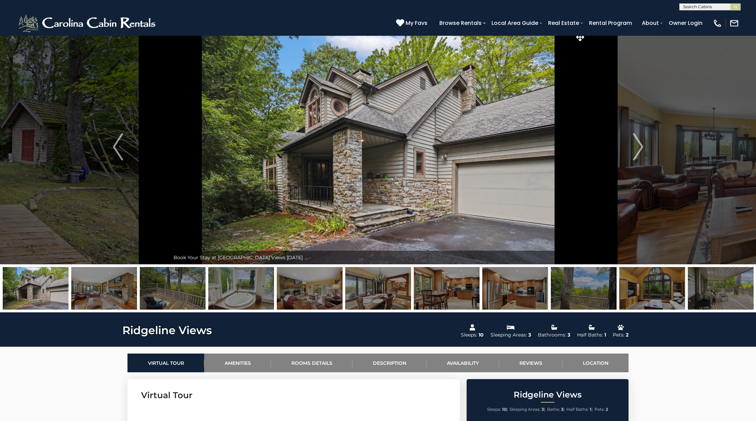
click at [744, 306] on img at bounding box center [721, 288] width 66 height 43
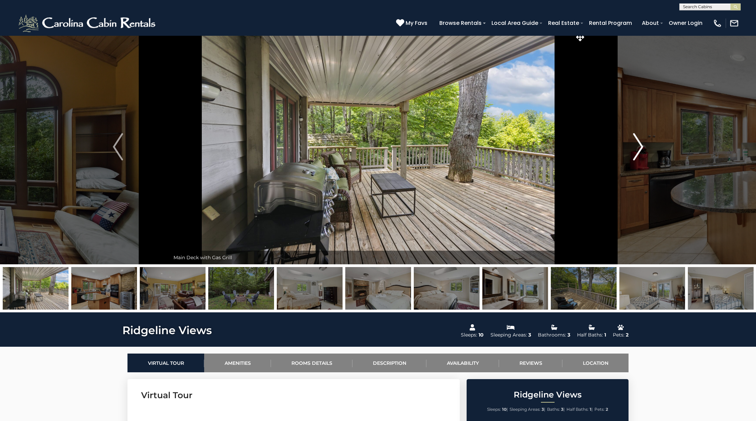
click at [649, 148] on button "Next" at bounding box center [638, 146] width 104 height 235
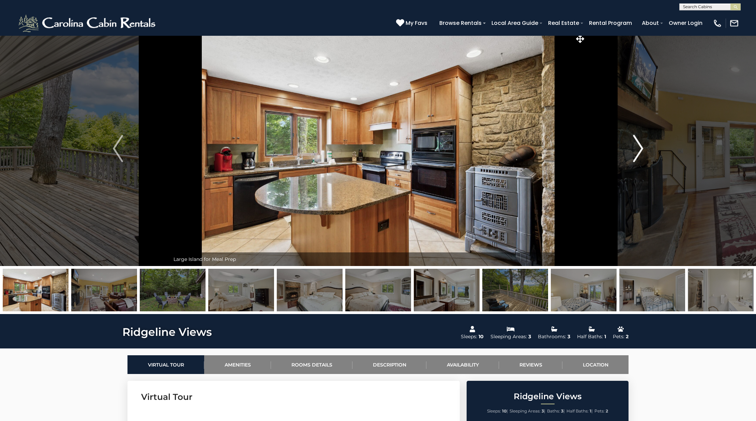
click at [642, 149] on img "Next" at bounding box center [638, 148] width 10 height 27
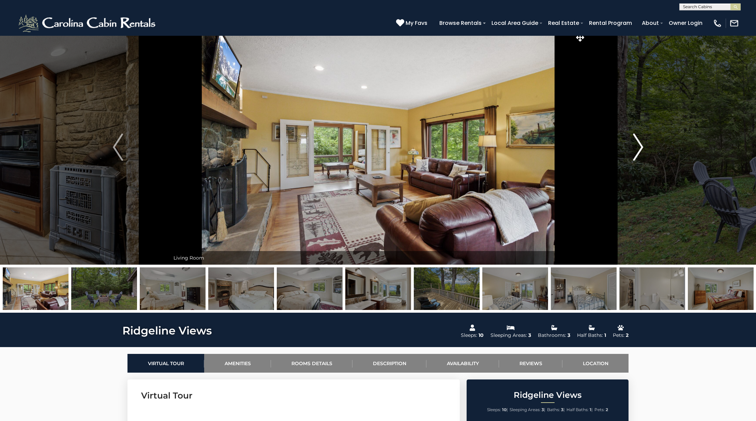
click at [642, 149] on img "Next" at bounding box center [638, 147] width 10 height 27
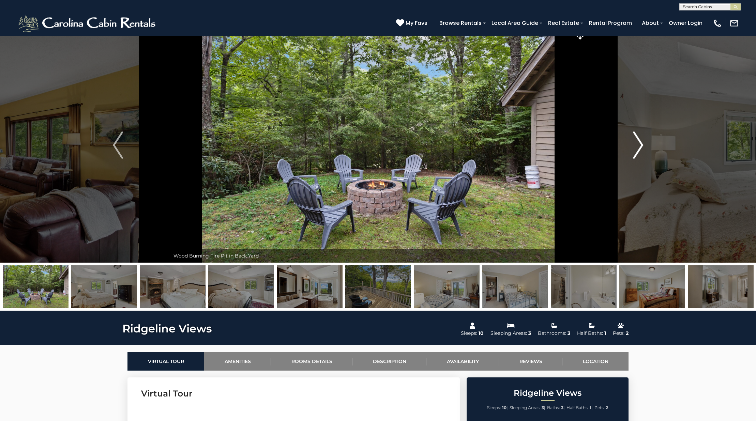
click at [642, 149] on img "Next" at bounding box center [638, 145] width 10 height 27
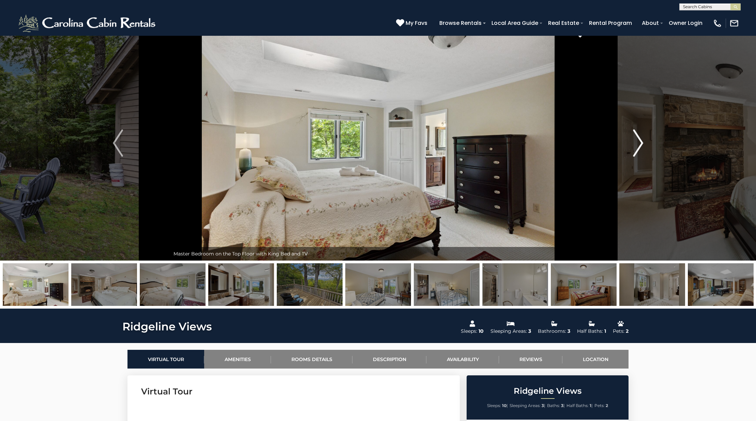
click at [642, 149] on img "Next" at bounding box center [638, 143] width 10 height 27
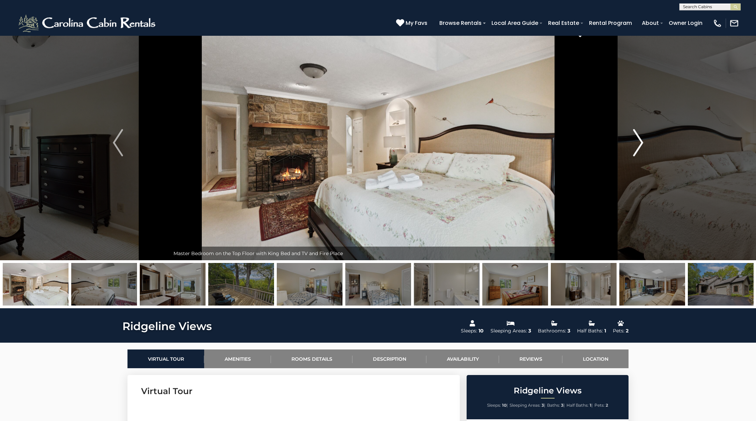
click at [642, 149] on img "Next" at bounding box center [638, 142] width 10 height 27
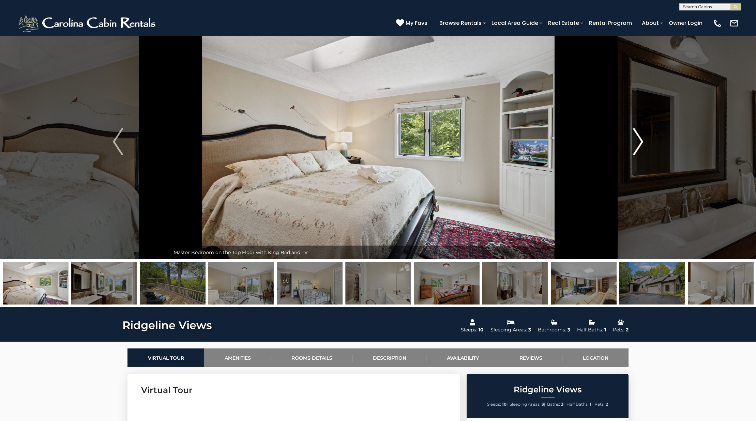
click at [642, 149] on img "Next" at bounding box center [638, 141] width 10 height 27
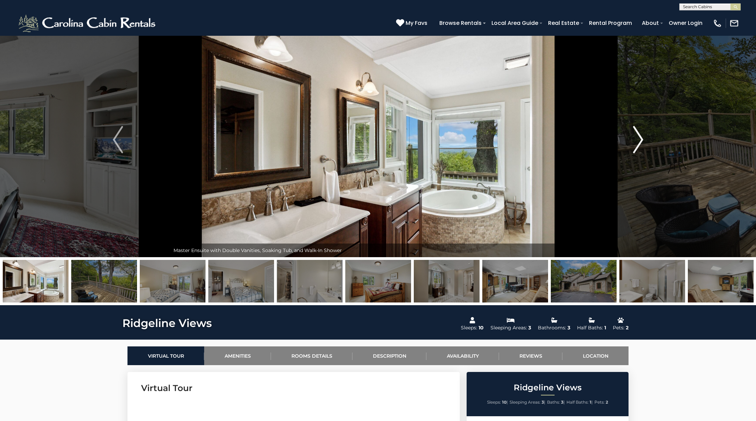
click at [642, 149] on img "Next" at bounding box center [638, 139] width 10 height 27
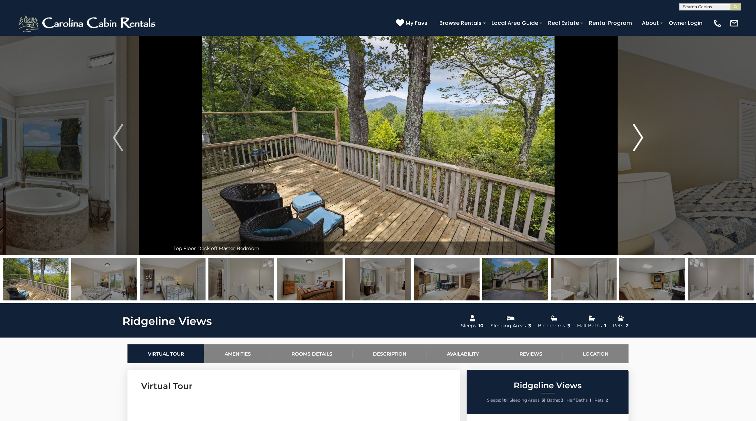
click at [642, 149] on img "Next" at bounding box center [638, 137] width 10 height 27
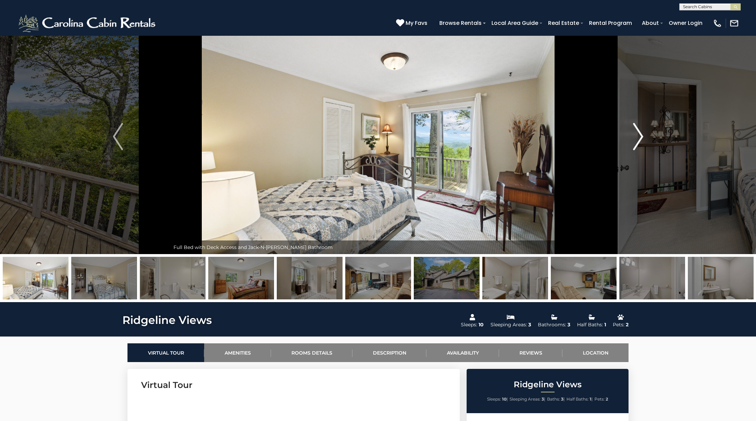
click at [642, 149] on img "Next" at bounding box center [638, 136] width 10 height 27
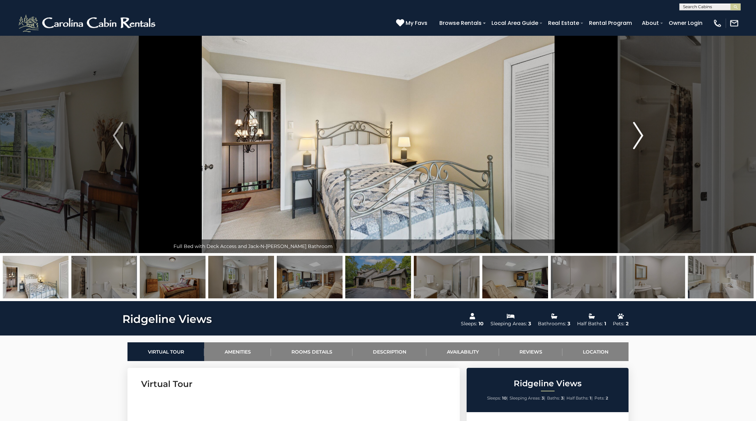
click at [642, 149] on img "Next" at bounding box center [638, 135] width 10 height 27
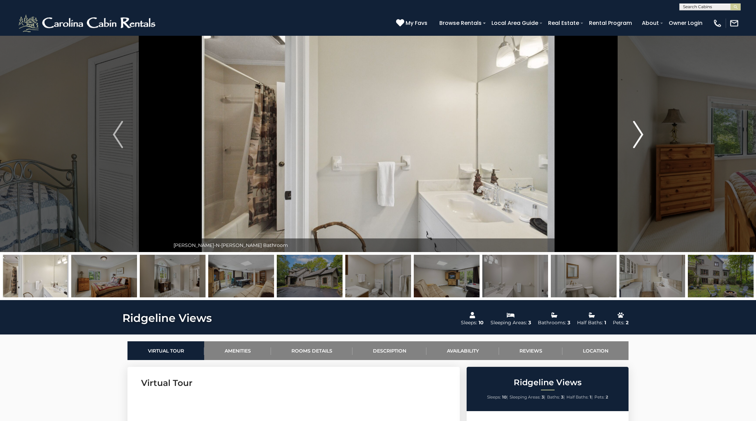
click at [642, 149] on button "Next" at bounding box center [638, 134] width 104 height 235
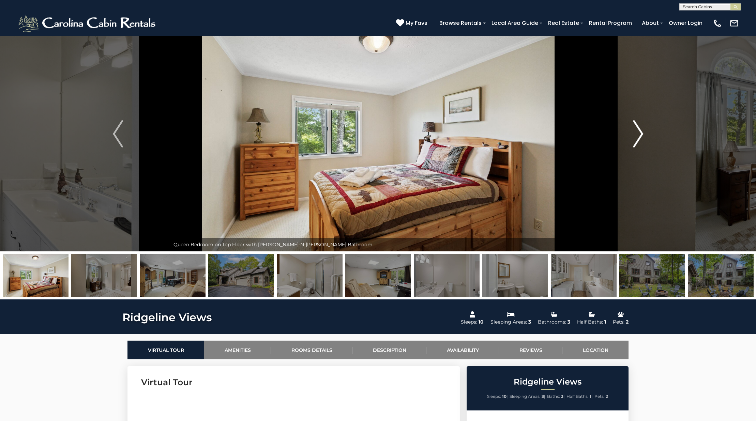
click at [642, 149] on button "Next" at bounding box center [638, 133] width 104 height 235
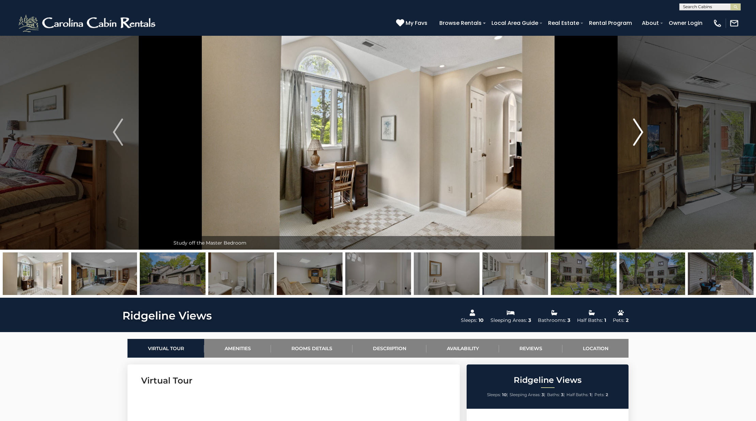
click at [642, 149] on button "Next" at bounding box center [638, 132] width 104 height 235
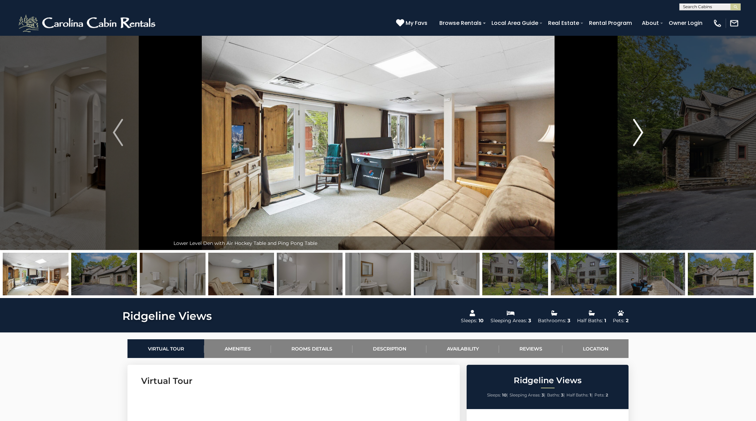
click at [642, 149] on button "Next" at bounding box center [638, 132] width 104 height 235
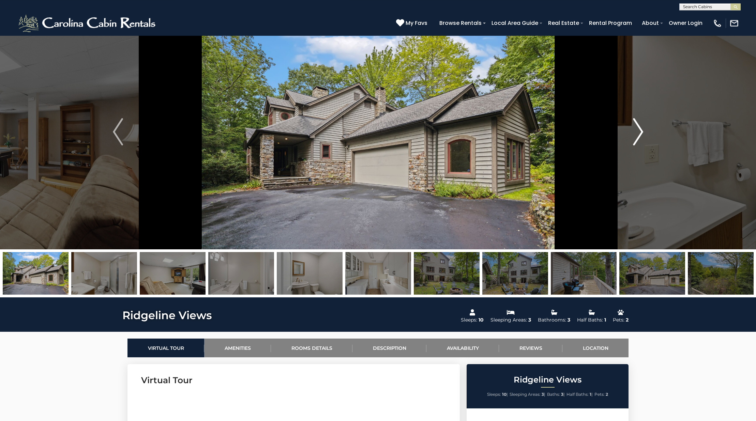
click at [642, 149] on button "Next" at bounding box center [638, 131] width 104 height 235
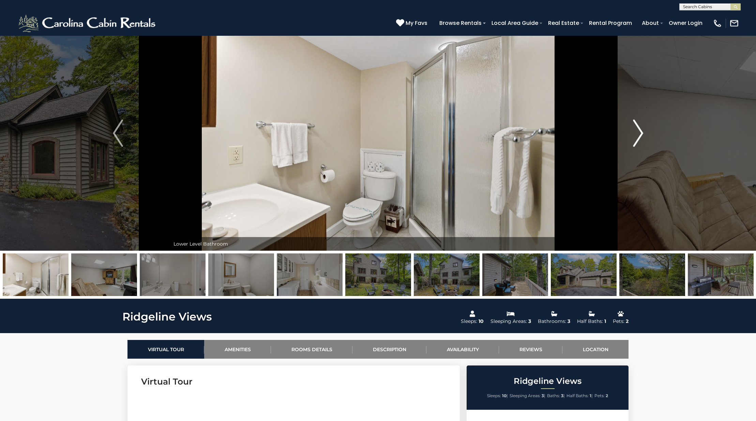
click at [642, 149] on button "Next" at bounding box center [638, 133] width 104 height 235
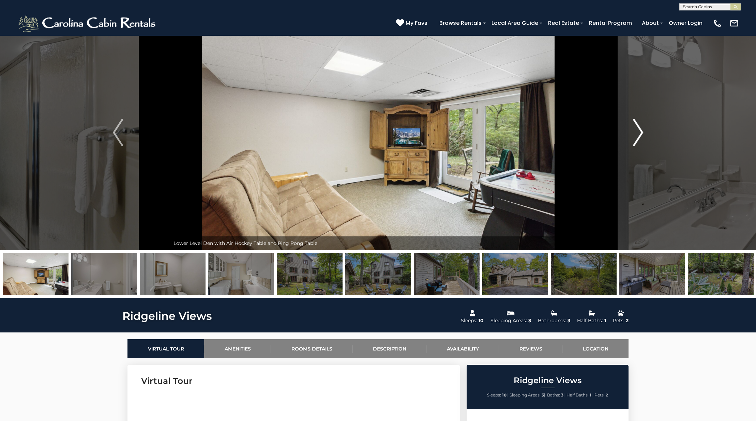
click at [642, 149] on button "Next" at bounding box center [638, 132] width 104 height 235
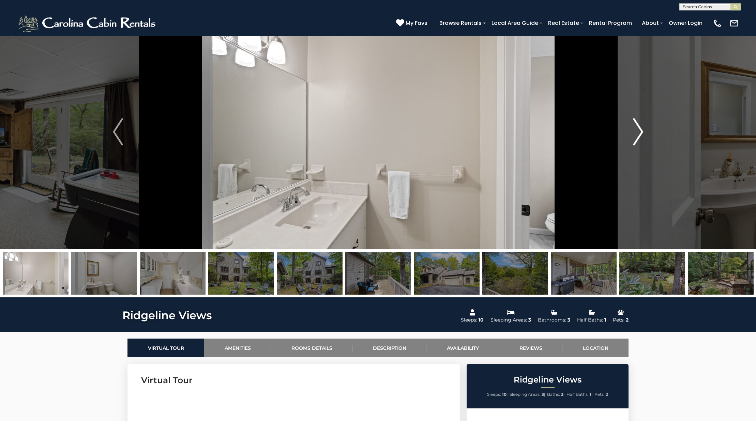
click at [642, 149] on button "Next" at bounding box center [638, 131] width 104 height 235
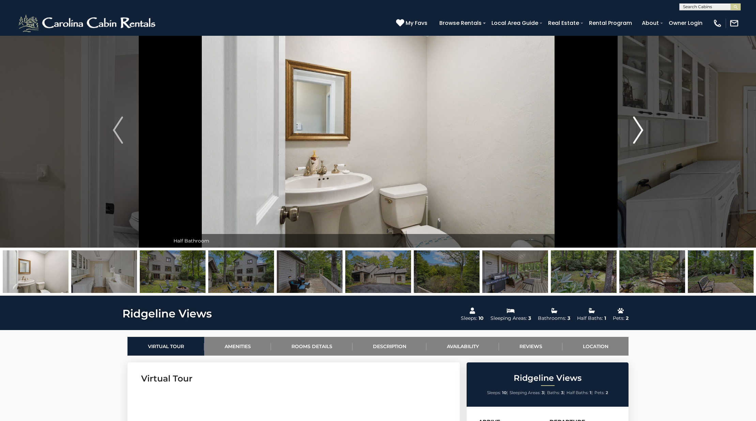
click at [642, 149] on button "Next" at bounding box center [638, 130] width 104 height 235
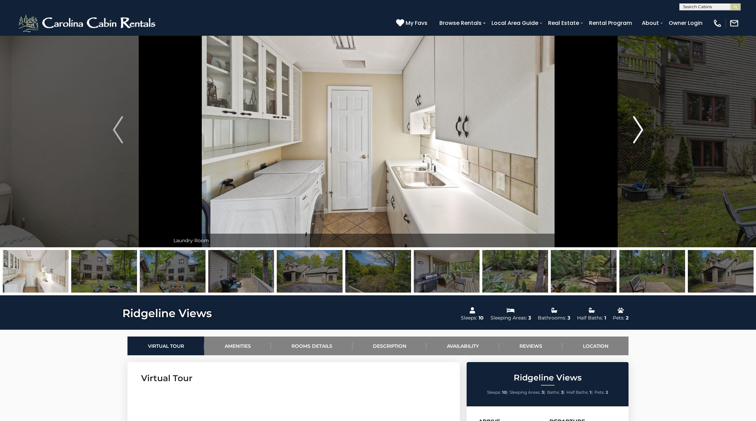
click at [642, 149] on button "Next" at bounding box center [638, 129] width 104 height 235
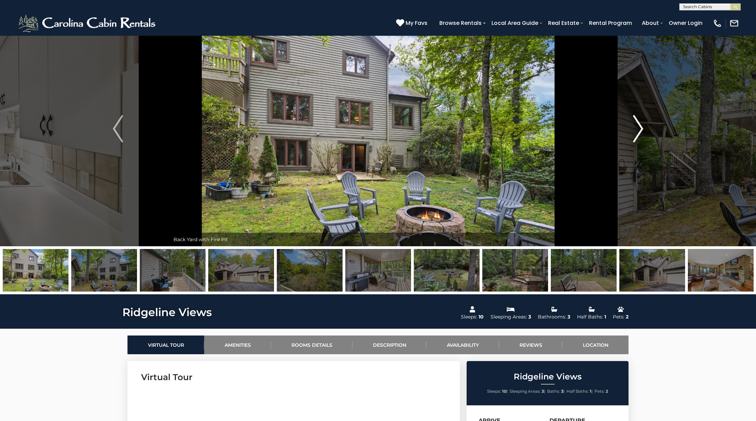
click at [642, 149] on button "Next" at bounding box center [638, 128] width 104 height 235
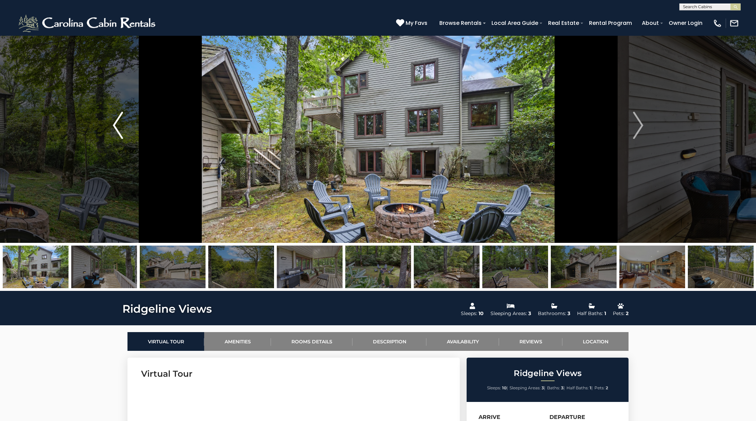
click at [112, 146] on button "Previous" at bounding box center [118, 125] width 104 height 235
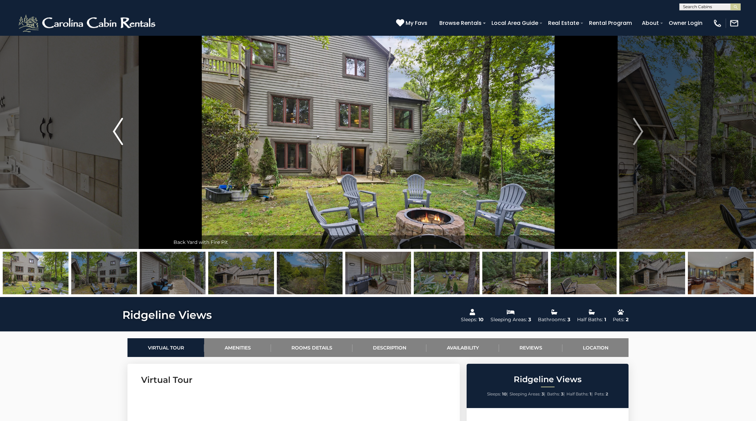
scroll to position [21, 0]
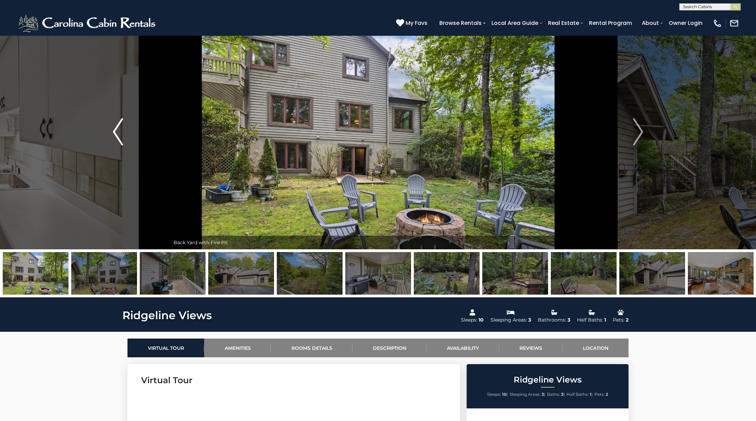
click at [112, 130] on button "Previous" at bounding box center [118, 131] width 104 height 235
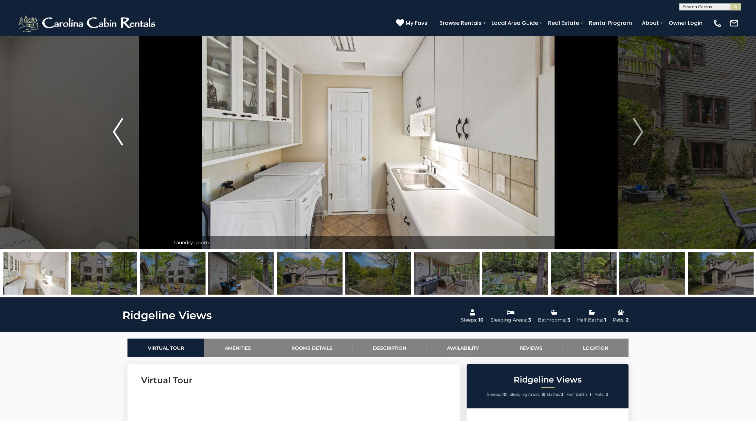
click at [107, 137] on button "Previous" at bounding box center [118, 131] width 104 height 235
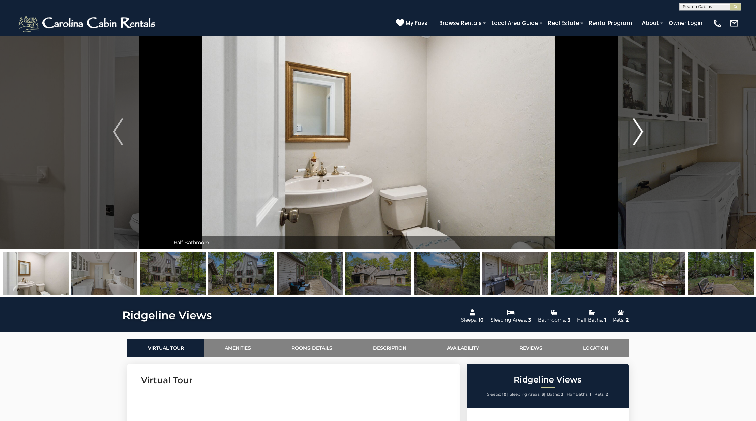
click at [645, 147] on button "Next" at bounding box center [638, 131] width 104 height 235
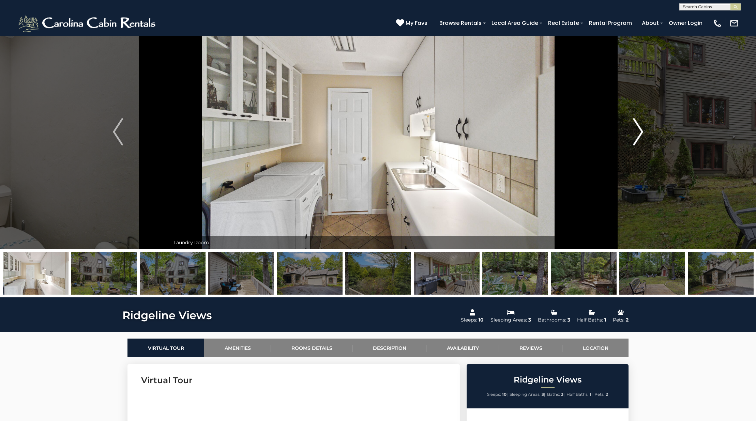
click at [645, 147] on button "Next" at bounding box center [638, 131] width 104 height 235
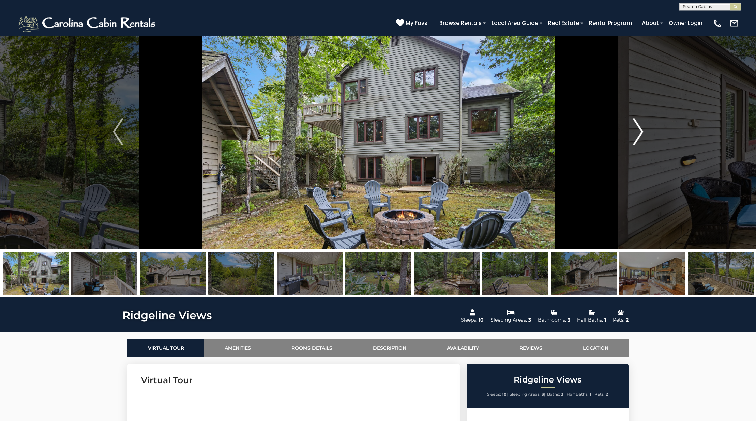
click at [645, 147] on button "Next" at bounding box center [638, 131] width 104 height 235
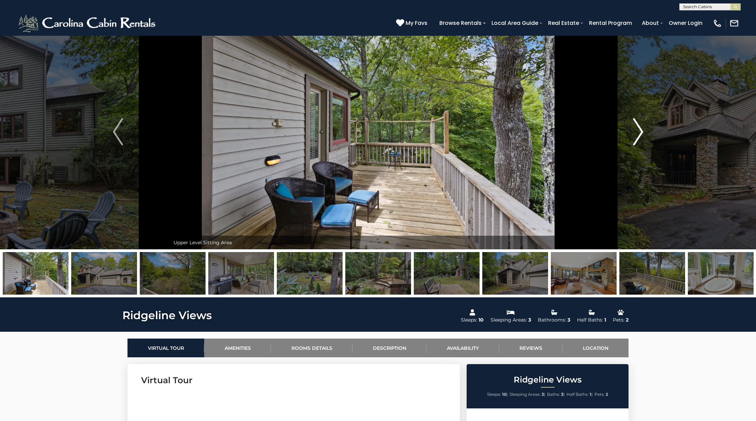
click at [645, 147] on button "Next" at bounding box center [638, 131] width 104 height 235
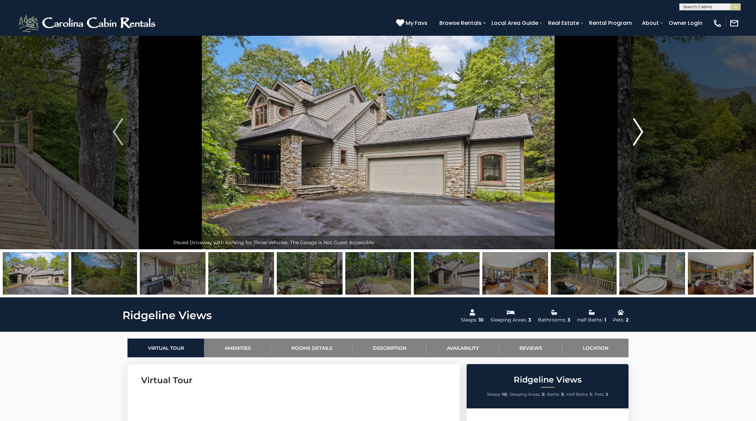
click at [645, 147] on button "Next" at bounding box center [638, 131] width 104 height 235
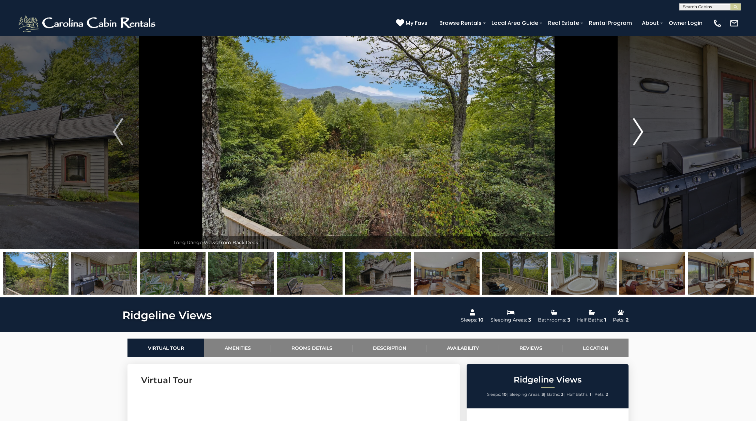
click at [645, 147] on button "Next" at bounding box center [638, 131] width 104 height 235
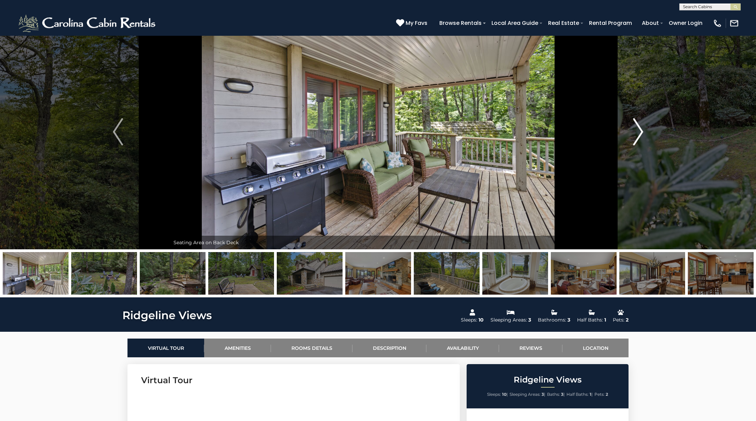
click at [645, 147] on button "Next" at bounding box center [638, 131] width 104 height 235
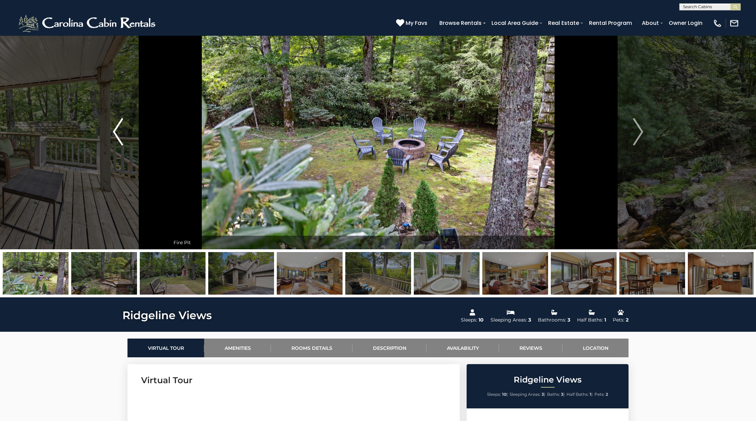
click at [115, 134] on img "Previous" at bounding box center [118, 131] width 10 height 27
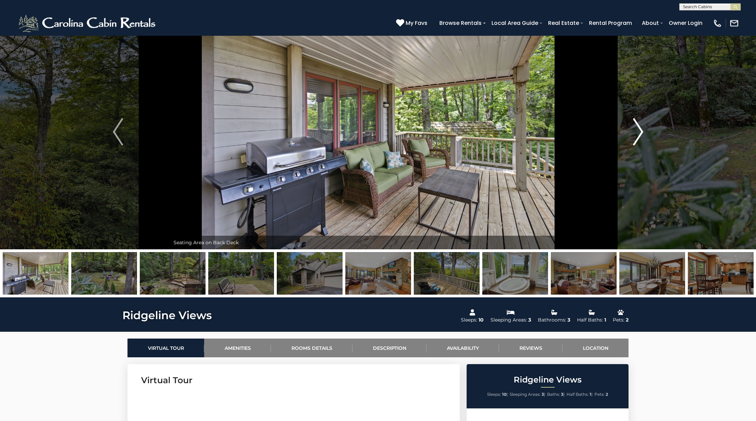
click at [652, 139] on button "Next" at bounding box center [638, 131] width 104 height 235
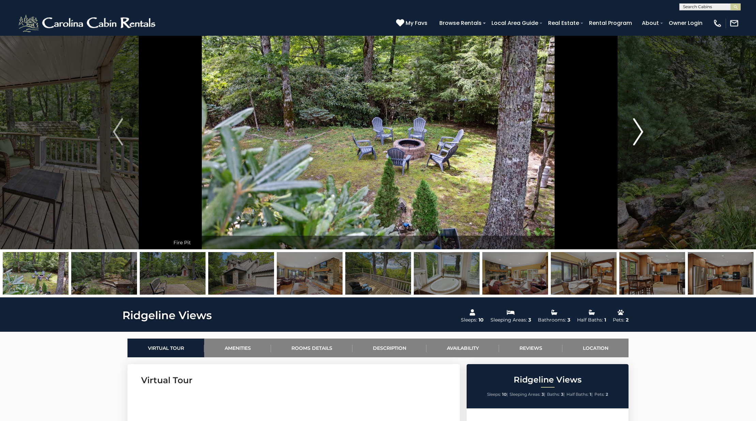
click at [652, 139] on button "Next" at bounding box center [638, 131] width 104 height 235
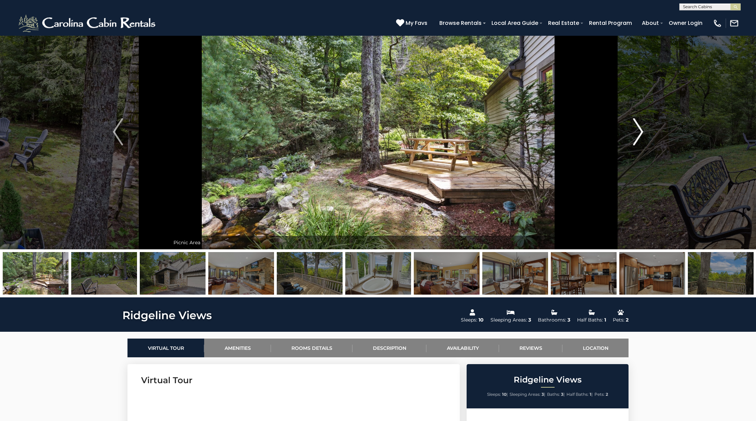
click at [652, 139] on button "Next" at bounding box center [638, 131] width 104 height 235
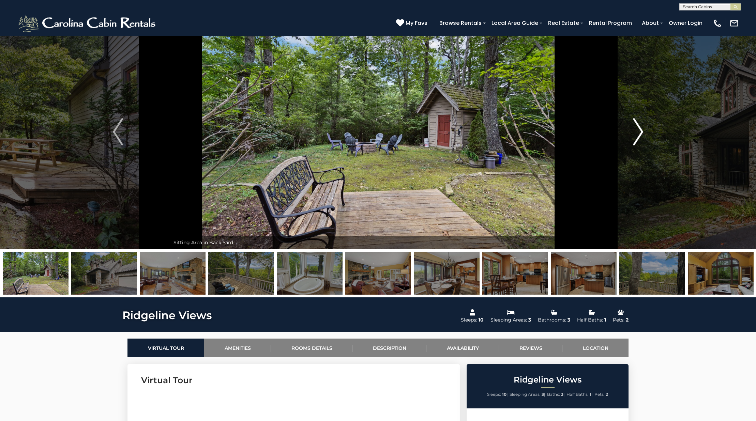
click at [652, 139] on button "Next" at bounding box center [638, 131] width 104 height 235
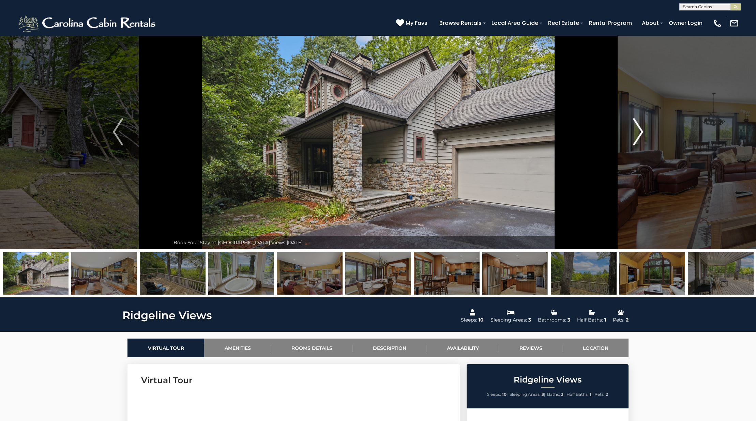
click at [652, 139] on button "Next" at bounding box center [638, 131] width 104 height 235
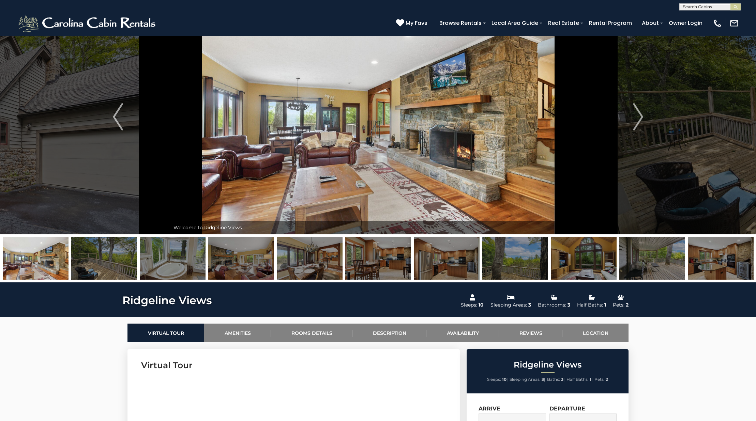
scroll to position [0, 0]
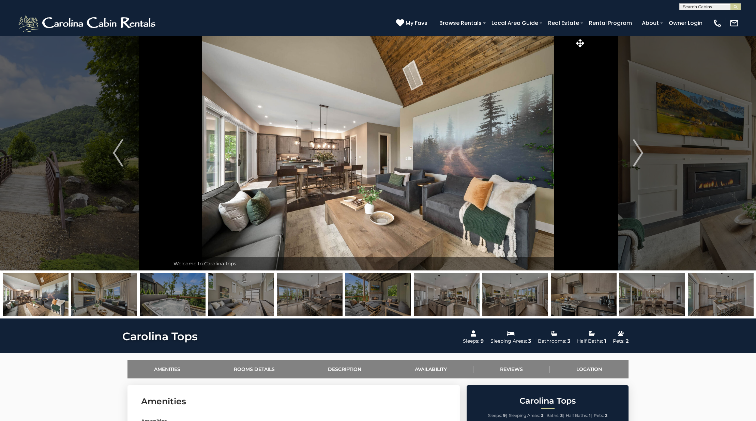
click at [160, 294] on img at bounding box center [173, 294] width 66 height 43
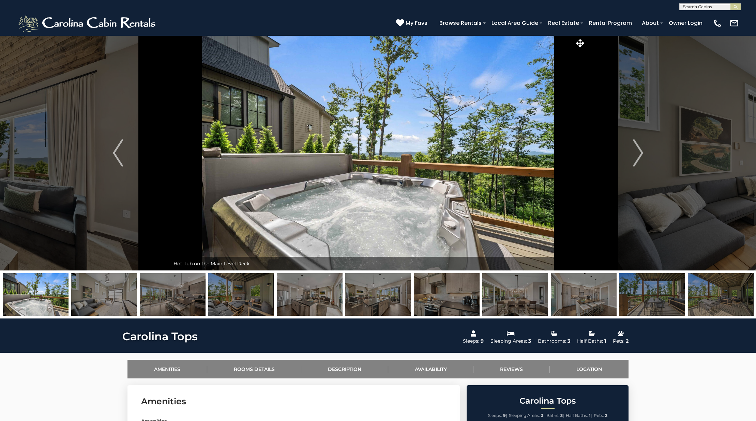
click at [673, 292] on img at bounding box center [652, 294] width 66 height 43
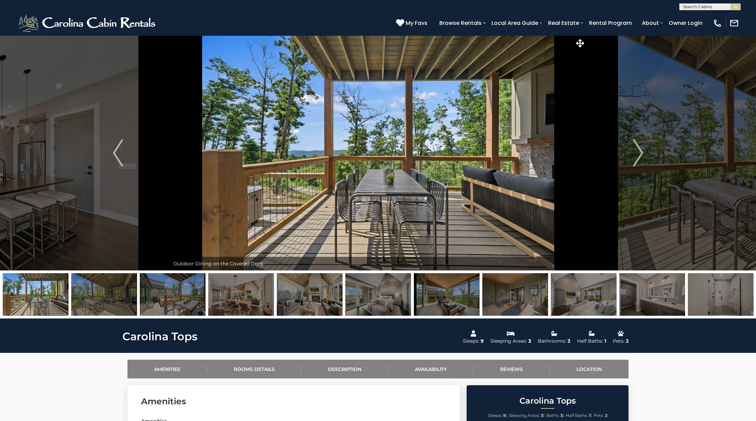
click at [735, 297] on img at bounding box center [721, 294] width 66 height 43
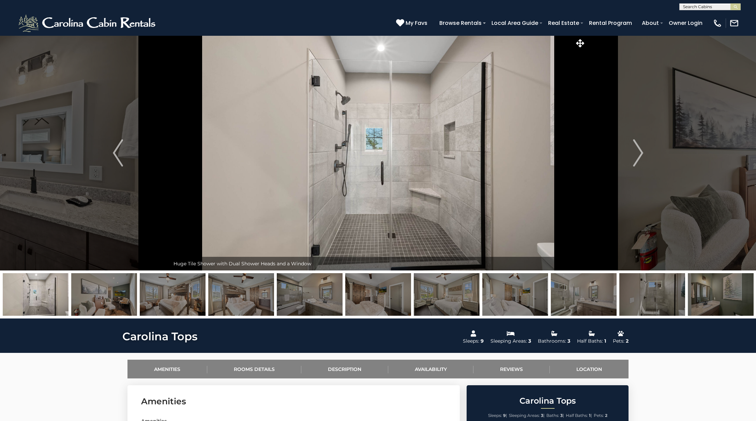
click at [185, 290] on img at bounding box center [173, 294] width 66 height 43
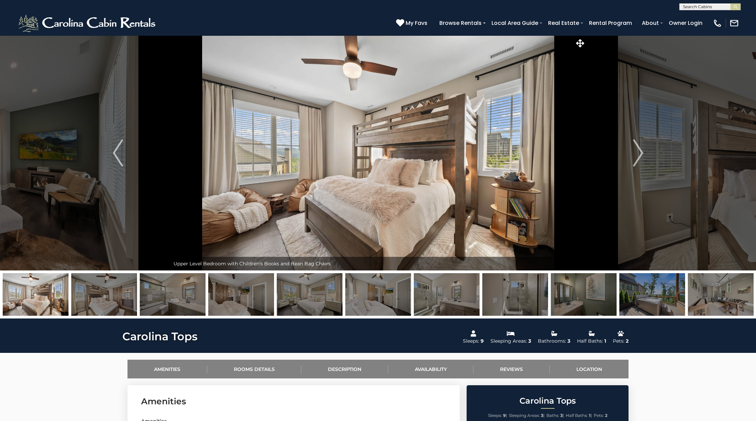
click at [645, 291] on img at bounding box center [652, 294] width 66 height 43
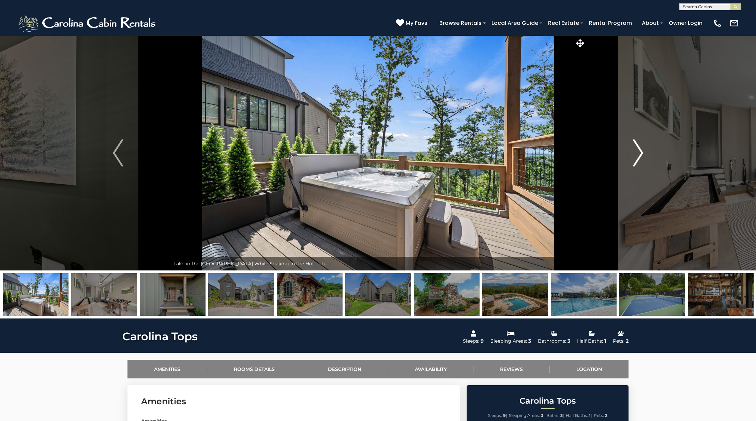
click at [634, 161] on img "Next" at bounding box center [638, 152] width 10 height 27
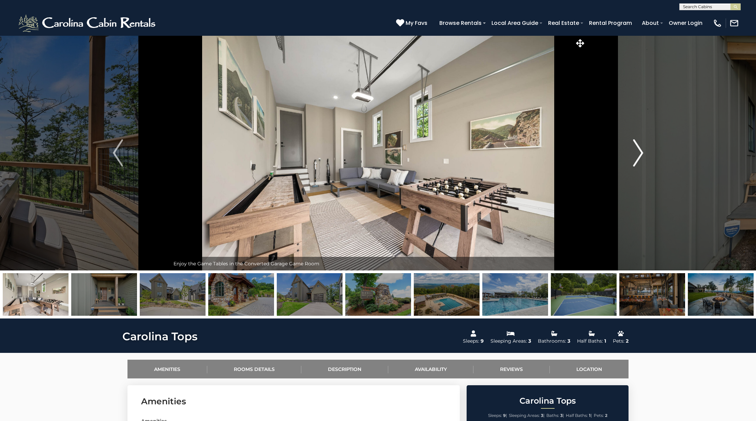
click at [634, 161] on img "Next" at bounding box center [638, 152] width 10 height 27
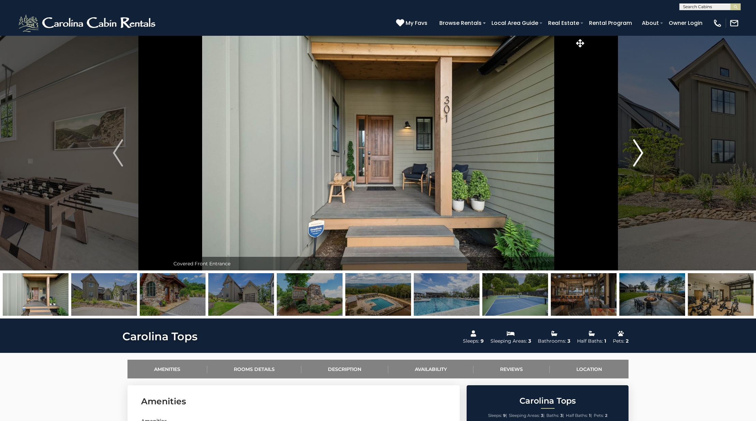
click at [634, 161] on img "Next" at bounding box center [638, 152] width 10 height 27
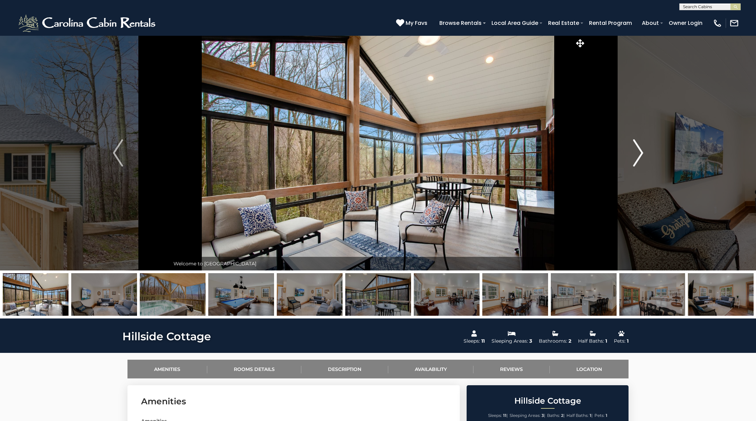
click at [647, 152] on button "Next" at bounding box center [638, 152] width 104 height 235
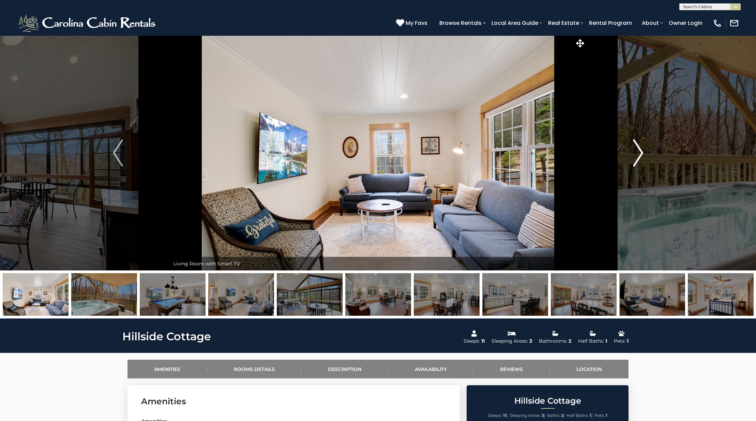
click at [647, 152] on button "Next" at bounding box center [638, 152] width 104 height 235
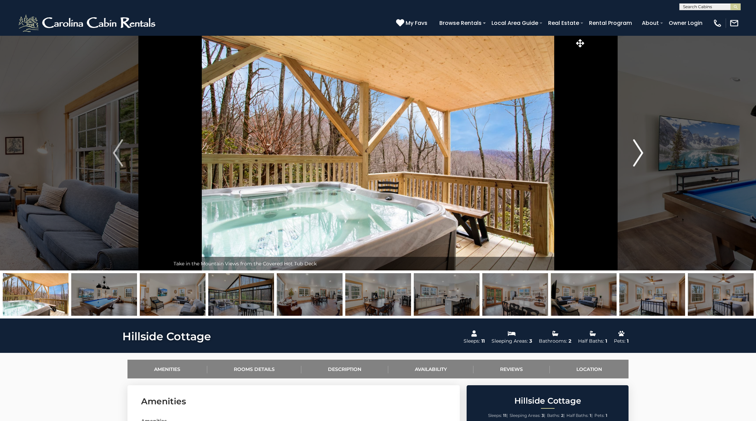
click at [647, 152] on button "Next" at bounding box center [638, 152] width 104 height 235
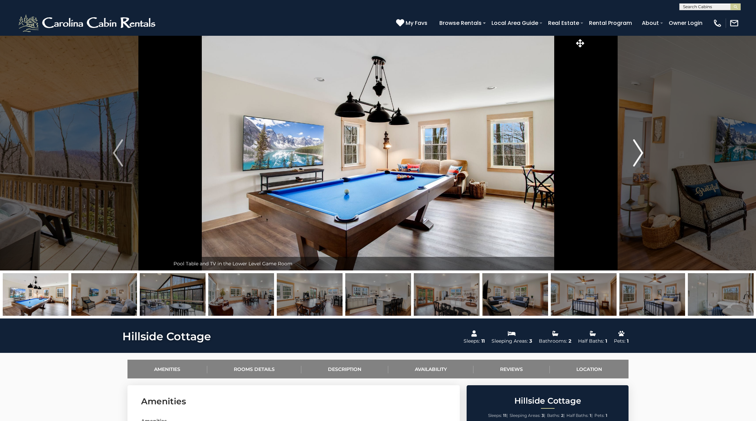
click at [647, 152] on button "Next" at bounding box center [638, 152] width 104 height 235
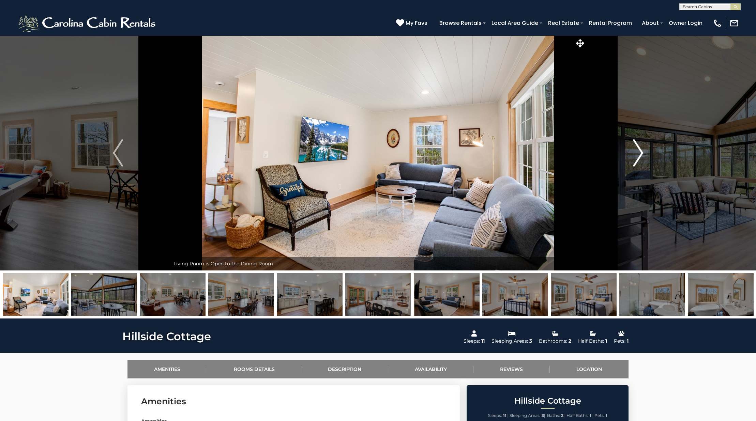
click at [647, 152] on button "Next" at bounding box center [638, 152] width 104 height 235
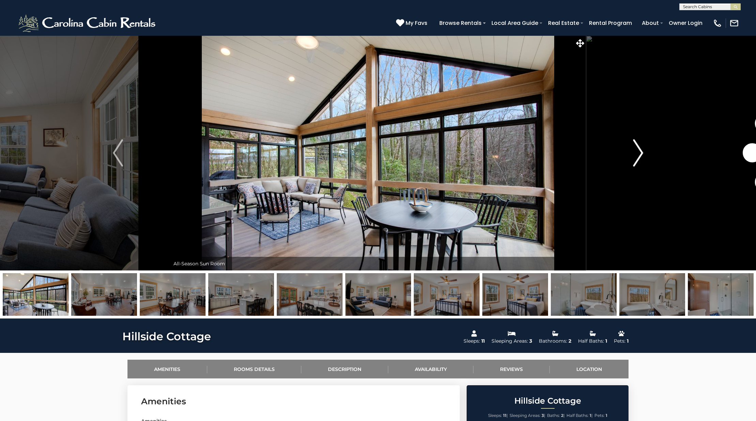
click at [647, 152] on button "Next" at bounding box center [638, 152] width 104 height 235
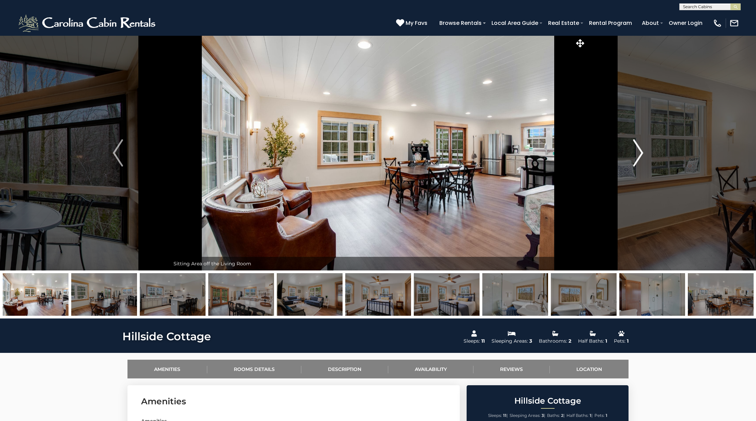
click at [647, 152] on button "Next" at bounding box center [638, 152] width 104 height 235
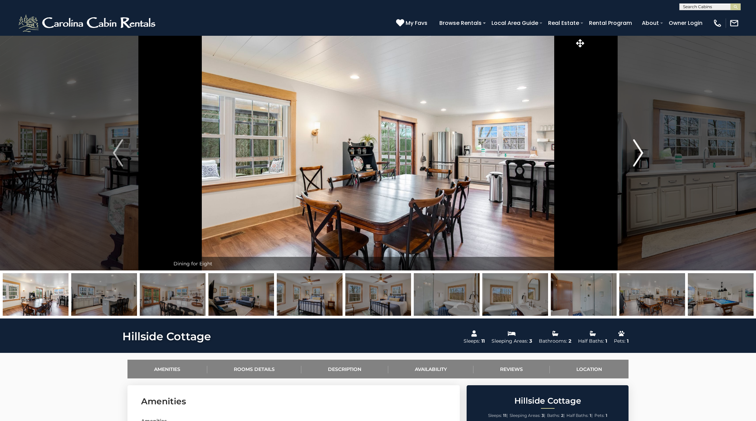
click at [647, 152] on button "Next" at bounding box center [638, 152] width 104 height 235
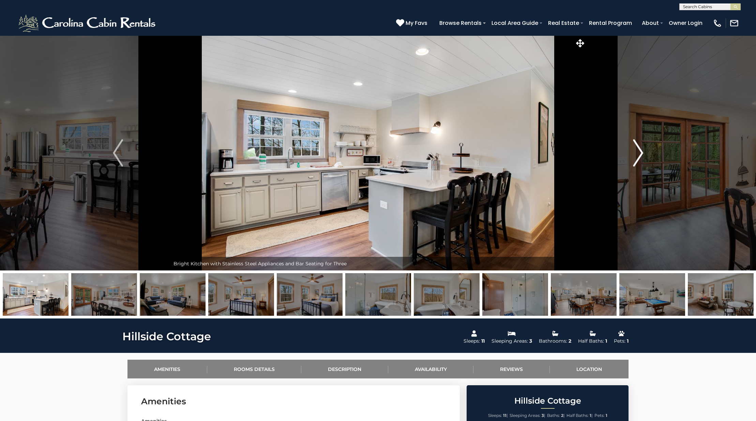
click at [647, 152] on button "Next" at bounding box center [638, 152] width 104 height 235
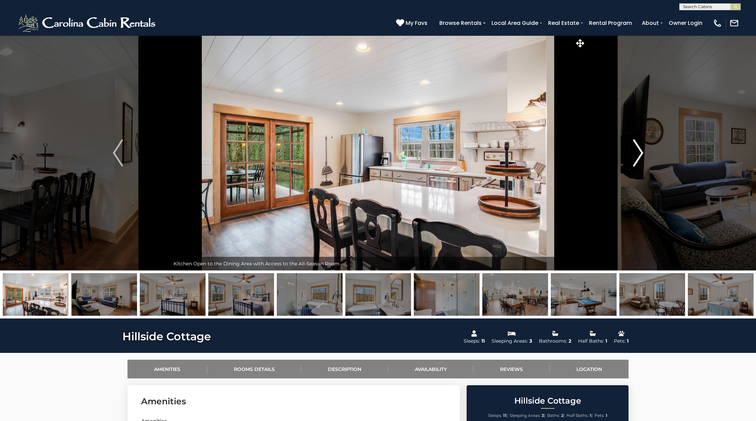
click at [647, 152] on button "Next" at bounding box center [638, 152] width 104 height 235
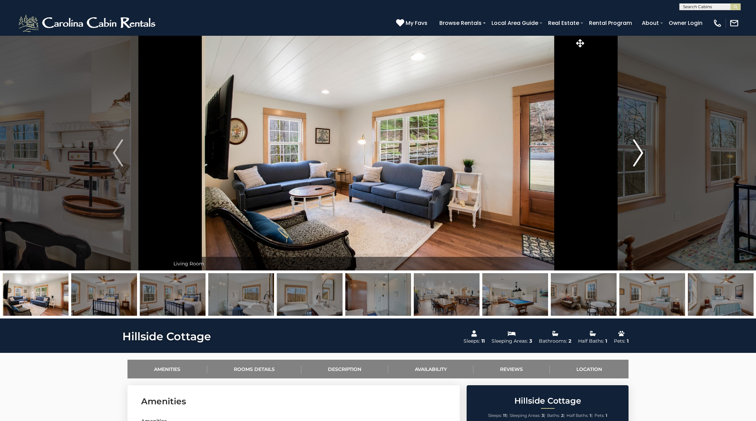
click at [647, 152] on button "Next" at bounding box center [638, 152] width 104 height 235
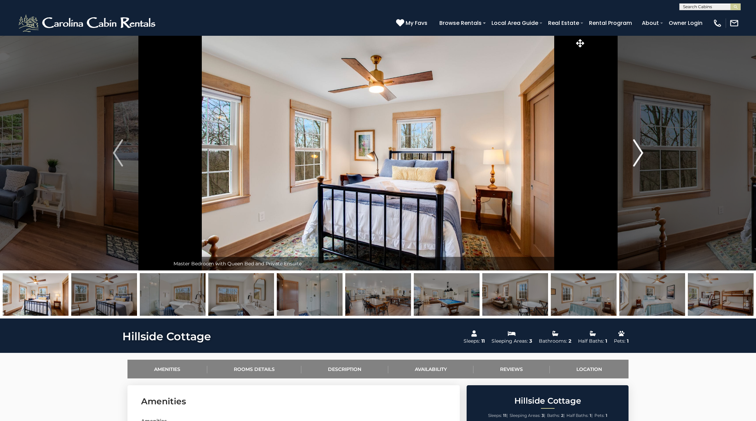
click at [647, 152] on button "Next" at bounding box center [638, 152] width 104 height 235
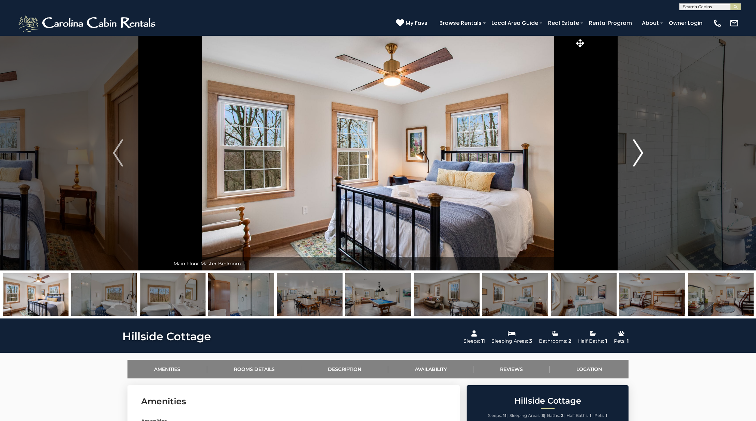
click at [647, 152] on button "Next" at bounding box center [638, 152] width 104 height 235
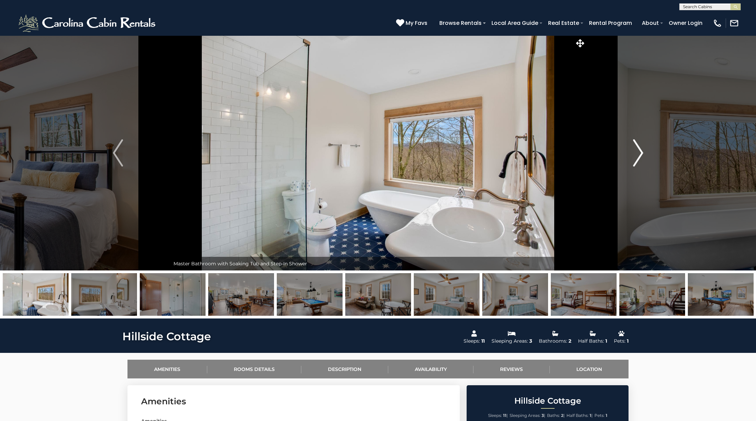
click at [647, 152] on button "Next" at bounding box center [638, 152] width 104 height 235
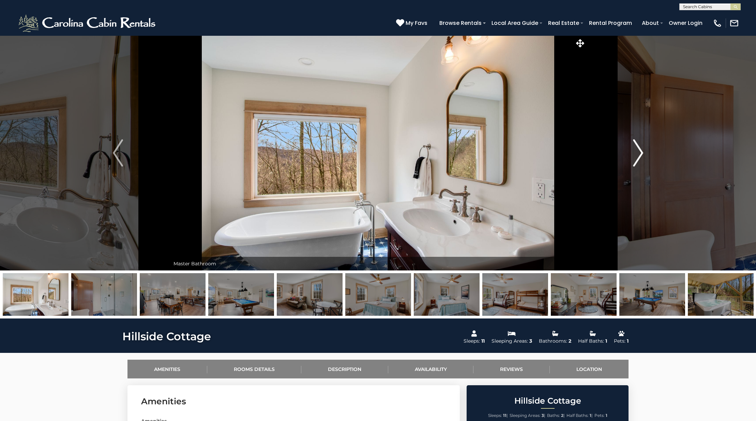
click at [647, 152] on button "Next" at bounding box center [638, 152] width 104 height 235
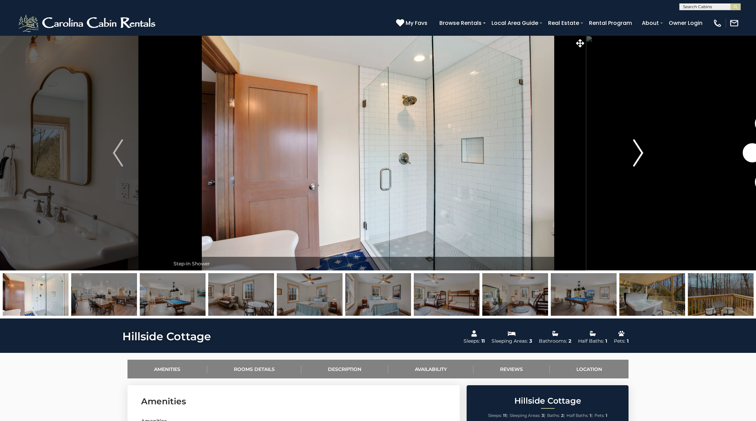
click at [647, 152] on button "Next" at bounding box center [638, 152] width 104 height 235
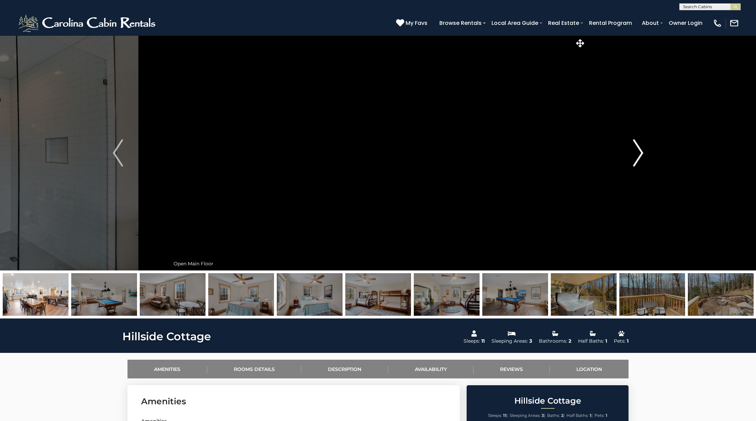
click at [647, 152] on button "Next" at bounding box center [638, 152] width 104 height 235
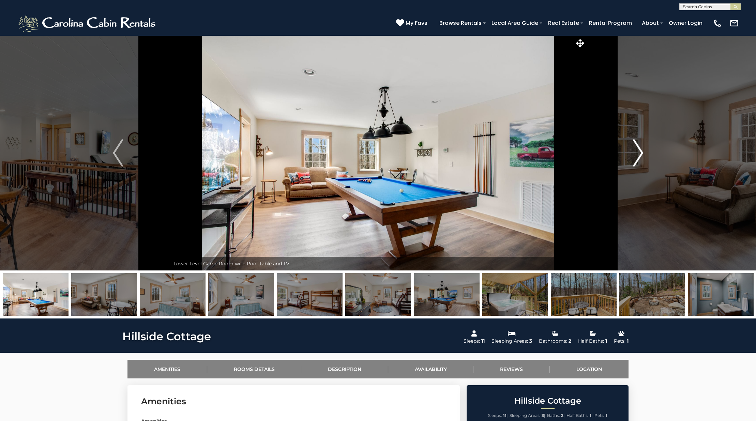
click at [647, 152] on button "Next" at bounding box center [638, 152] width 104 height 235
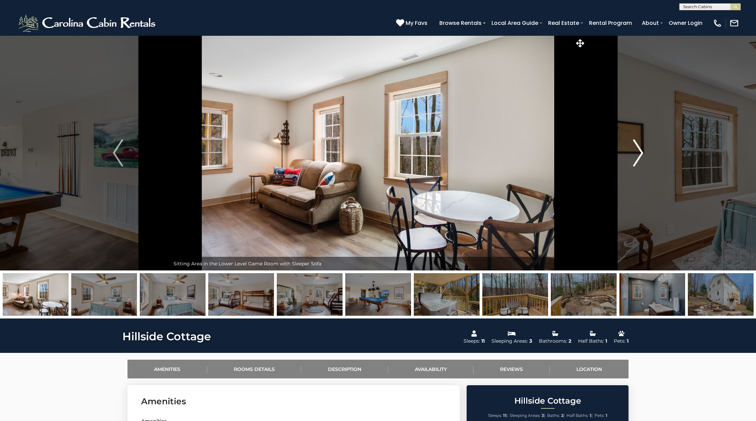
click at [647, 152] on button "Next" at bounding box center [638, 152] width 104 height 235
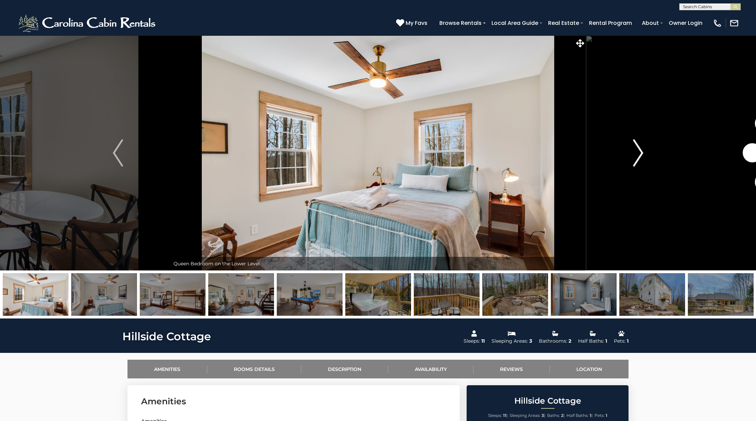
click at [647, 152] on button "Next" at bounding box center [638, 152] width 104 height 235
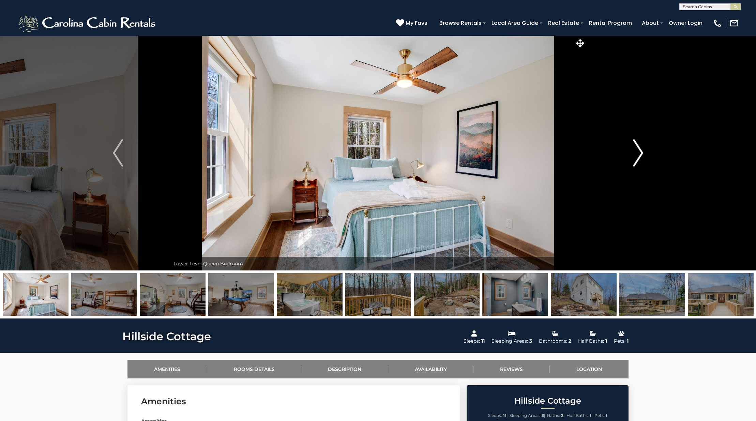
click at [647, 152] on button "Next" at bounding box center [638, 152] width 104 height 235
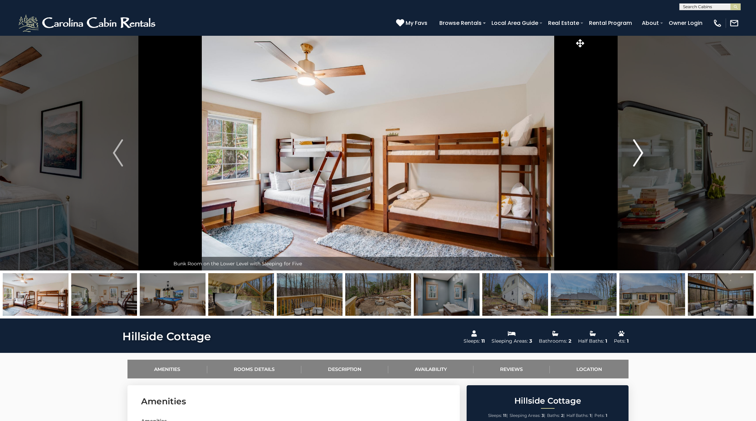
click at [647, 152] on button "Next" at bounding box center [638, 152] width 104 height 235
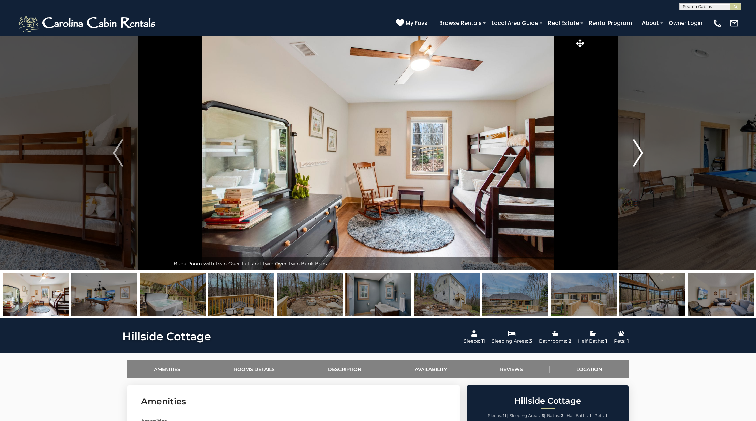
click at [647, 152] on button "Next" at bounding box center [638, 152] width 104 height 235
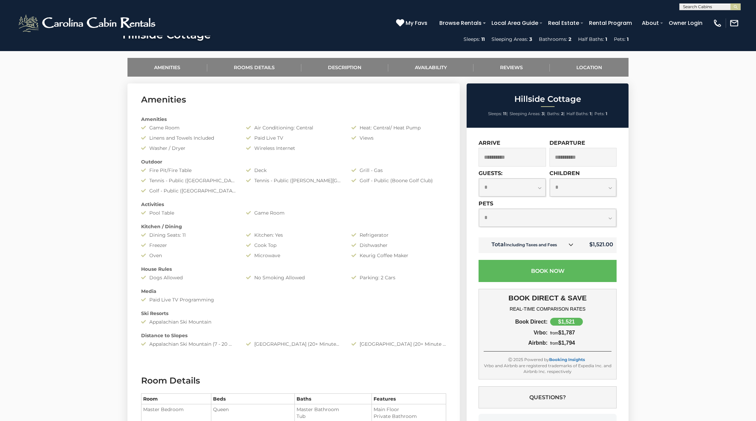
scroll to position [394, 0]
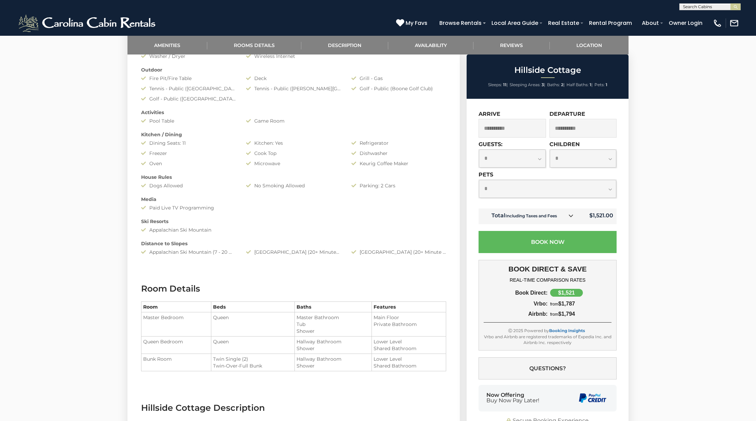
select select "*"
click option "*" at bounding box center [0, 0] width 0 height 0
click at [574, 218] on icon at bounding box center [572, 215] width 5 height 5
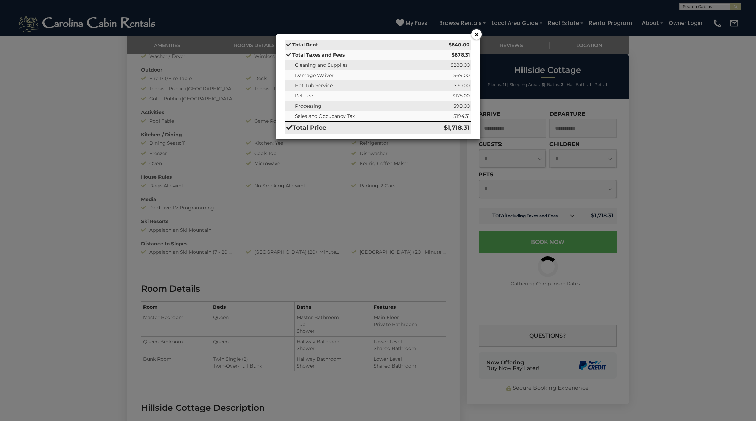
click at [475, 34] on button "×" at bounding box center [476, 34] width 10 height 10
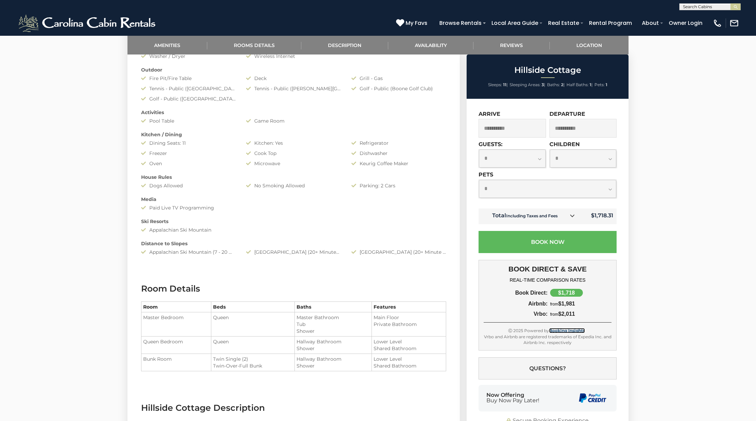
click at [558, 332] on link "Booking Insights" at bounding box center [567, 330] width 36 height 5
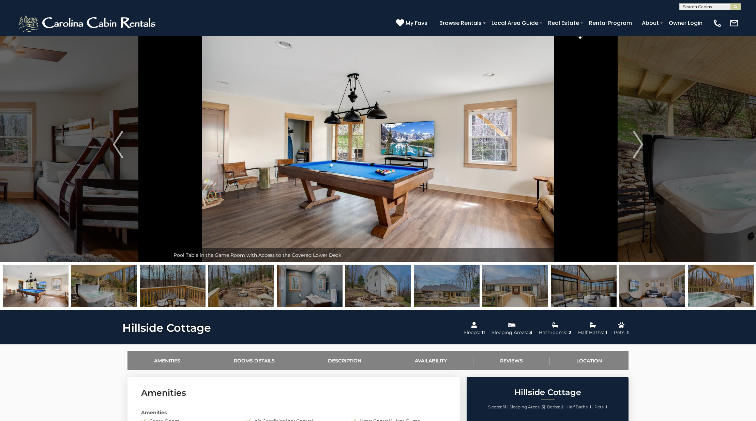
scroll to position [7, 0]
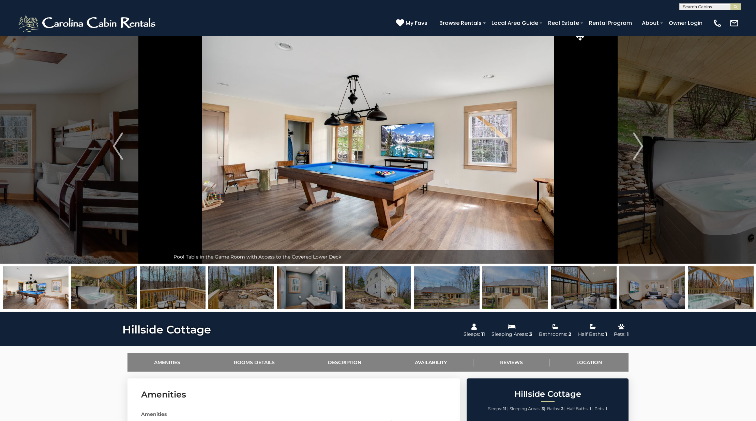
click at [470, 285] on img at bounding box center [447, 288] width 66 height 43
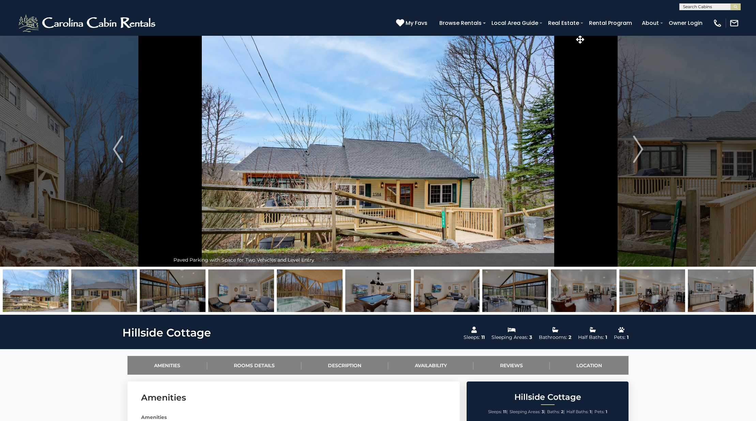
scroll to position [0, 0]
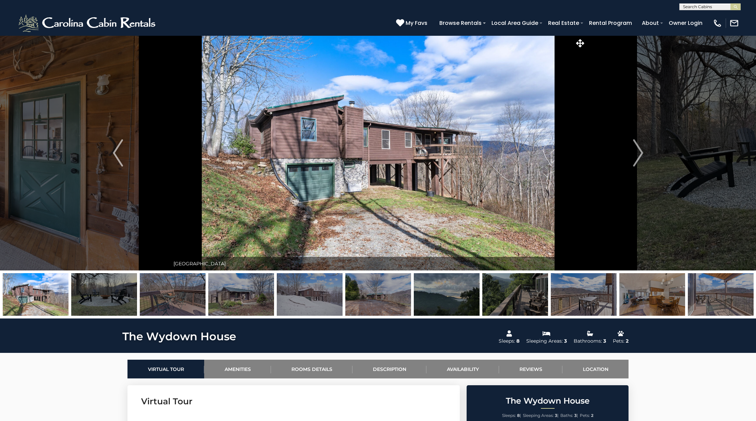
select select "*"
